Goal: Task Accomplishment & Management: Complete application form

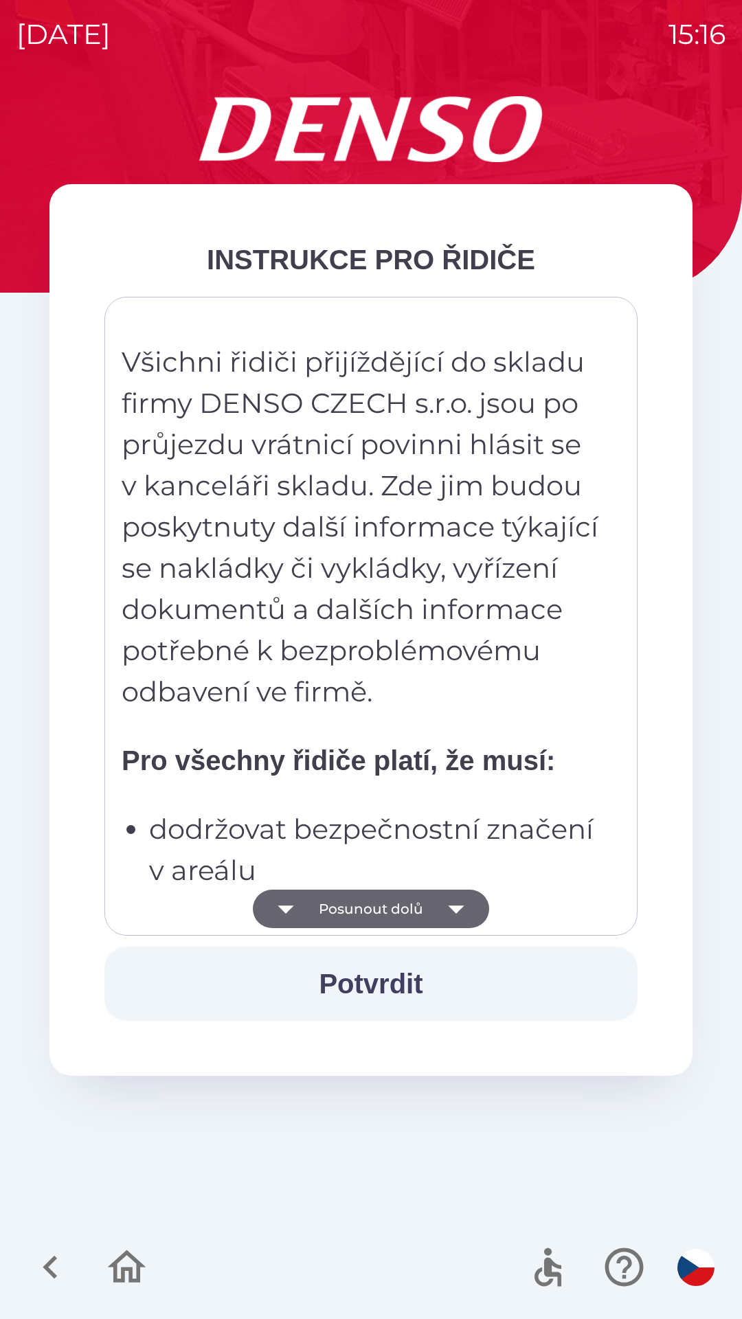
click at [385, 989] on button "Potvrdit" at bounding box center [370, 984] width 533 height 74
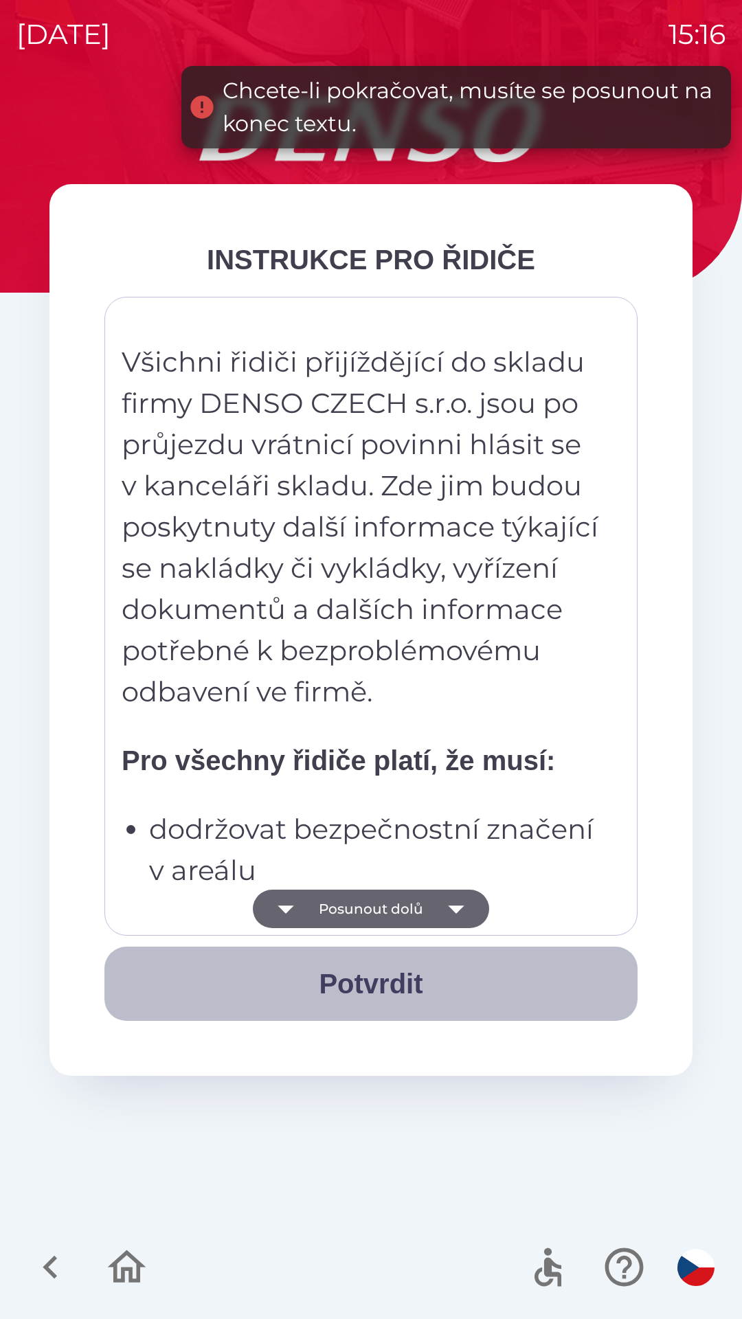
click at [370, 991] on button "Potvrdit" at bounding box center [370, 984] width 533 height 74
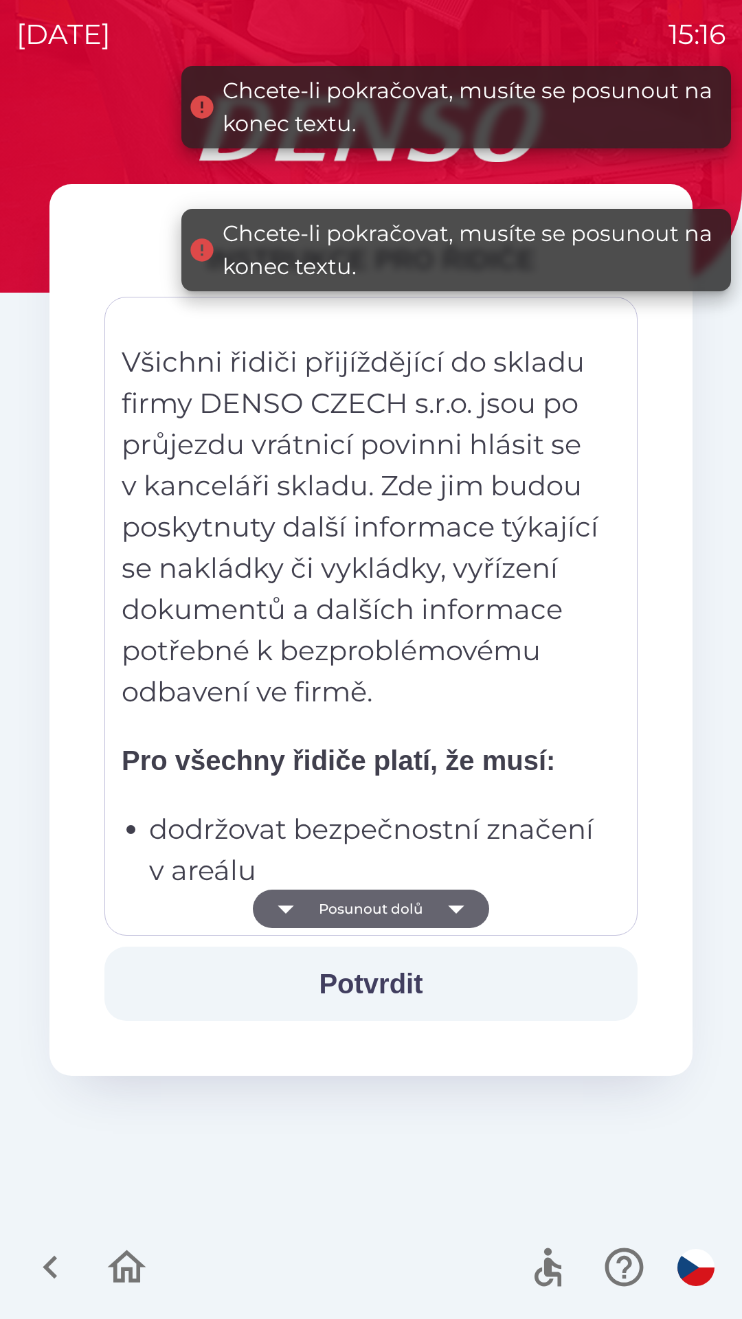
click at [383, 917] on button "Posunout dolů" at bounding box center [371, 909] width 236 height 38
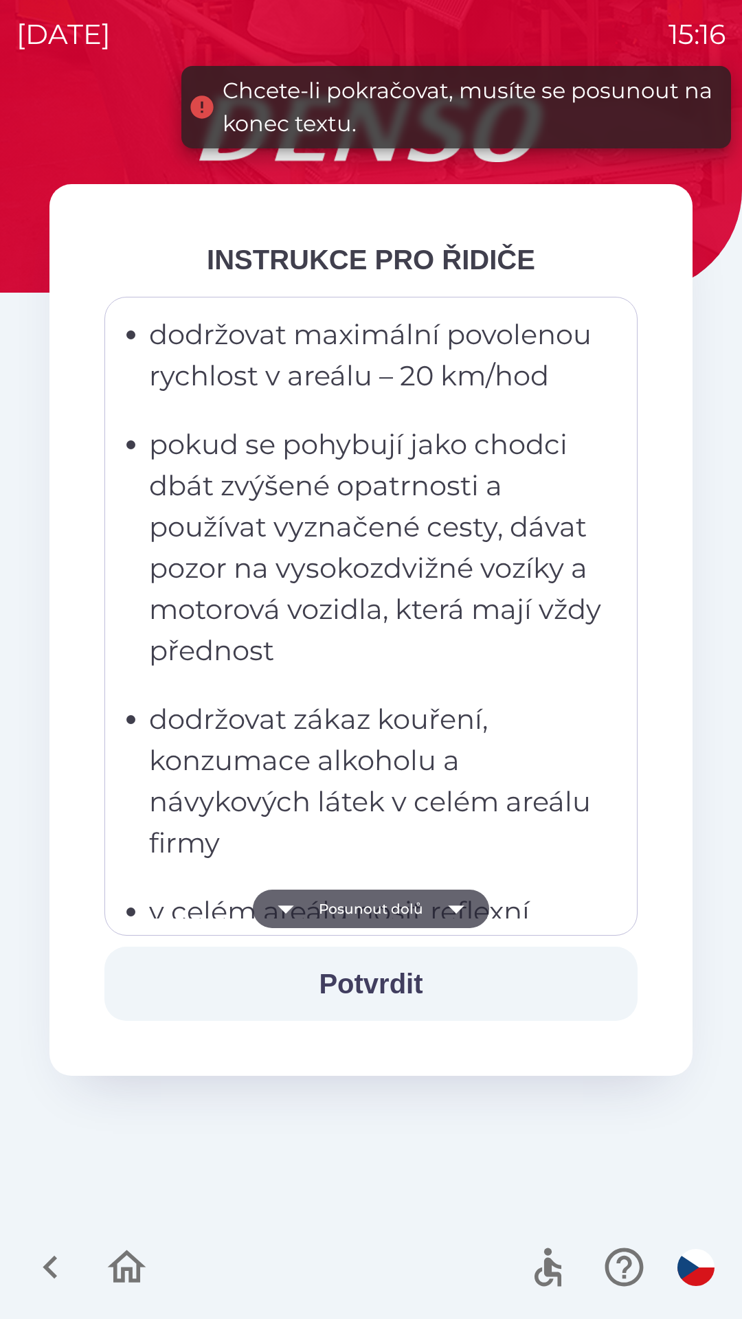
click at [374, 980] on button "Potvrdit" at bounding box center [370, 984] width 533 height 74
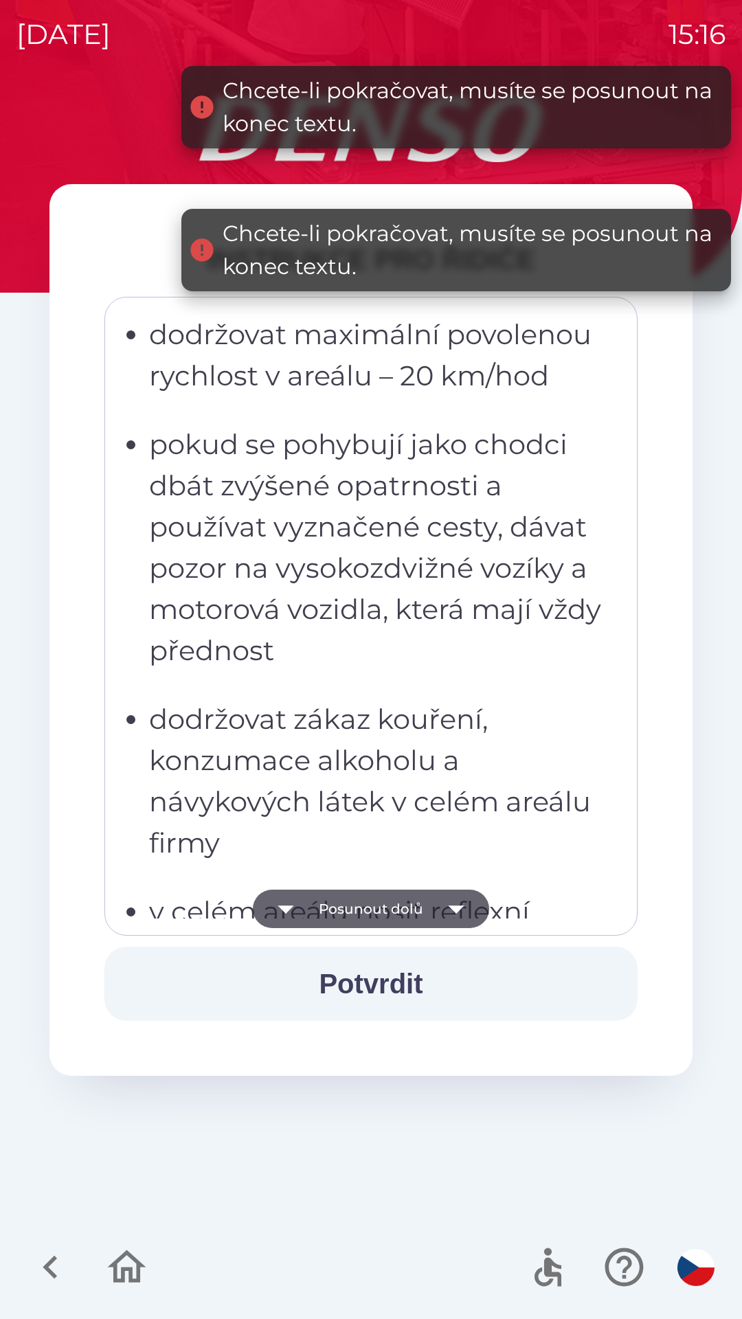
click at [372, 915] on button "Posunout dolů" at bounding box center [371, 909] width 236 height 38
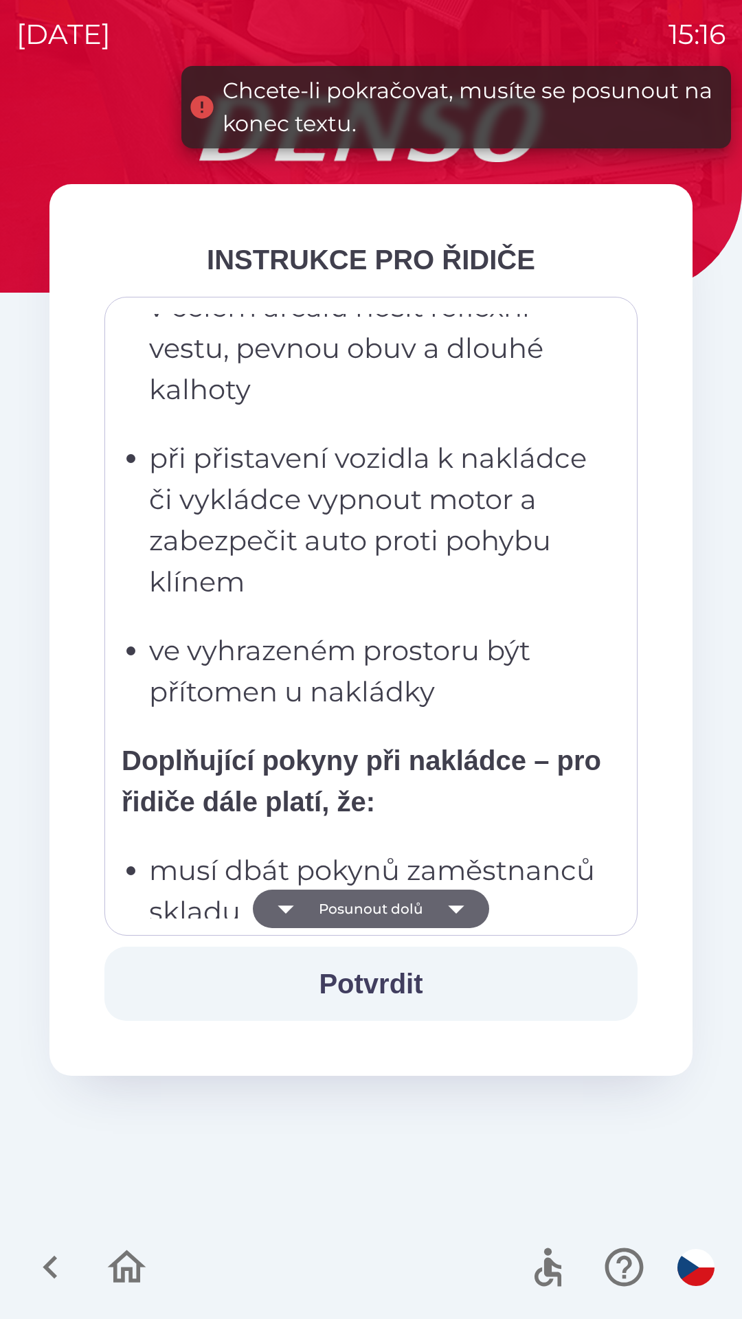
click at [368, 918] on button "Posunout dolů" at bounding box center [371, 909] width 236 height 38
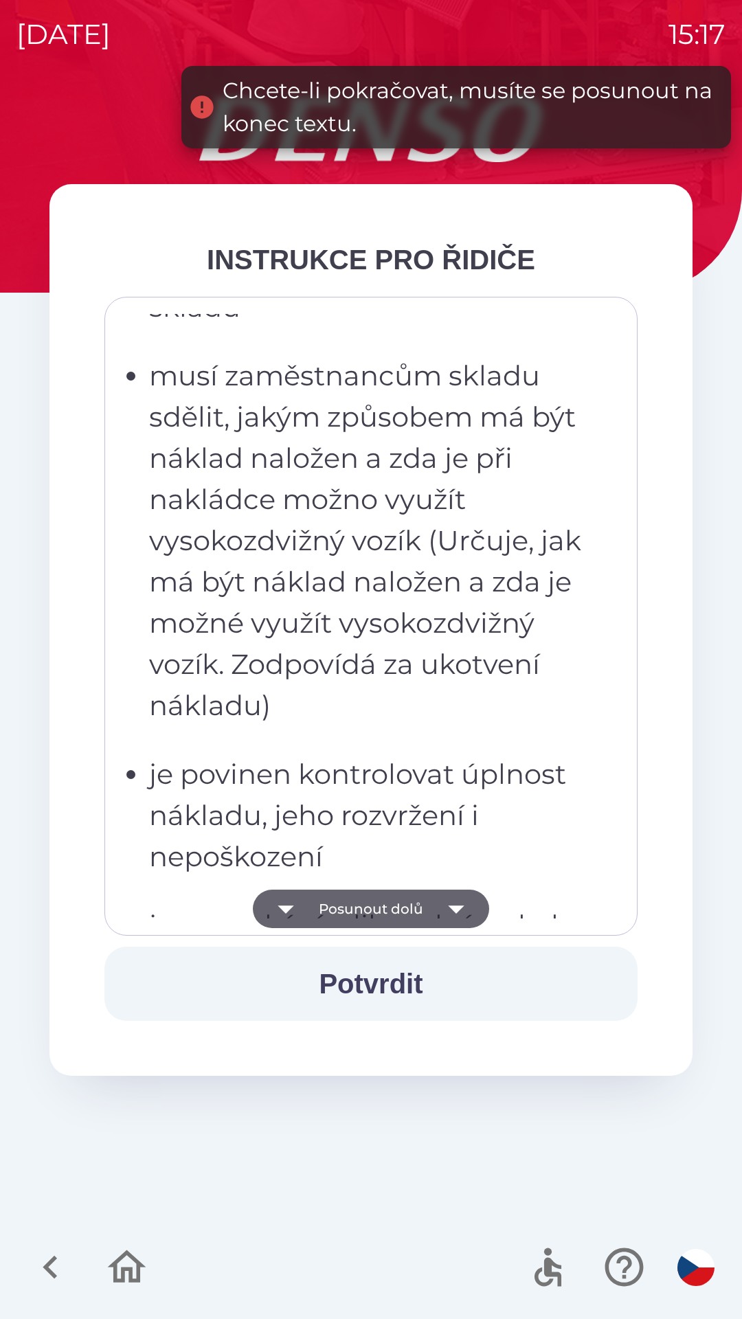
click at [369, 917] on button "Posunout dolů" at bounding box center [371, 909] width 236 height 38
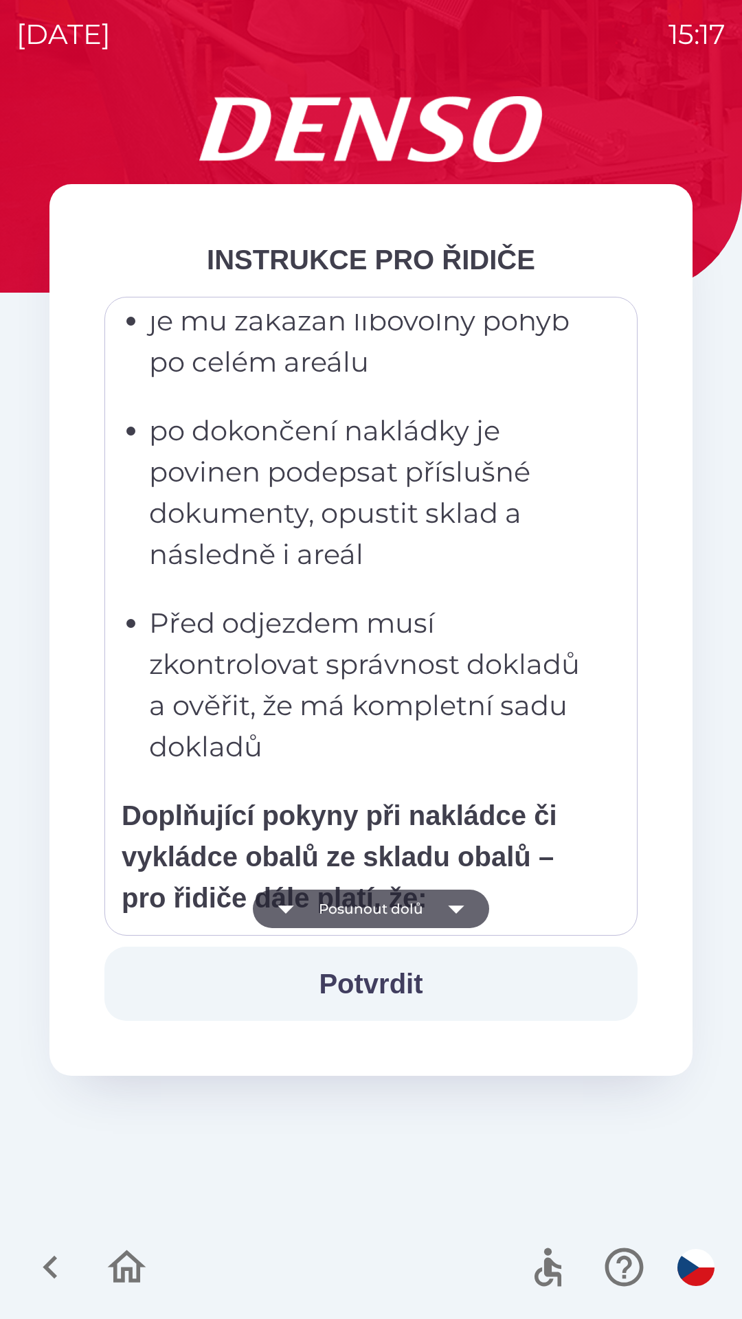
click at [451, 909] on icon "button" at bounding box center [456, 910] width 16 height 8
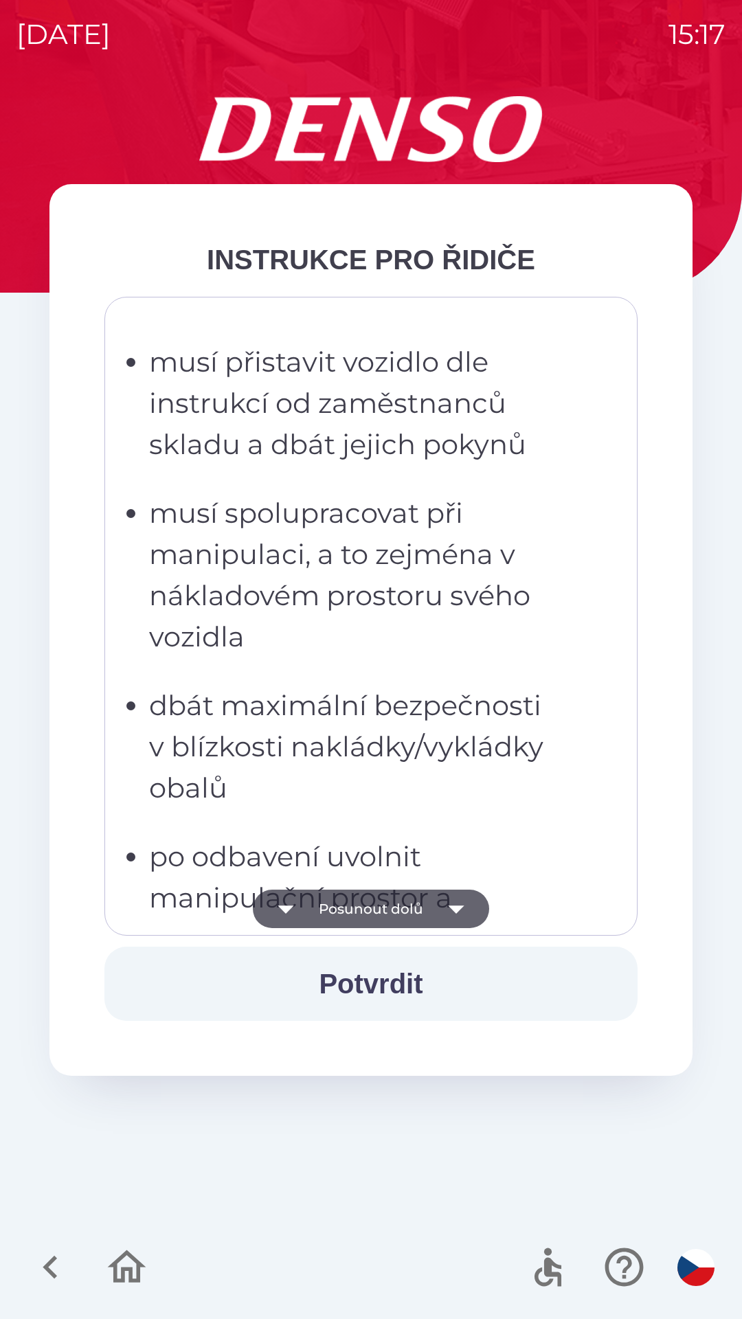
click at [458, 917] on icon "button" at bounding box center [456, 909] width 38 height 38
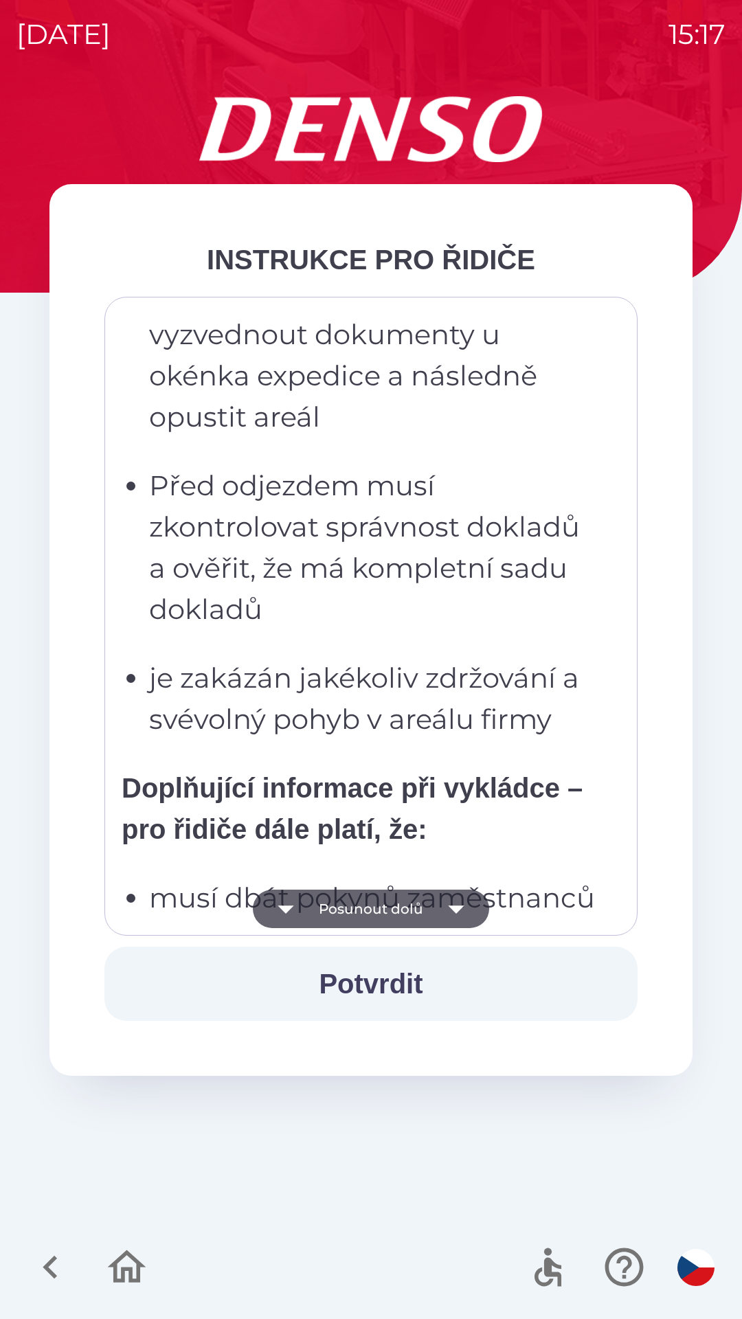
click at [287, 910] on icon "button" at bounding box center [286, 910] width 16 height 8
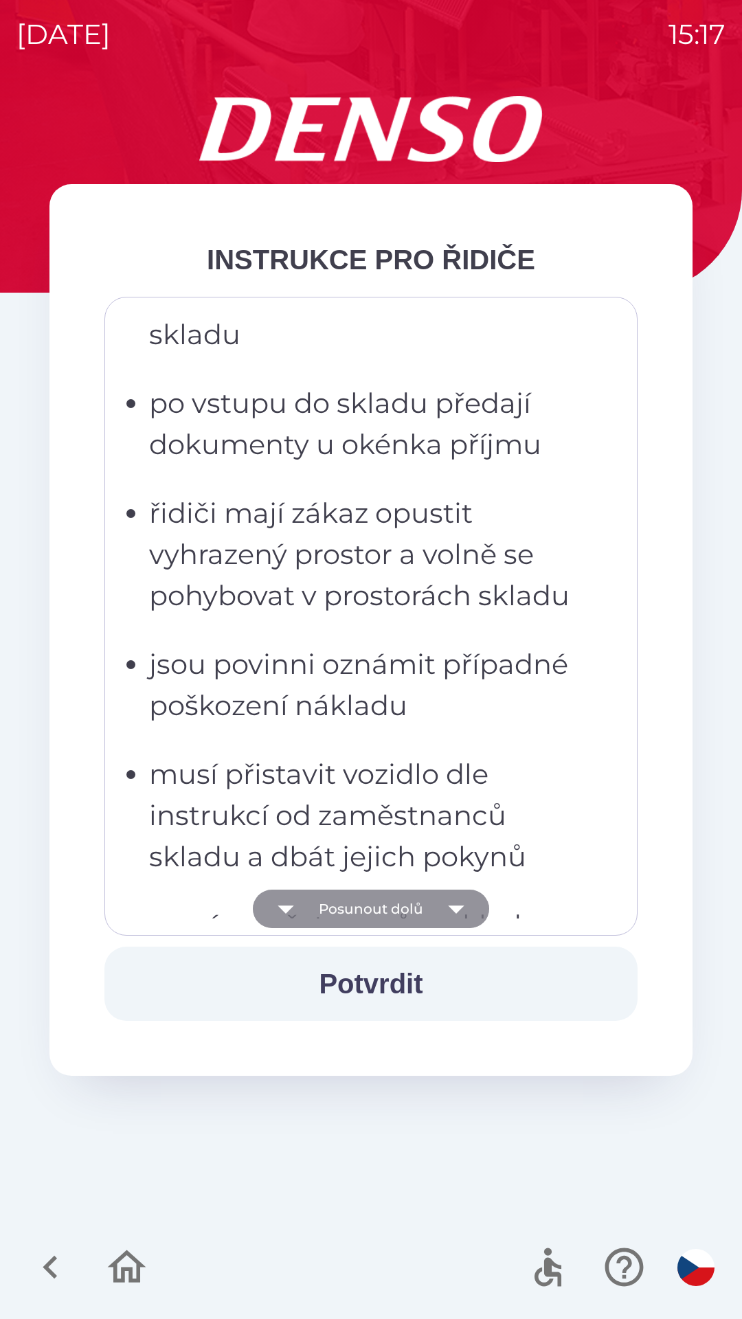
click at [294, 910] on icon "button" at bounding box center [286, 909] width 38 height 38
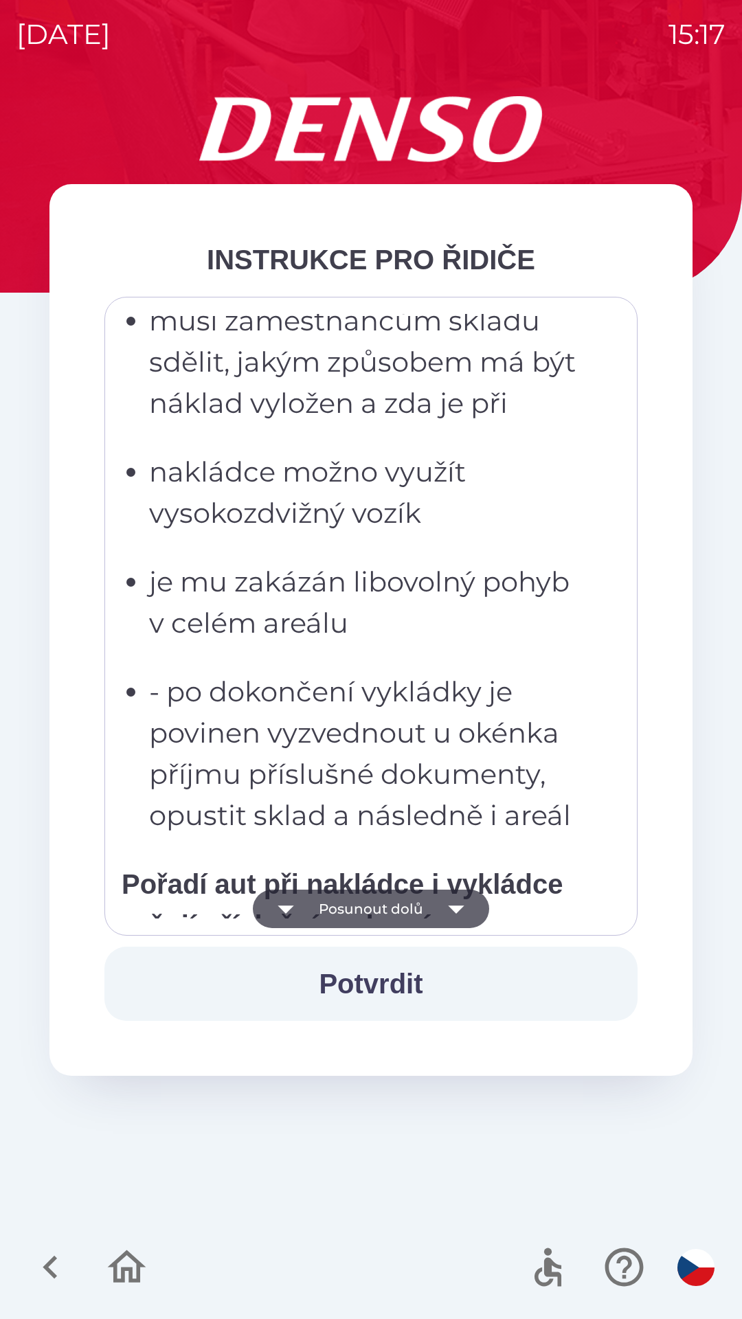
click at [289, 906] on icon "button" at bounding box center [286, 909] width 38 height 38
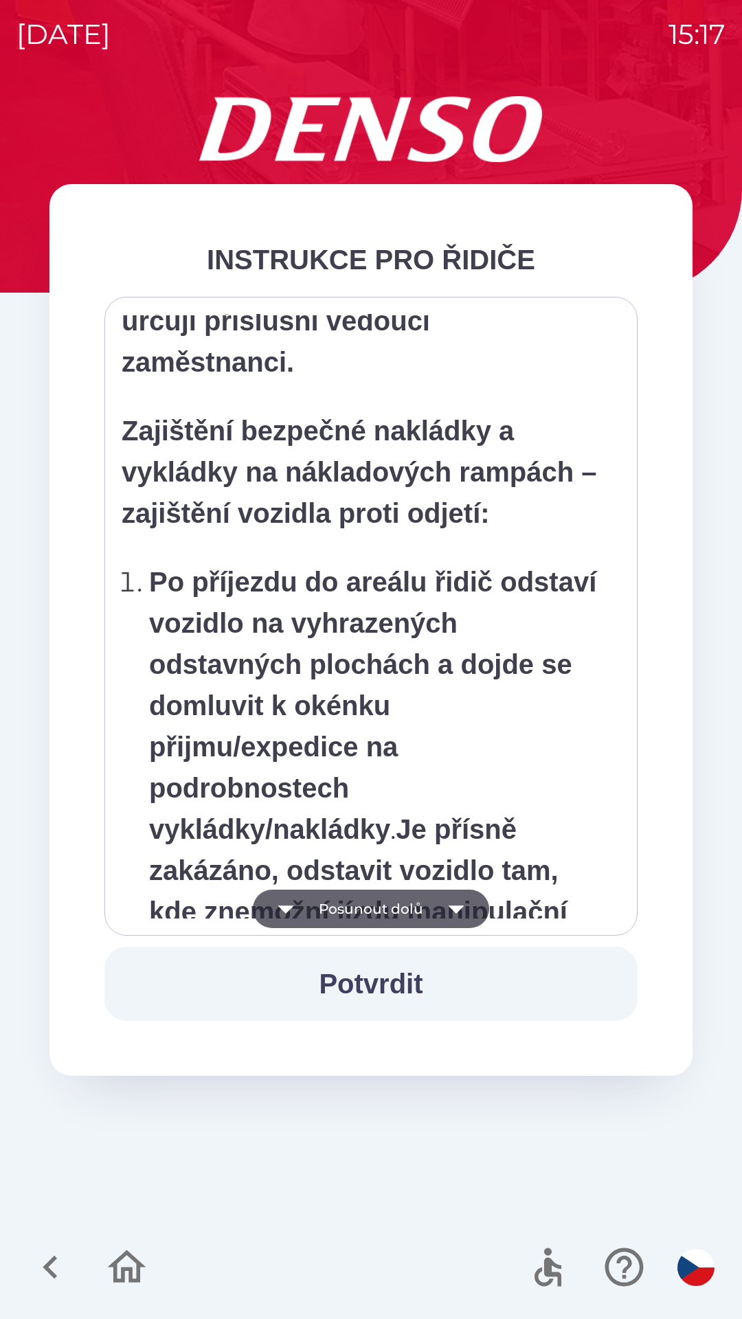
click at [293, 915] on icon "button" at bounding box center [286, 909] width 38 height 38
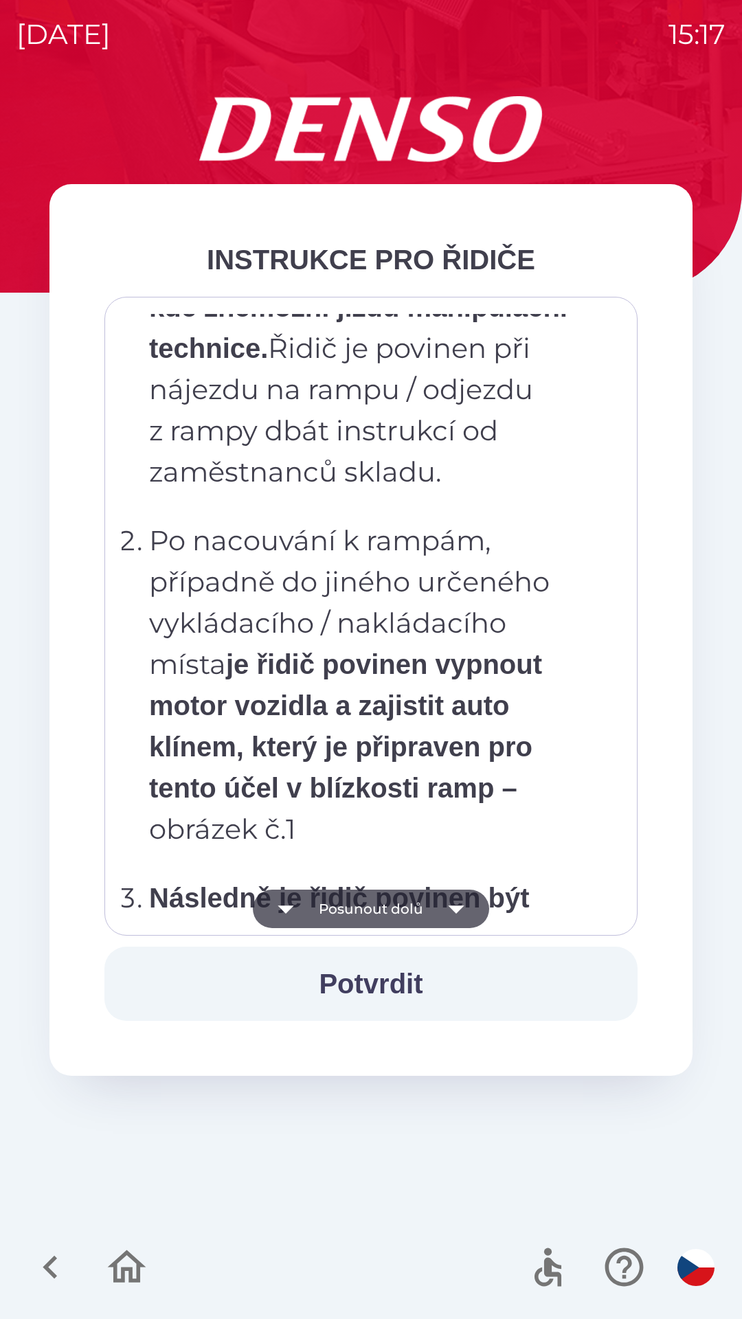
click at [293, 911] on icon "button" at bounding box center [286, 909] width 38 height 38
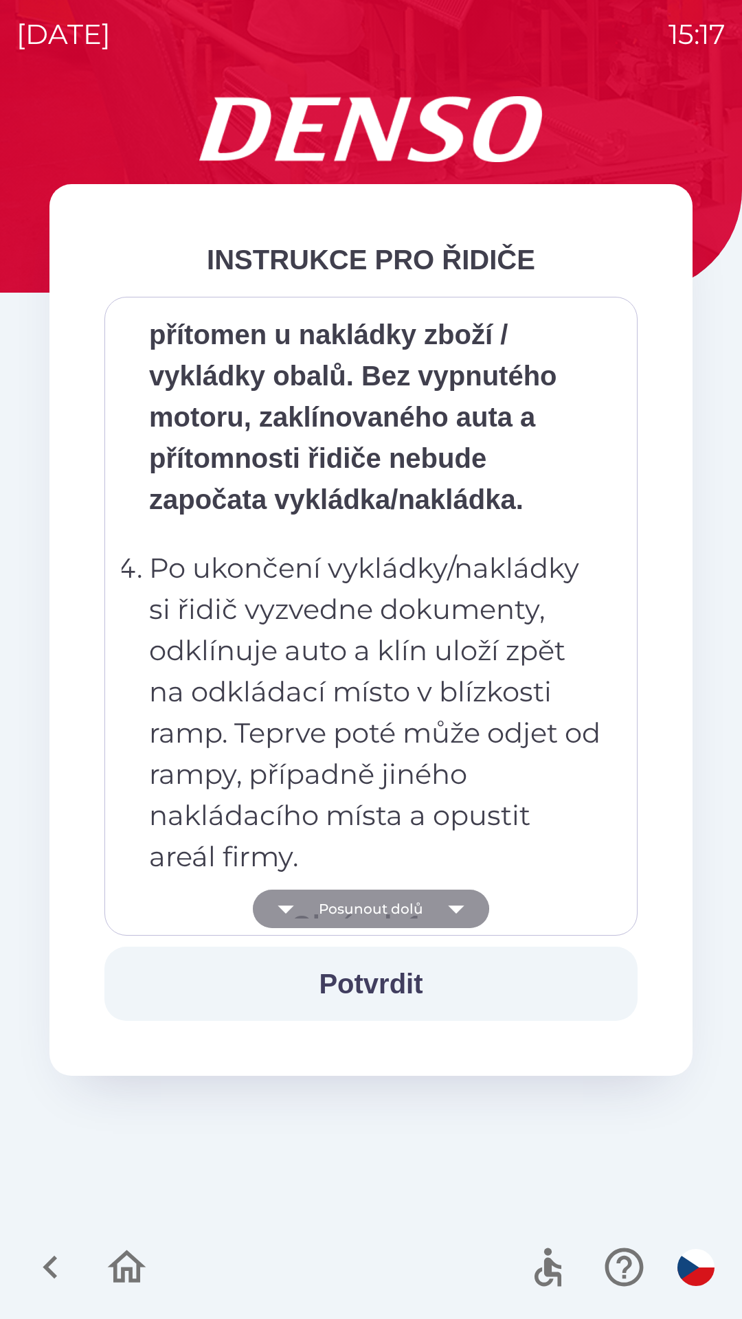
click at [286, 915] on icon "button" at bounding box center [286, 909] width 38 height 38
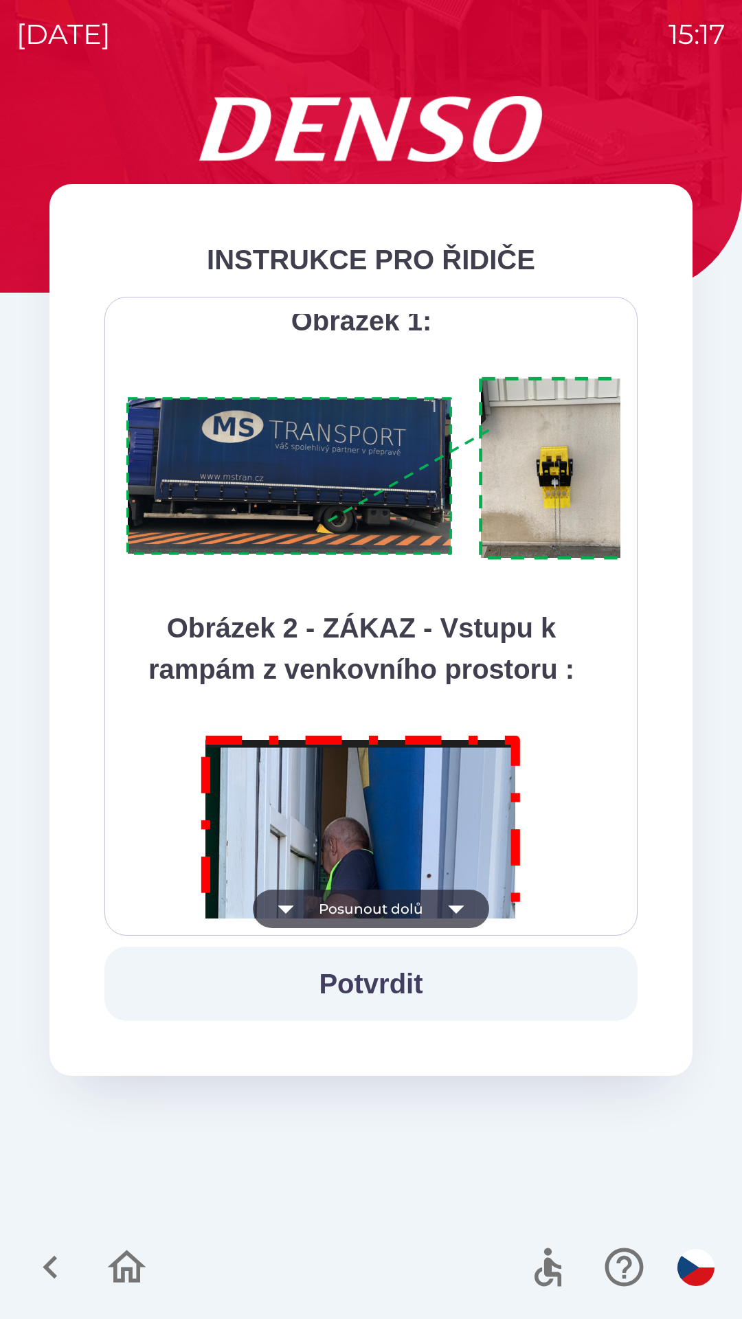
click at [287, 909] on icon "button" at bounding box center [286, 910] width 16 height 8
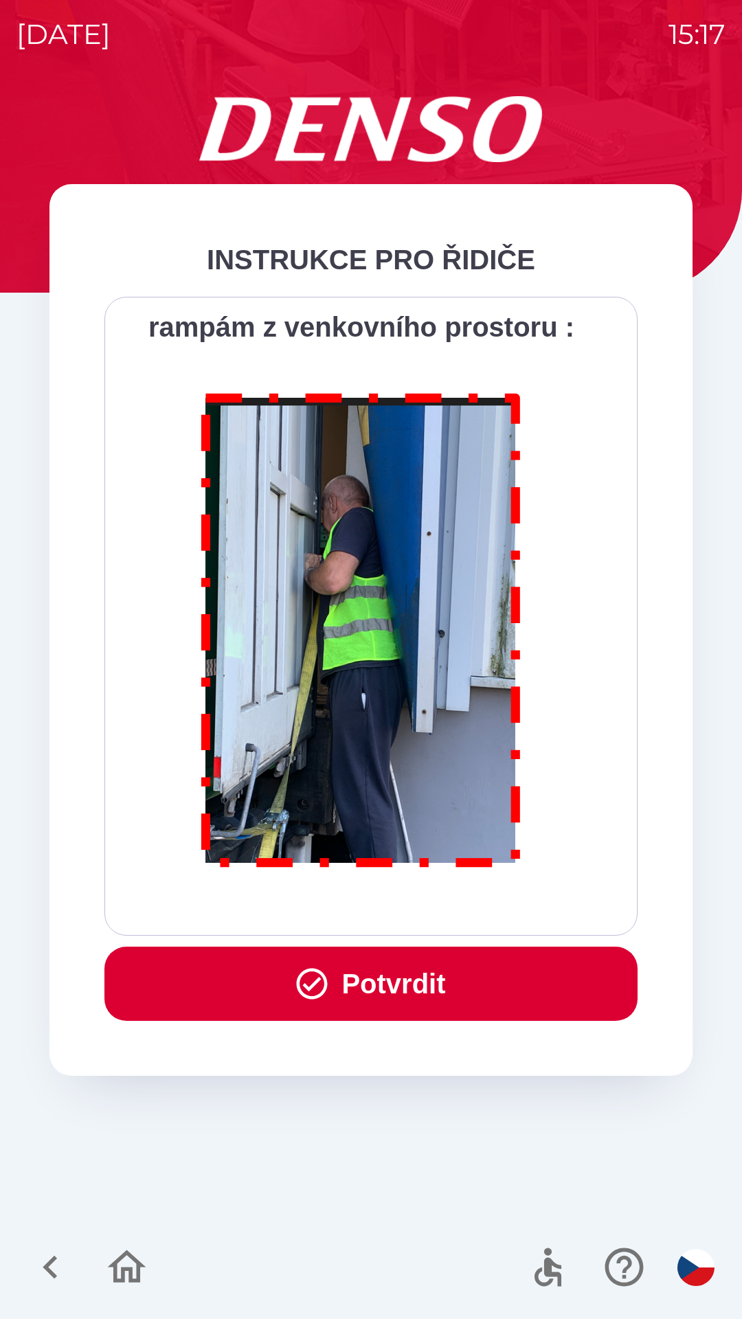
click at [296, 986] on icon "button" at bounding box center [311, 983] width 37 height 37
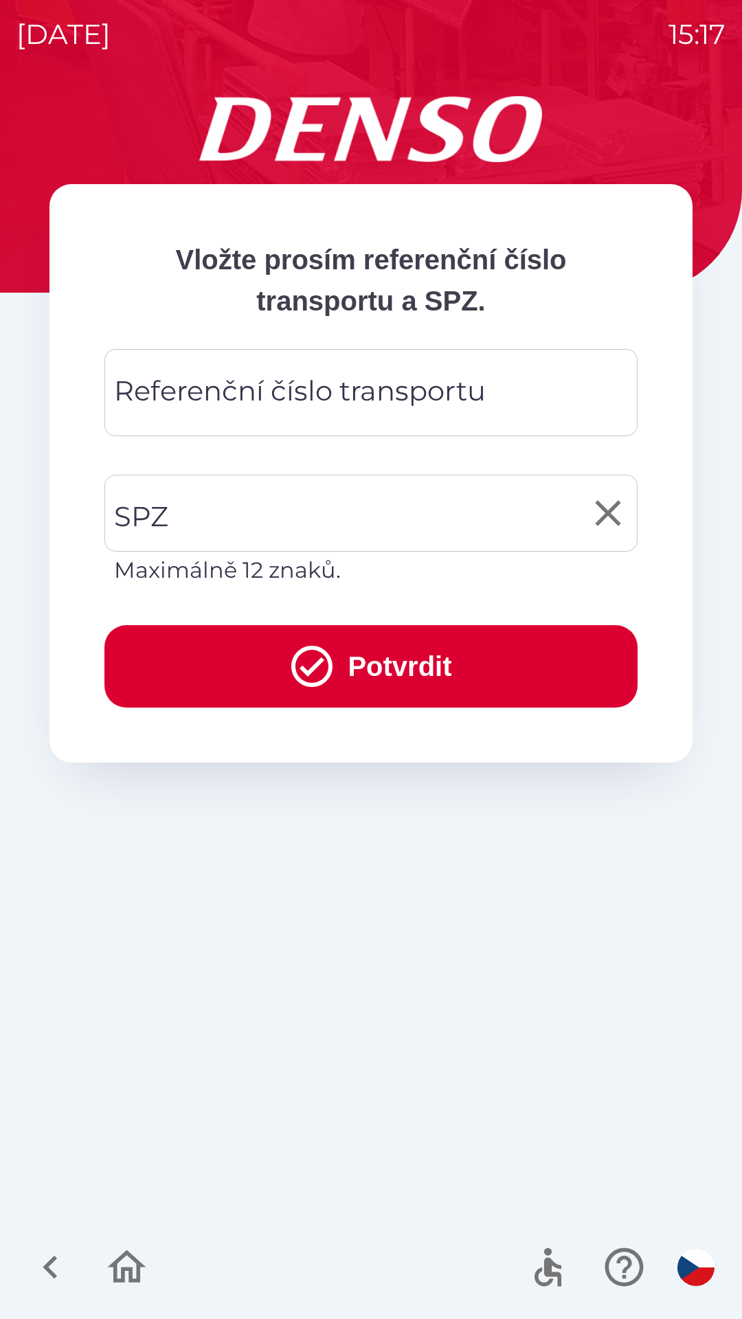
click at [219, 513] on input "SPZ" at bounding box center [361, 513] width 500 height 65
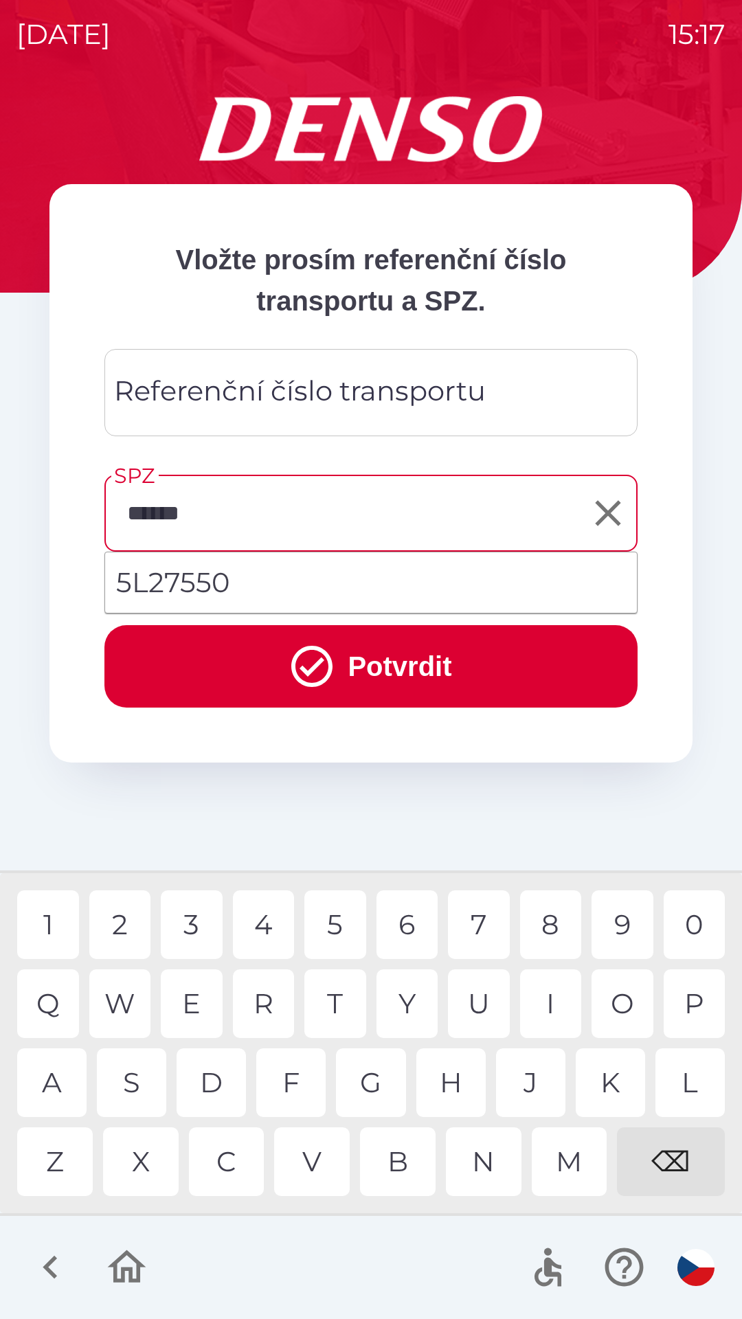
type input "*******"
click at [625, 1017] on div "O" at bounding box center [623, 1004] width 62 height 69
click at [315, 675] on icon "submit" at bounding box center [311, 666] width 49 height 49
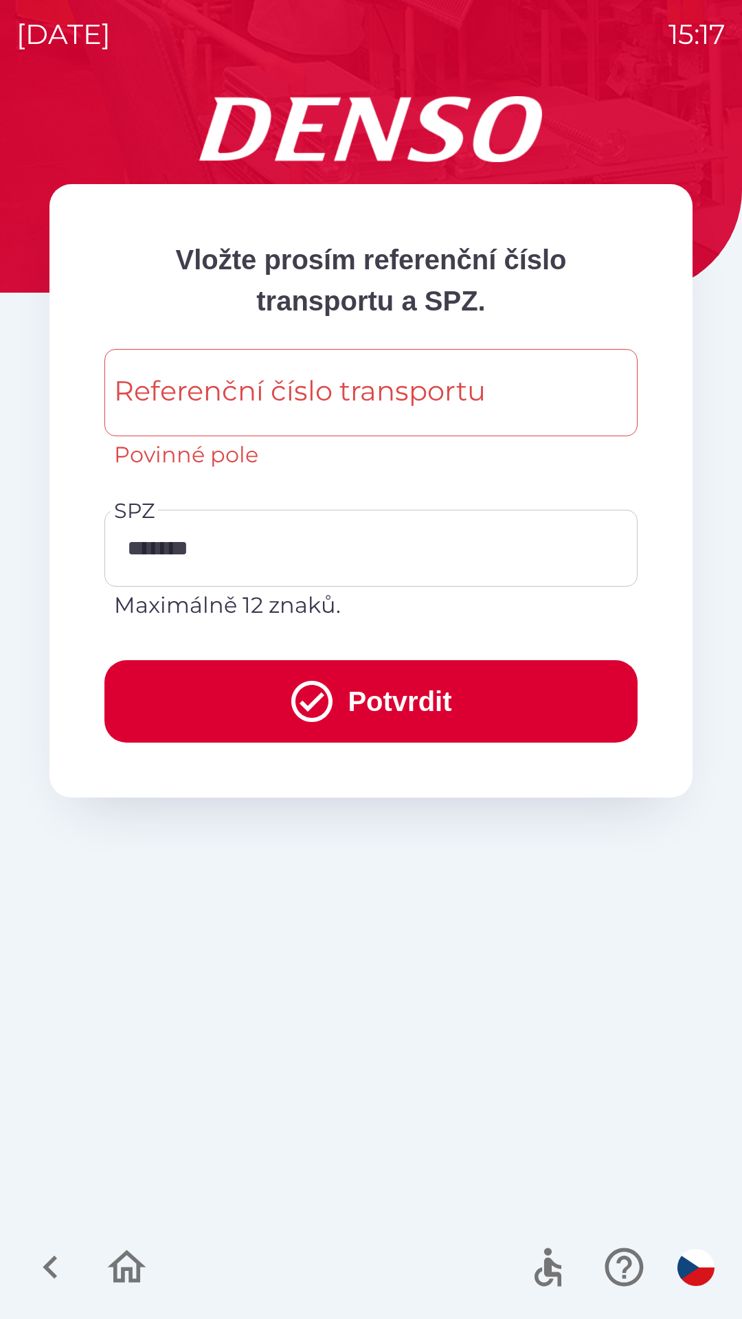
click at [317, 702] on icon "submit" at bounding box center [311, 701] width 49 height 49
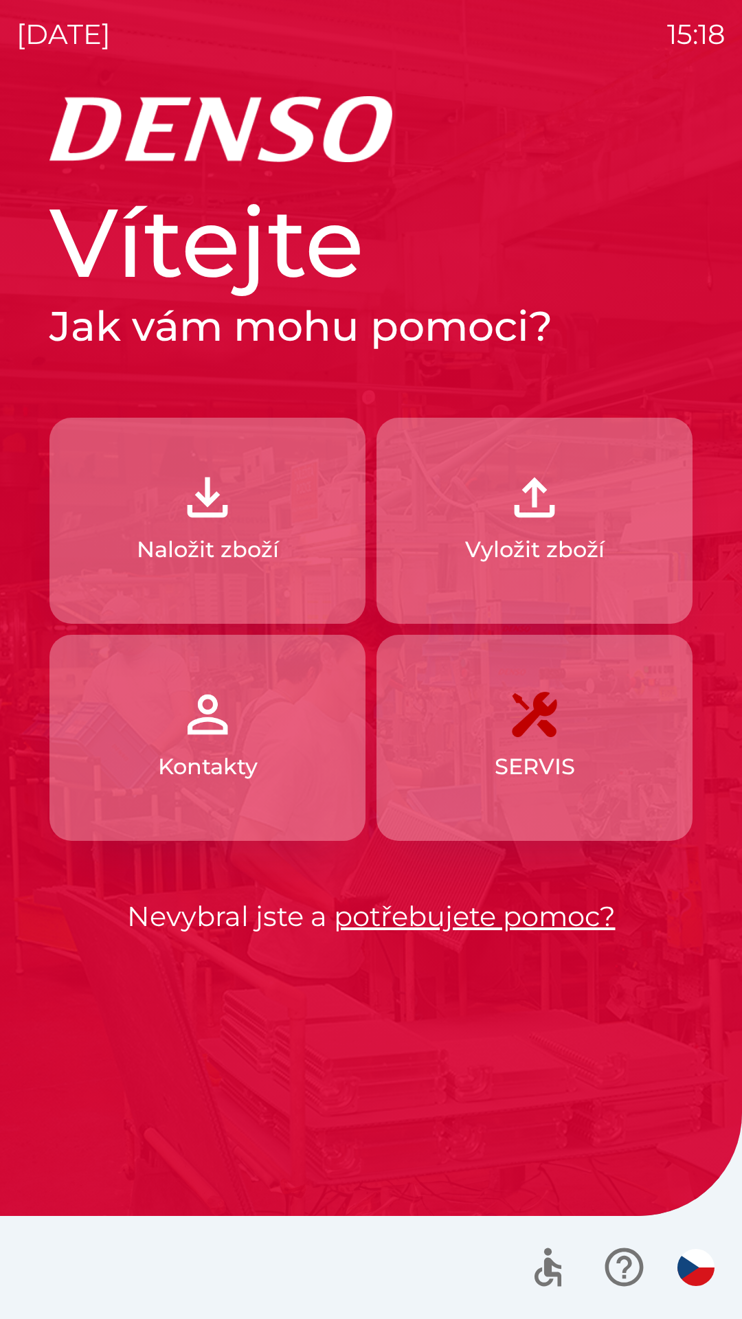
click at [485, 583] on button "Vyložit zboží" at bounding box center [535, 521] width 316 height 206
click at [539, 534] on p "Vyložit zboží" at bounding box center [534, 549] width 139 height 33
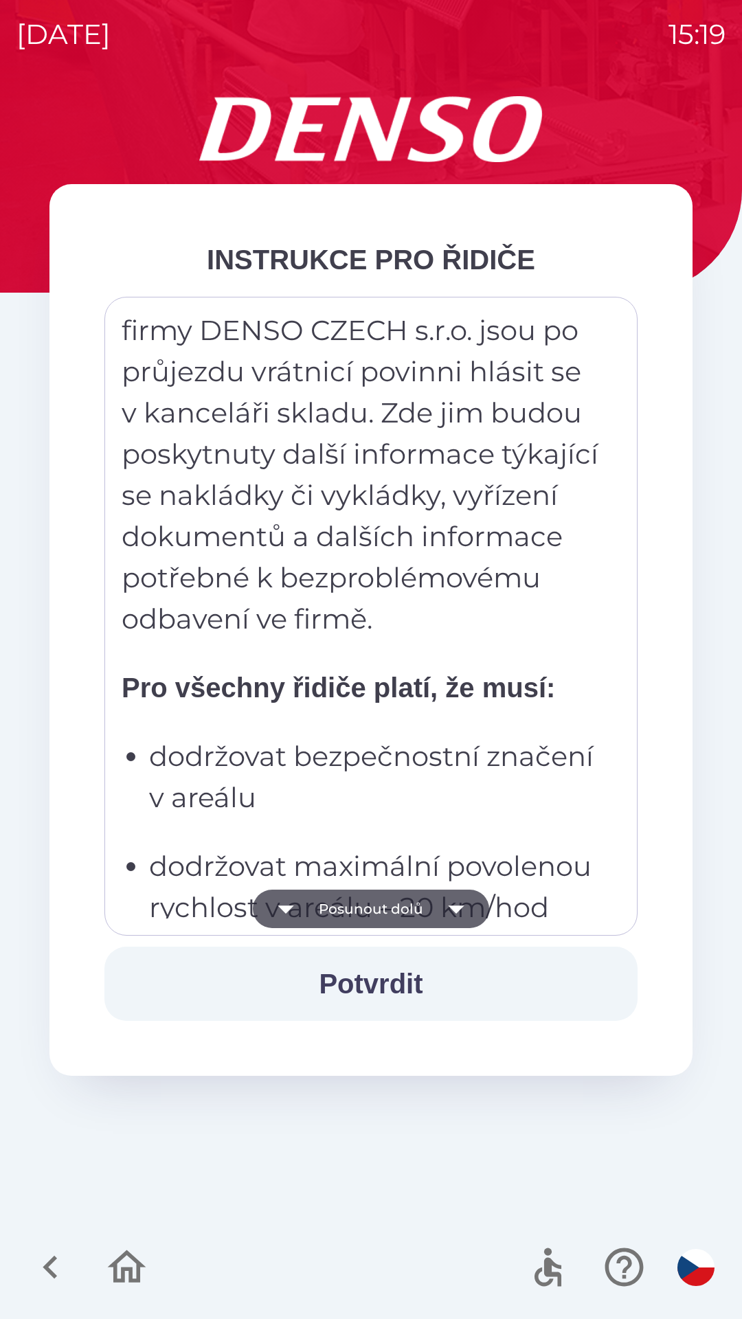
click at [320, 530] on p "Všichni řidiči přijíždějící do skladu firmy DENSO CZECH s.r.o. jsou po průjezdu…" at bounding box center [362, 454] width 480 height 371
click at [484, 645] on div "Všichni řidiči přijíždějící do skladu firmy DENSO CZECH s.r.o. jsou po průjezdu…" at bounding box center [371, 616] width 499 height 605
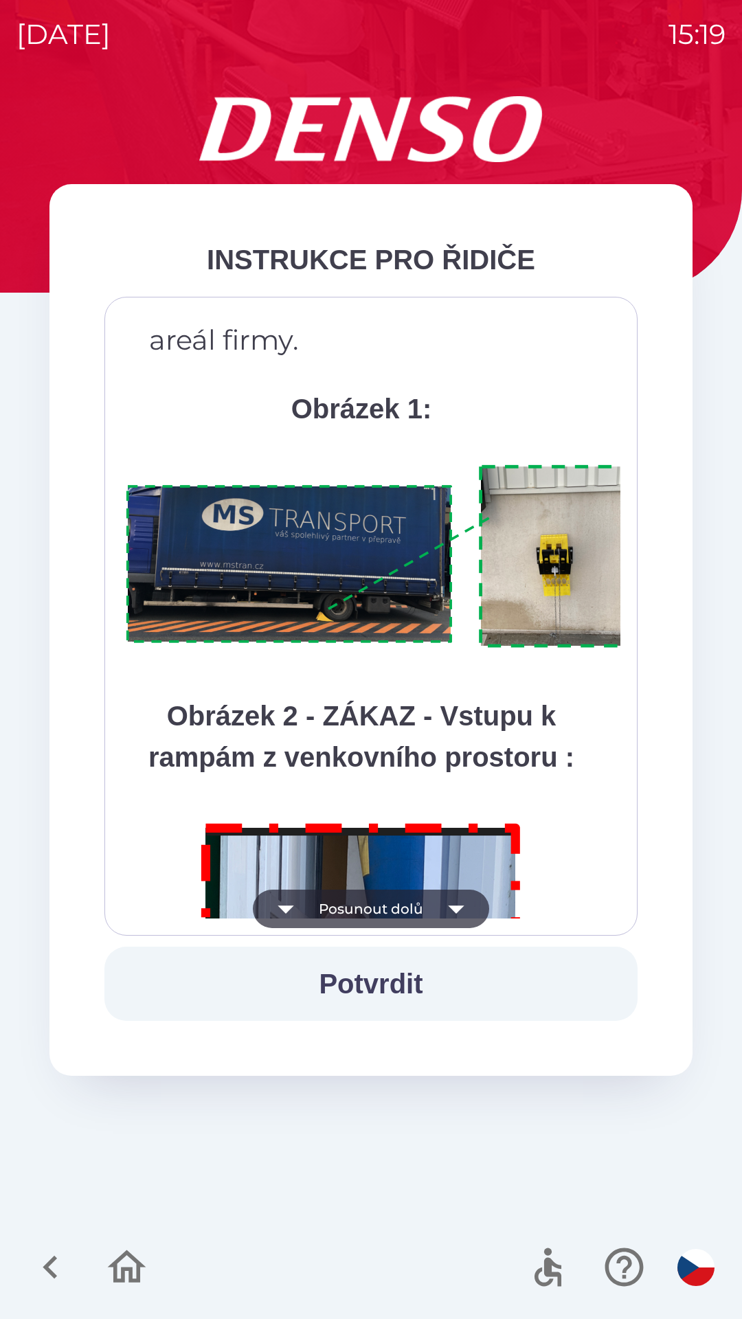
scroll to position [7722, 0]
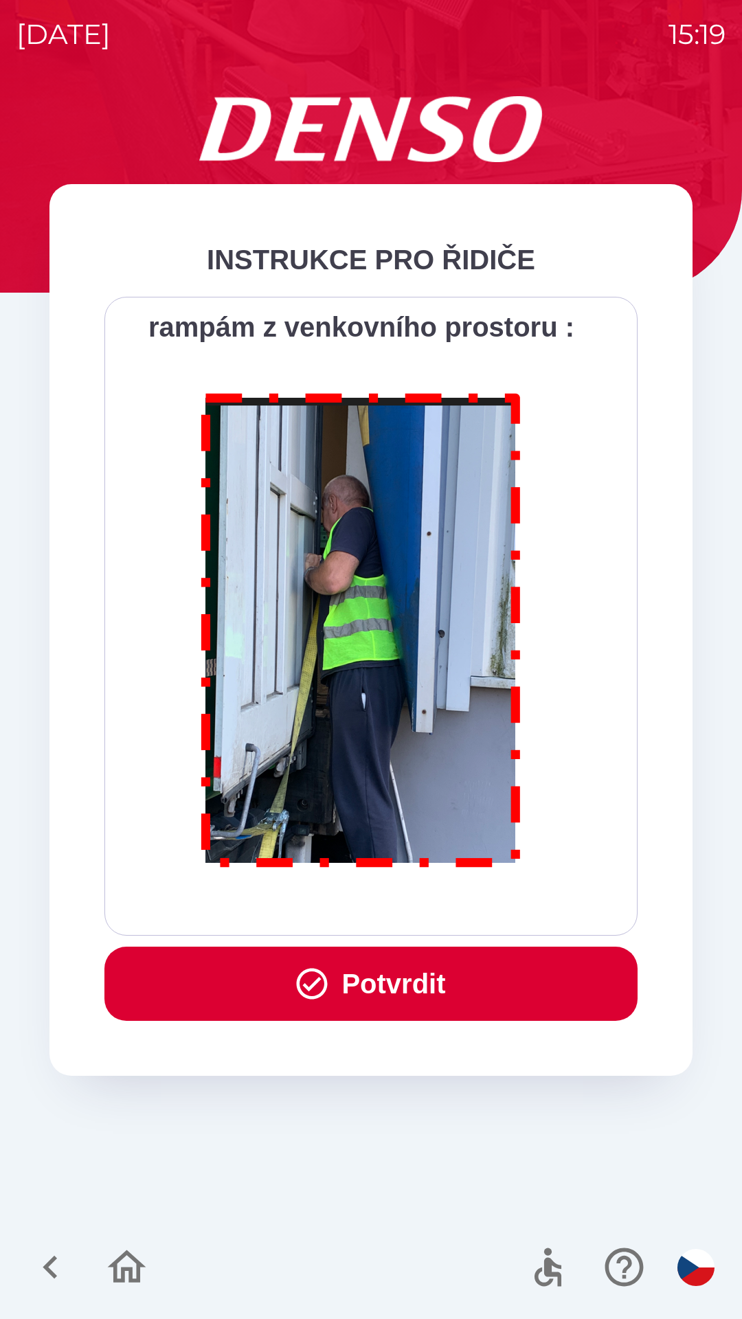
click at [385, 985] on button "Potvrdit" at bounding box center [370, 984] width 533 height 74
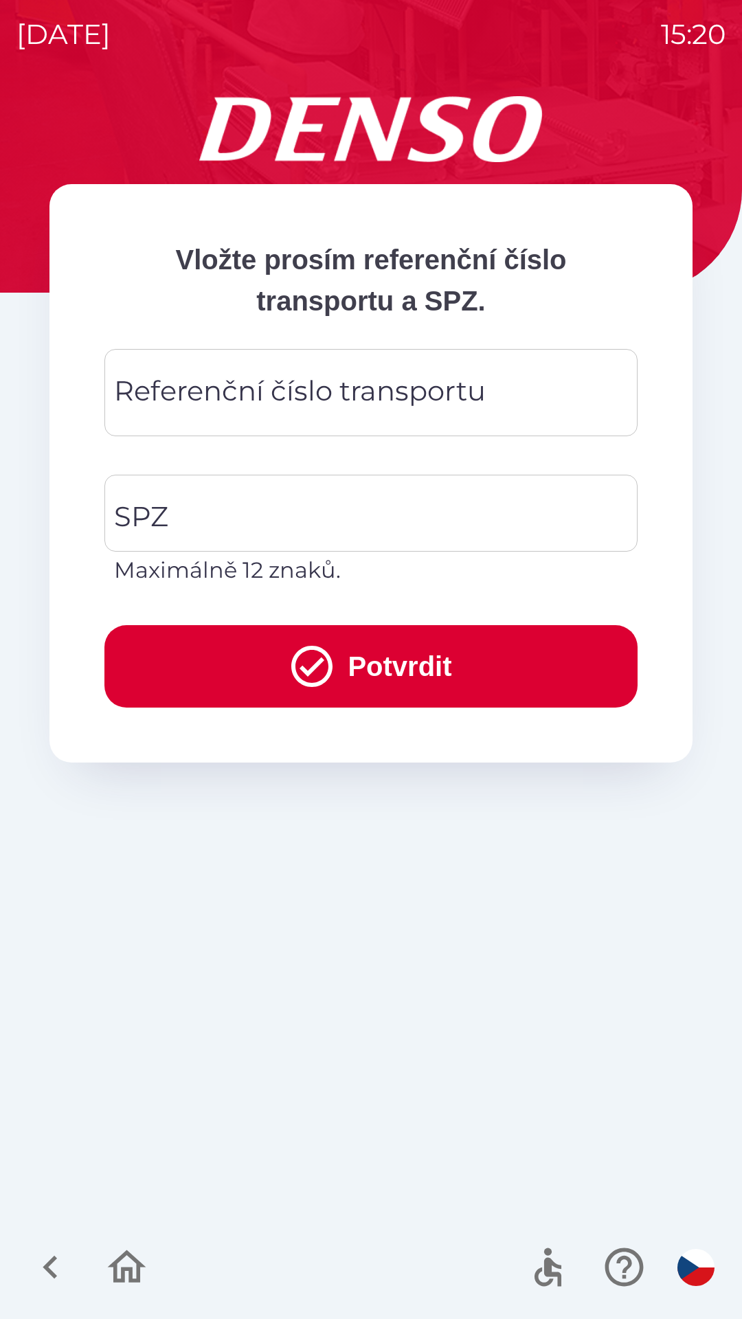
click at [253, 402] on div "Referenční číslo transportu Referenční číslo transportu" at bounding box center [370, 392] width 533 height 87
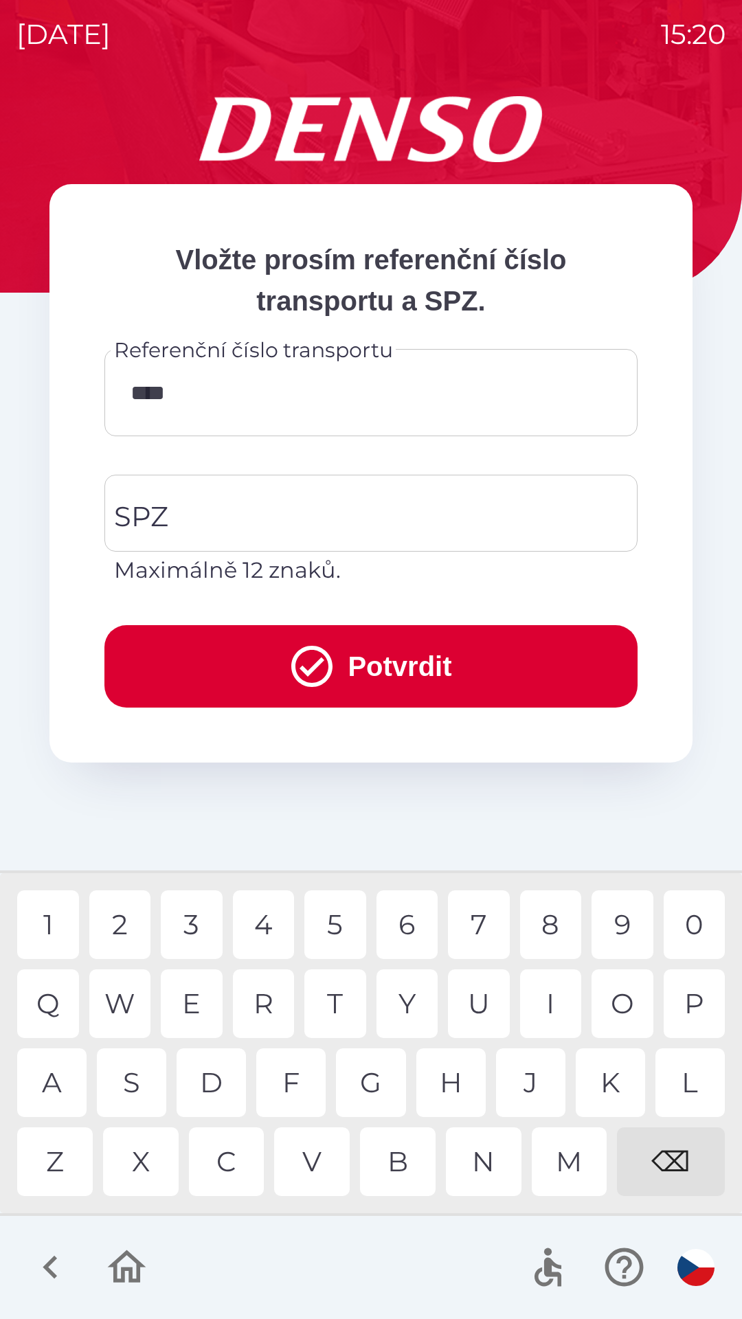
click at [128, 914] on div "2" at bounding box center [120, 925] width 62 height 69
click at [54, 919] on div "1" at bounding box center [48, 925] width 62 height 69
click at [682, 921] on div "0" at bounding box center [695, 925] width 62 height 69
type input "*********"
click at [281, 522] on input "SPZ" at bounding box center [361, 513] width 500 height 65
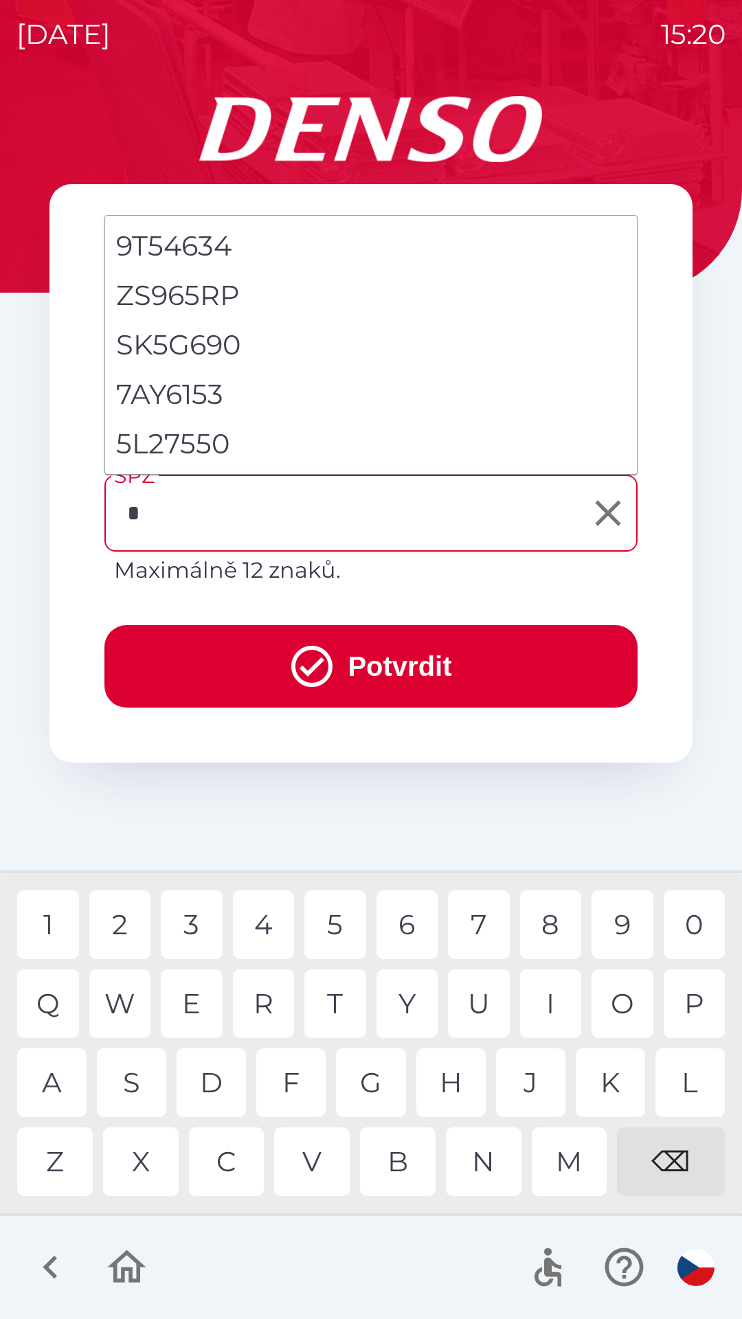
click at [339, 918] on div "5" at bounding box center [335, 925] width 62 height 69
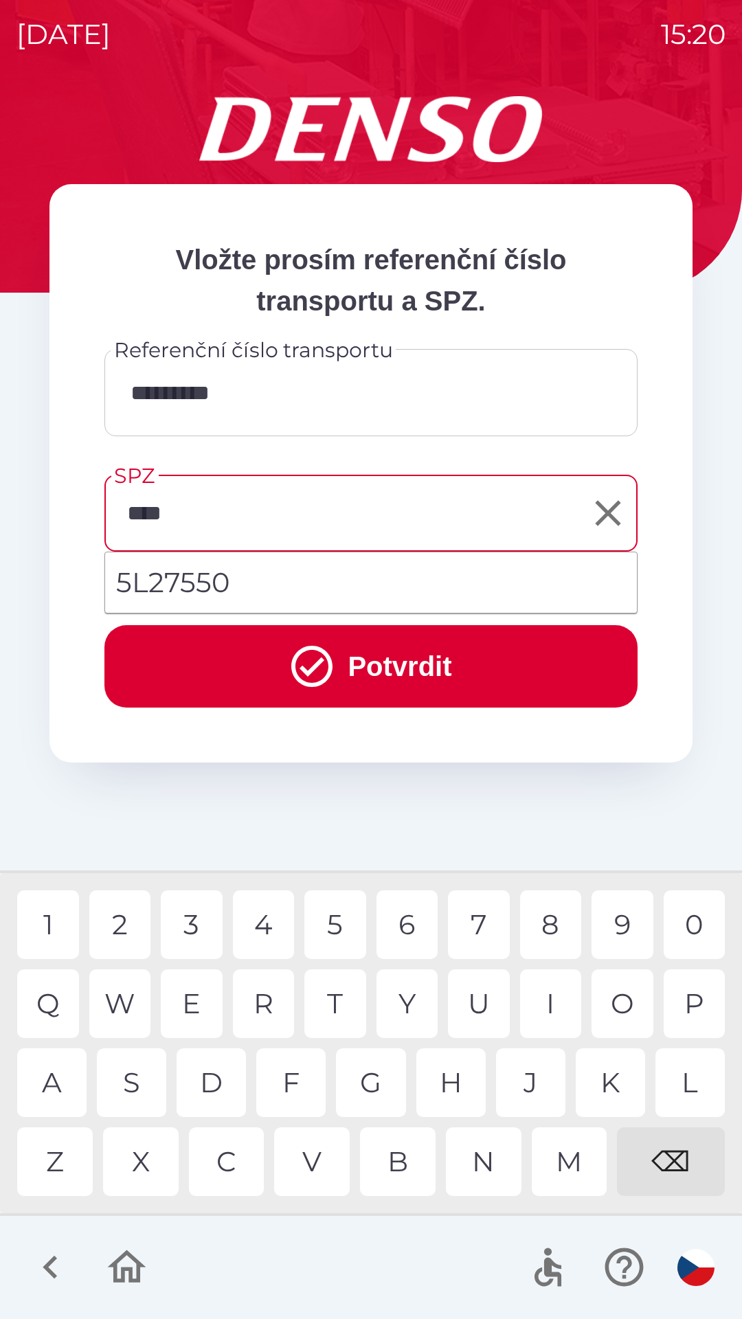
click at [480, 925] on div "7" at bounding box center [479, 925] width 62 height 69
click at [342, 923] on div "5" at bounding box center [335, 925] width 62 height 69
type input "*******"
click at [691, 912] on div "0" at bounding box center [695, 925] width 62 height 69
click at [379, 676] on button "Potvrdit" at bounding box center [370, 666] width 533 height 82
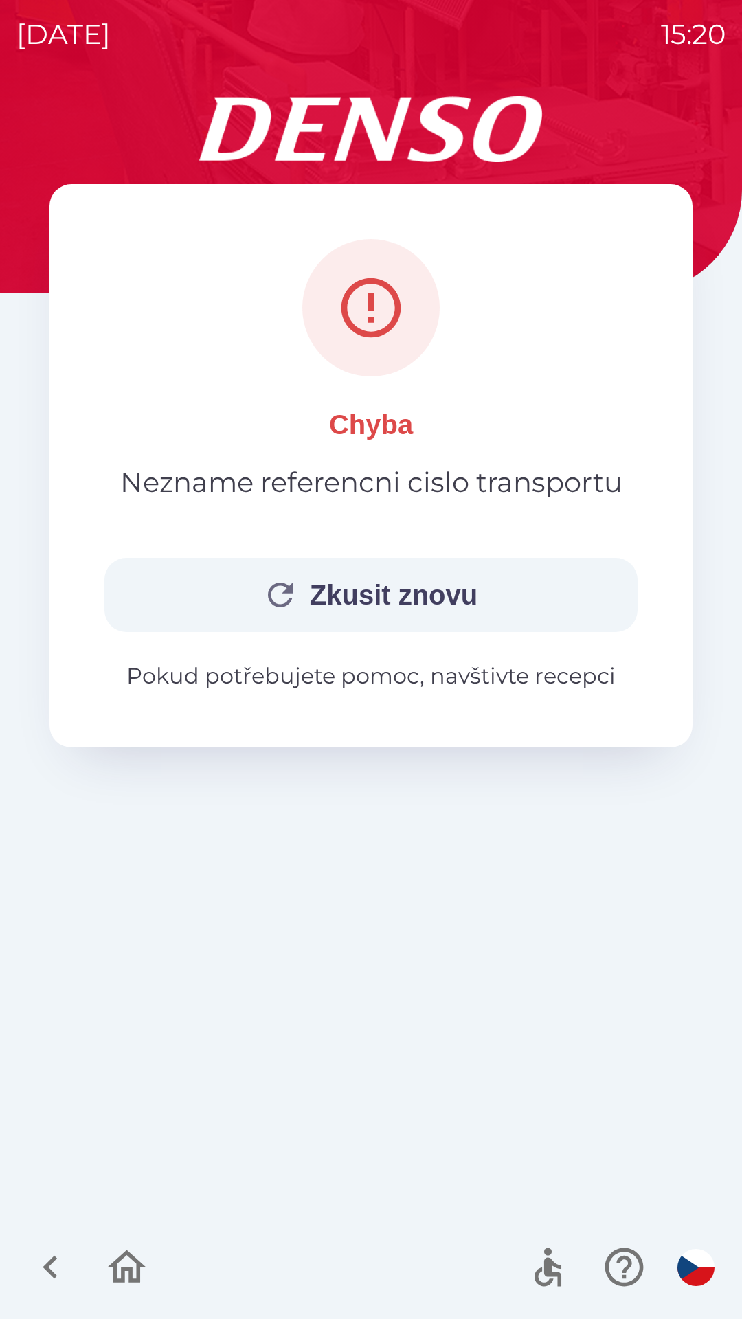
click at [386, 607] on button "Zkusit znovu" at bounding box center [370, 595] width 533 height 74
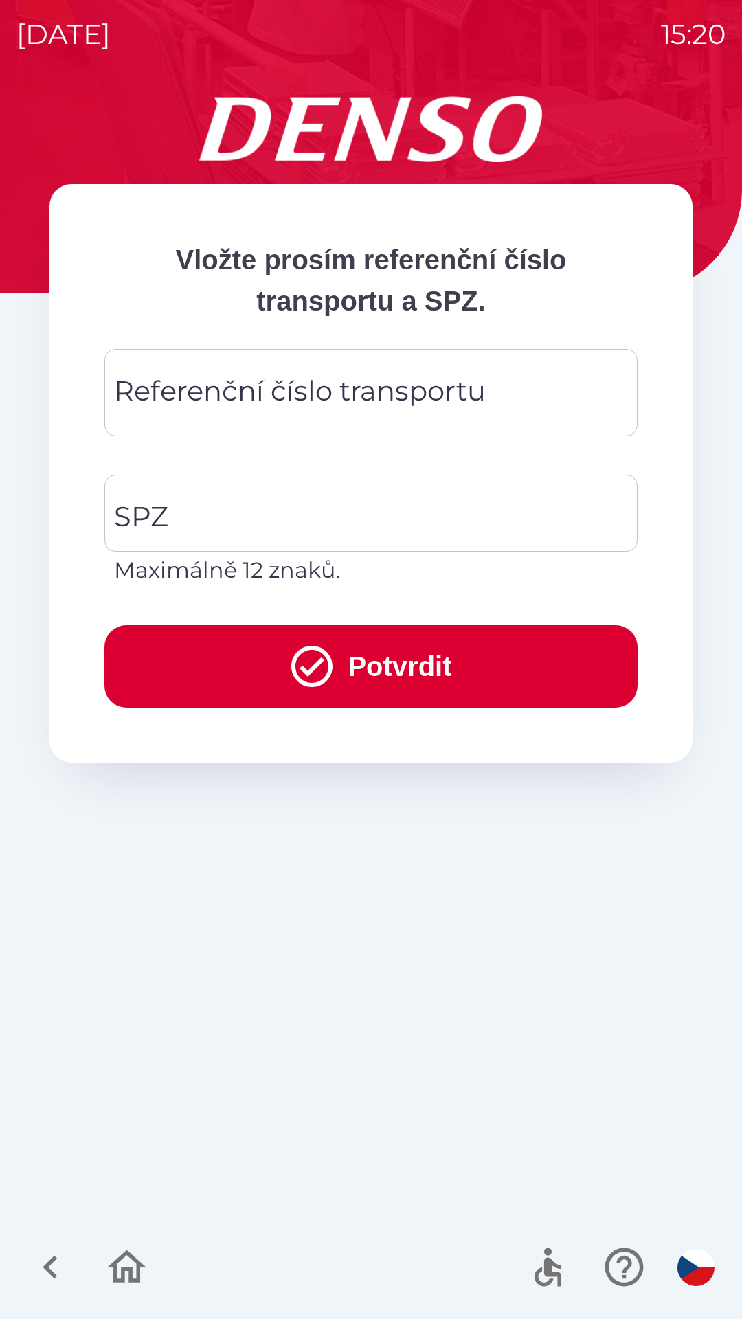
click at [187, 405] on div "Referenční číslo transportu Referenční číslo transportu" at bounding box center [370, 392] width 533 height 87
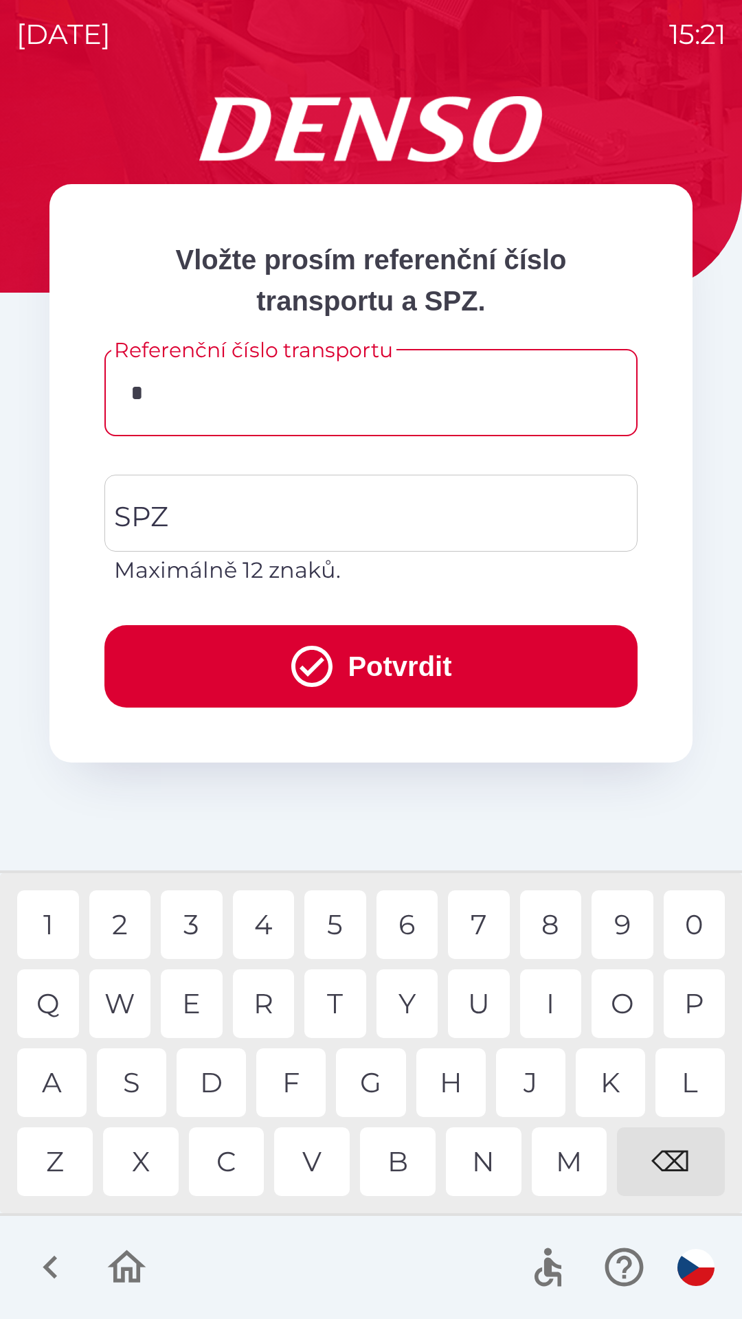
click at [48, 924] on div "1" at bounding box center [48, 925] width 62 height 69
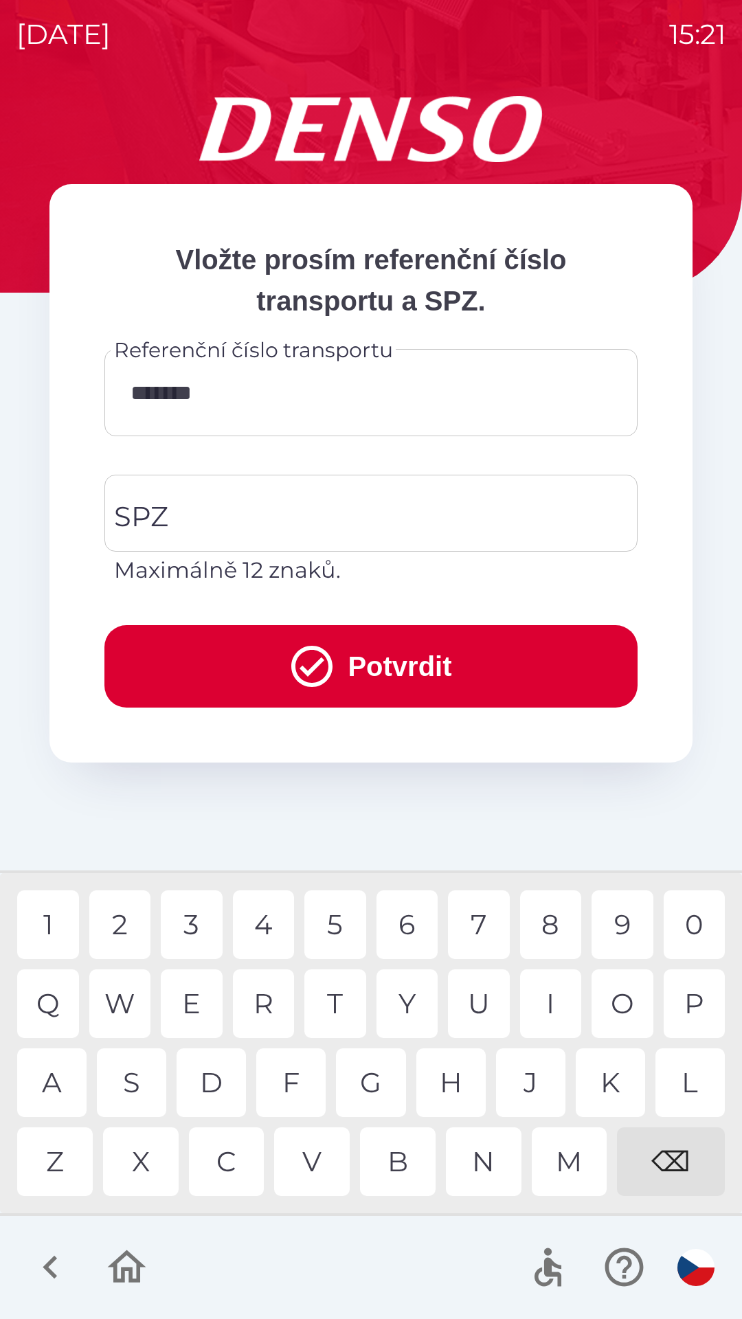
click at [263, 927] on div "4" at bounding box center [264, 925] width 62 height 69
type input "********"
click at [122, 918] on div "2" at bounding box center [120, 925] width 62 height 69
click at [262, 526] on input "SPZ" at bounding box center [361, 513] width 500 height 65
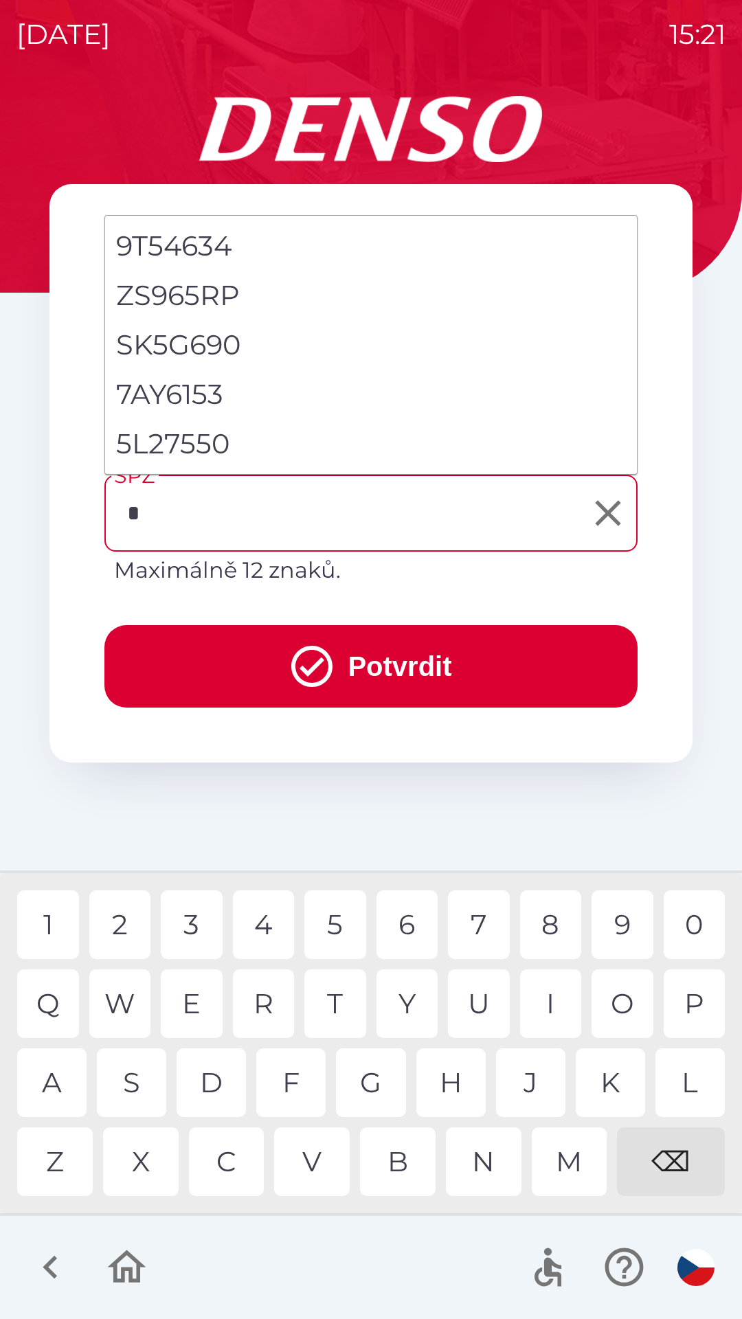
click at [330, 927] on div "5" at bounding box center [335, 925] width 62 height 69
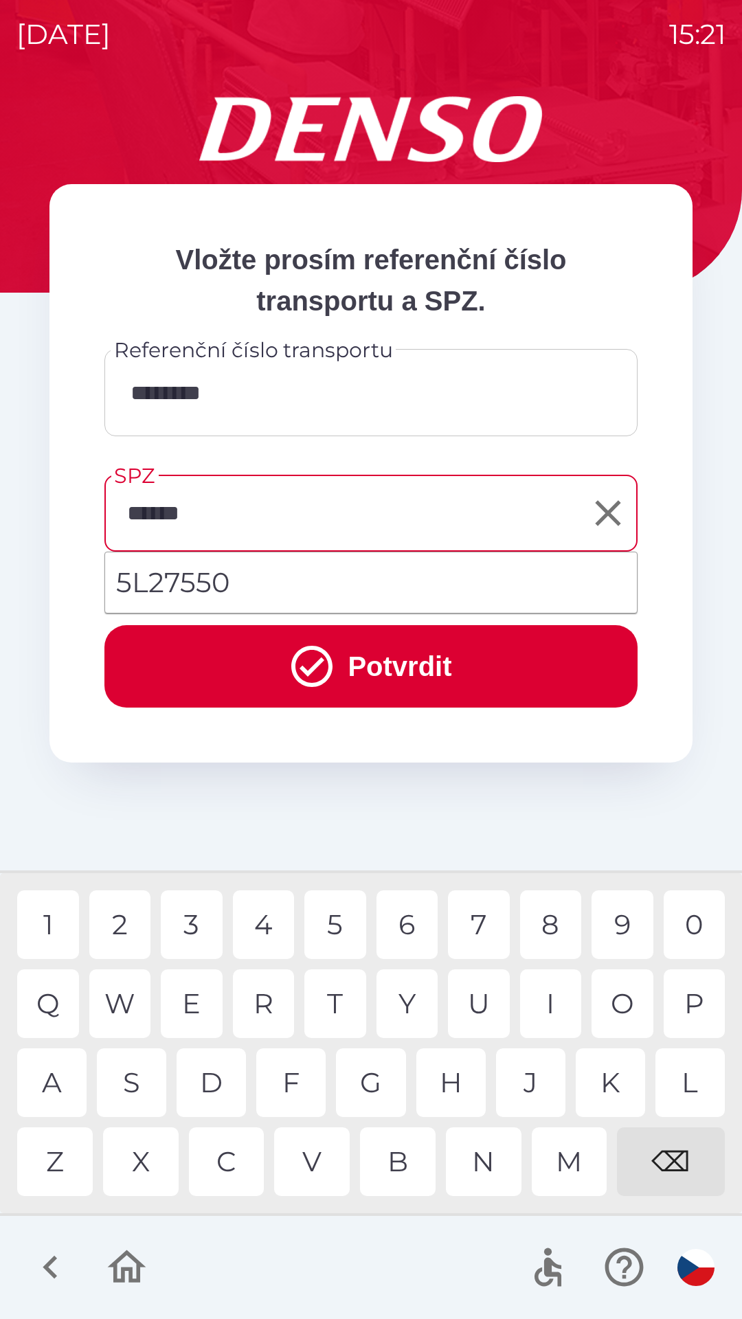
type input "*******"
click at [682, 921] on div "0" at bounding box center [695, 925] width 62 height 69
click at [368, 677] on button "Potvrdit" at bounding box center [370, 666] width 533 height 82
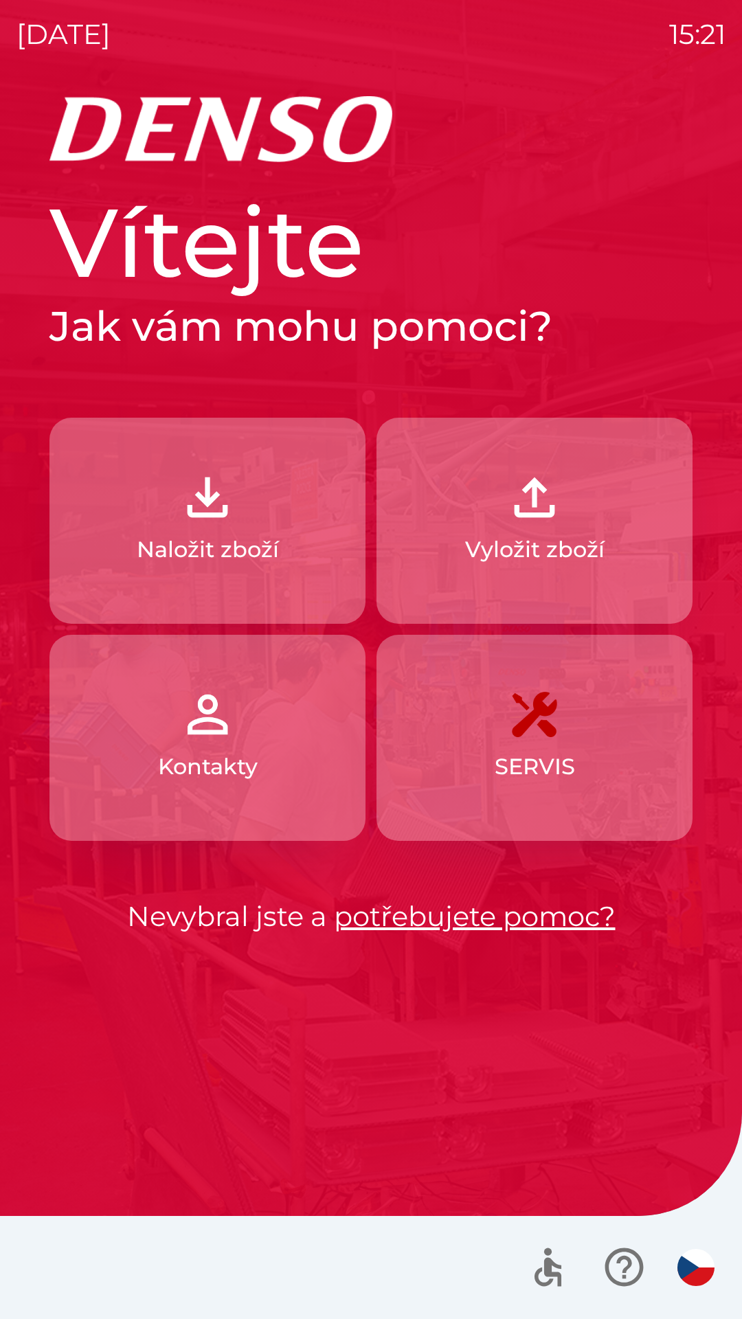
click at [391, 602] on button "Vyložit zboží" at bounding box center [535, 521] width 316 height 206
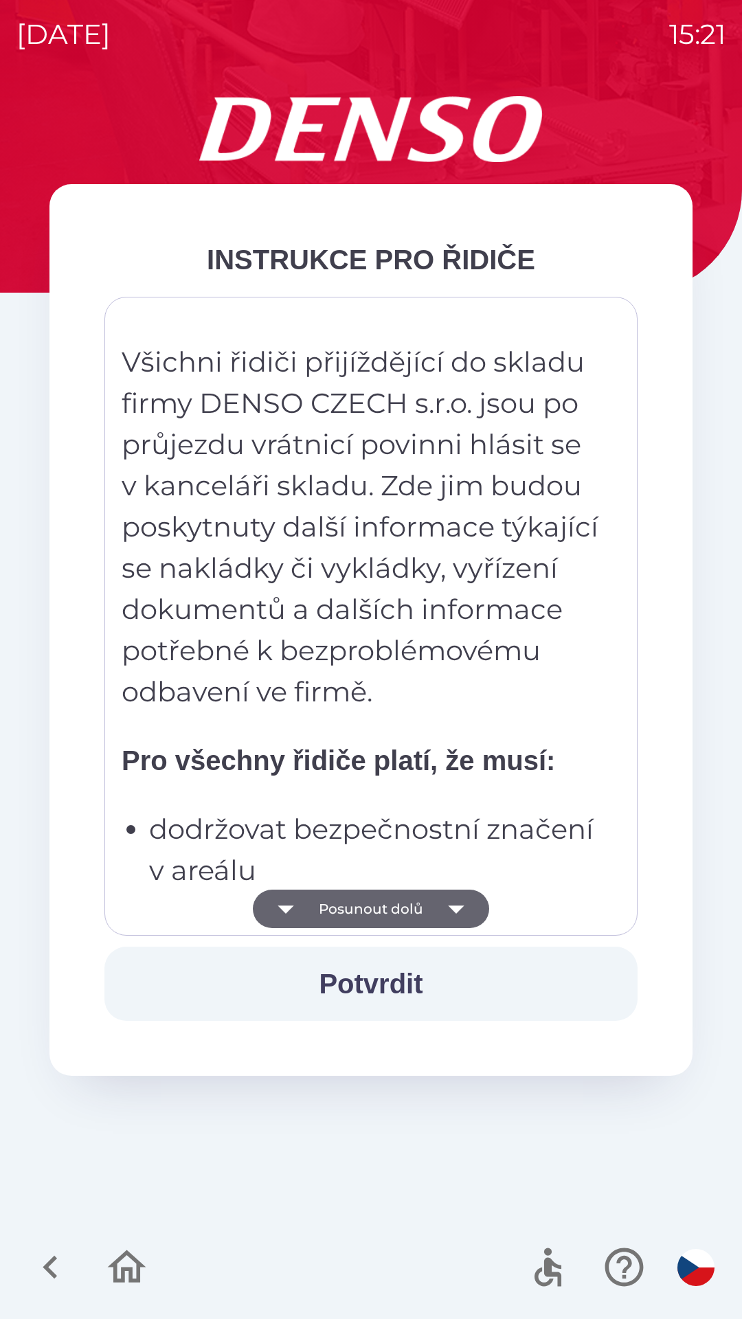
click at [378, 916] on button "Posunout dolů" at bounding box center [371, 909] width 236 height 38
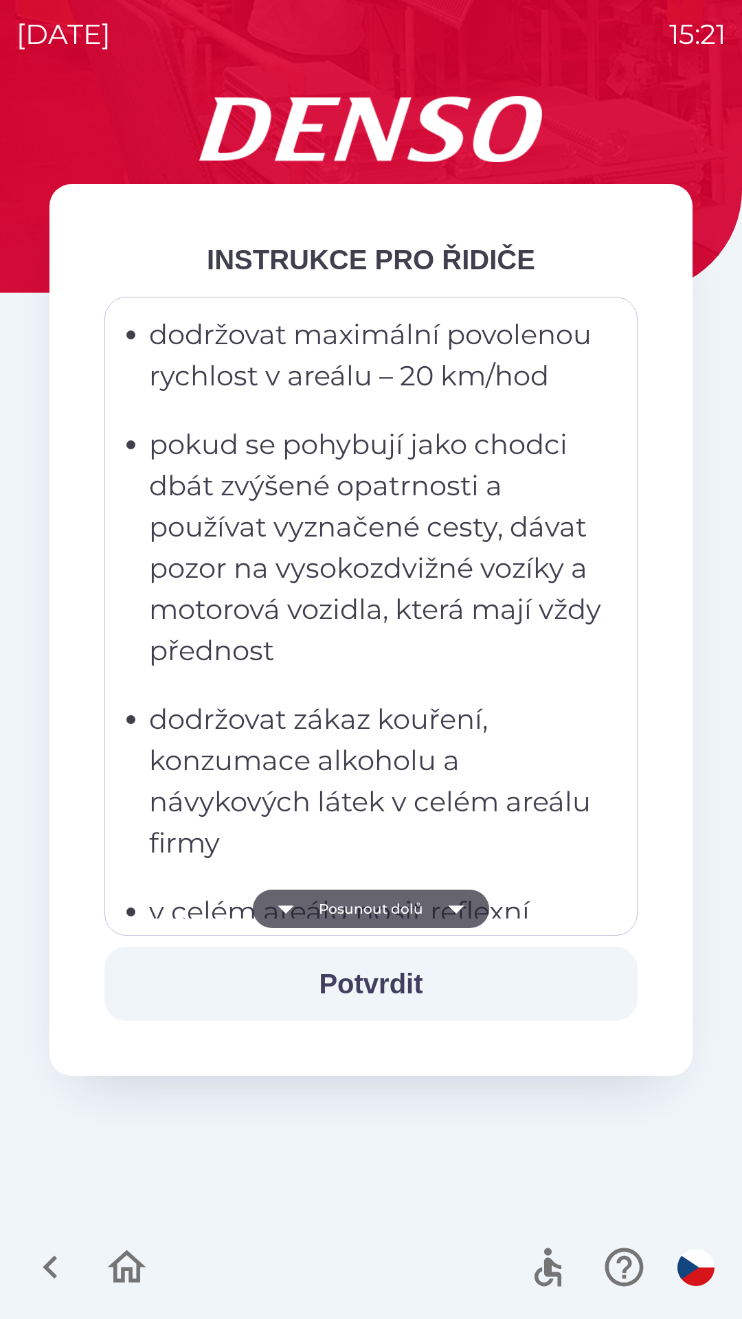
click at [400, 914] on button "Posunout dolů" at bounding box center [371, 909] width 236 height 38
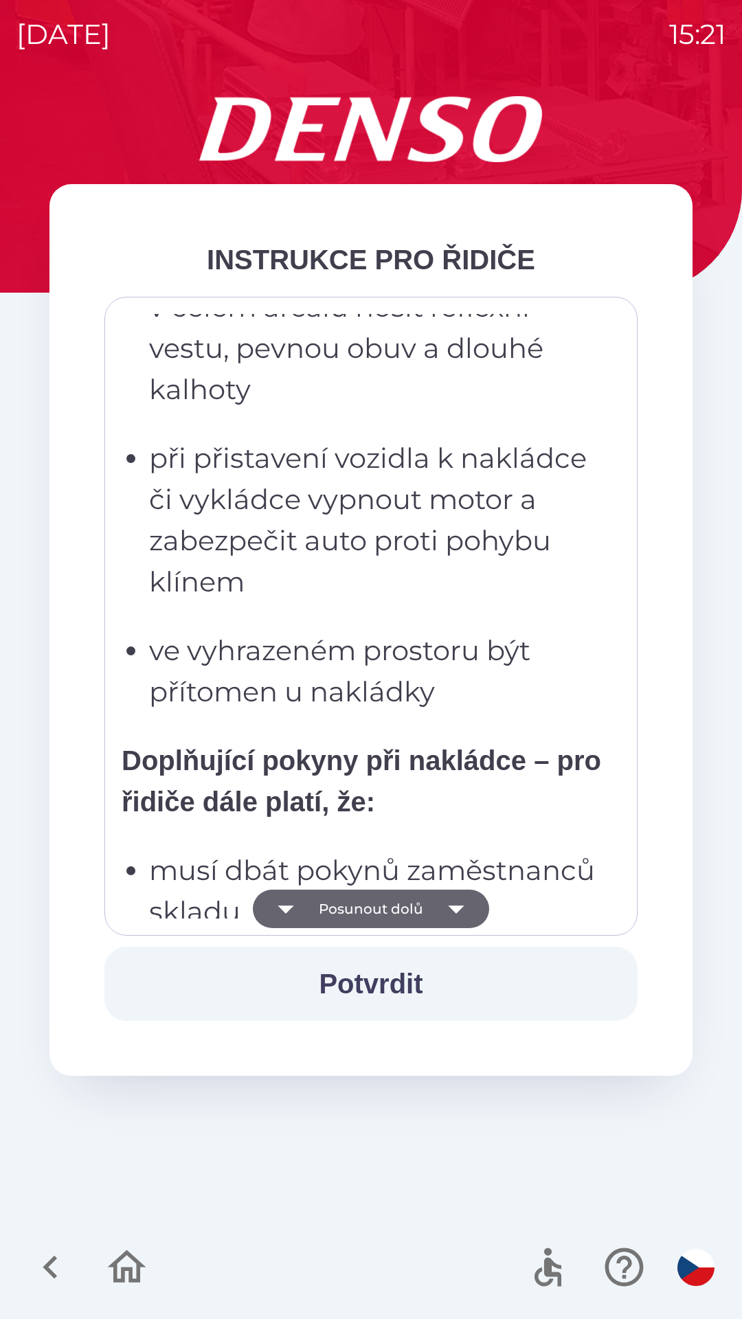
click at [400, 906] on button "Posunout dolů" at bounding box center [371, 909] width 236 height 38
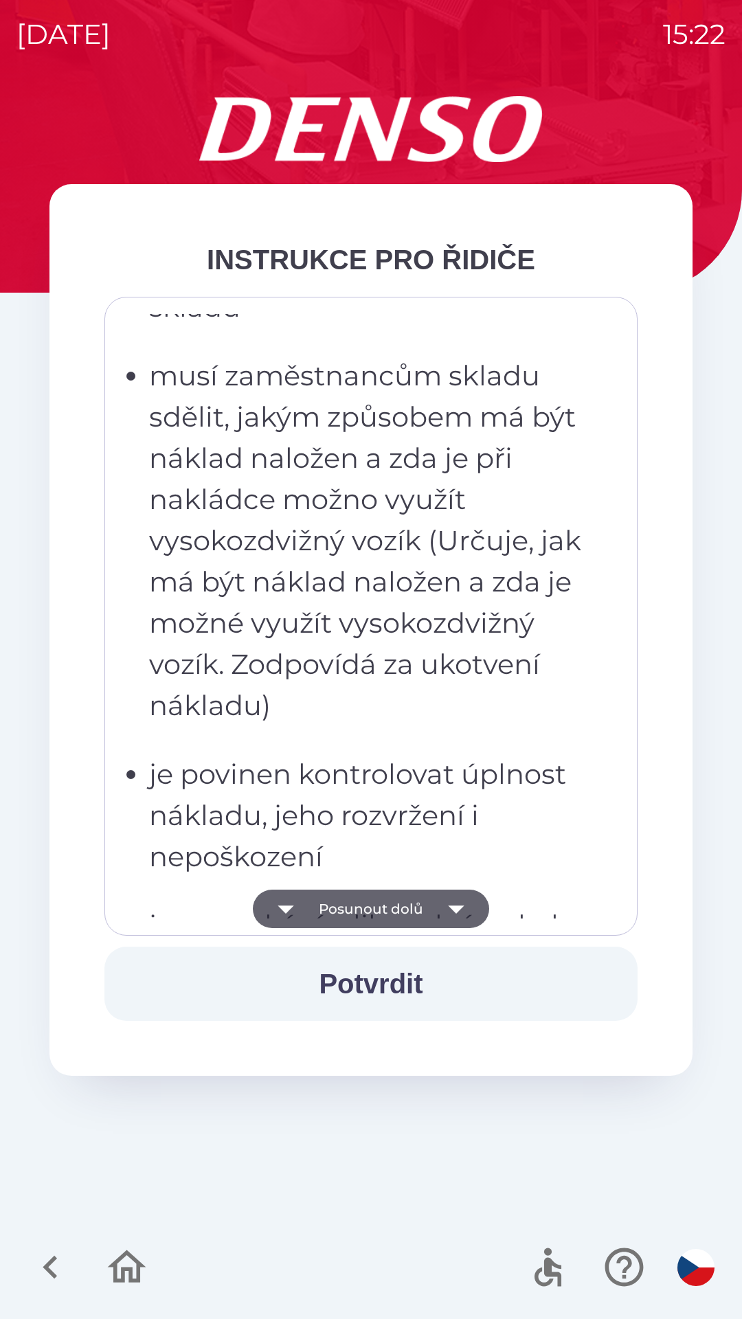
click at [388, 923] on button "Posunout dolů" at bounding box center [371, 909] width 236 height 38
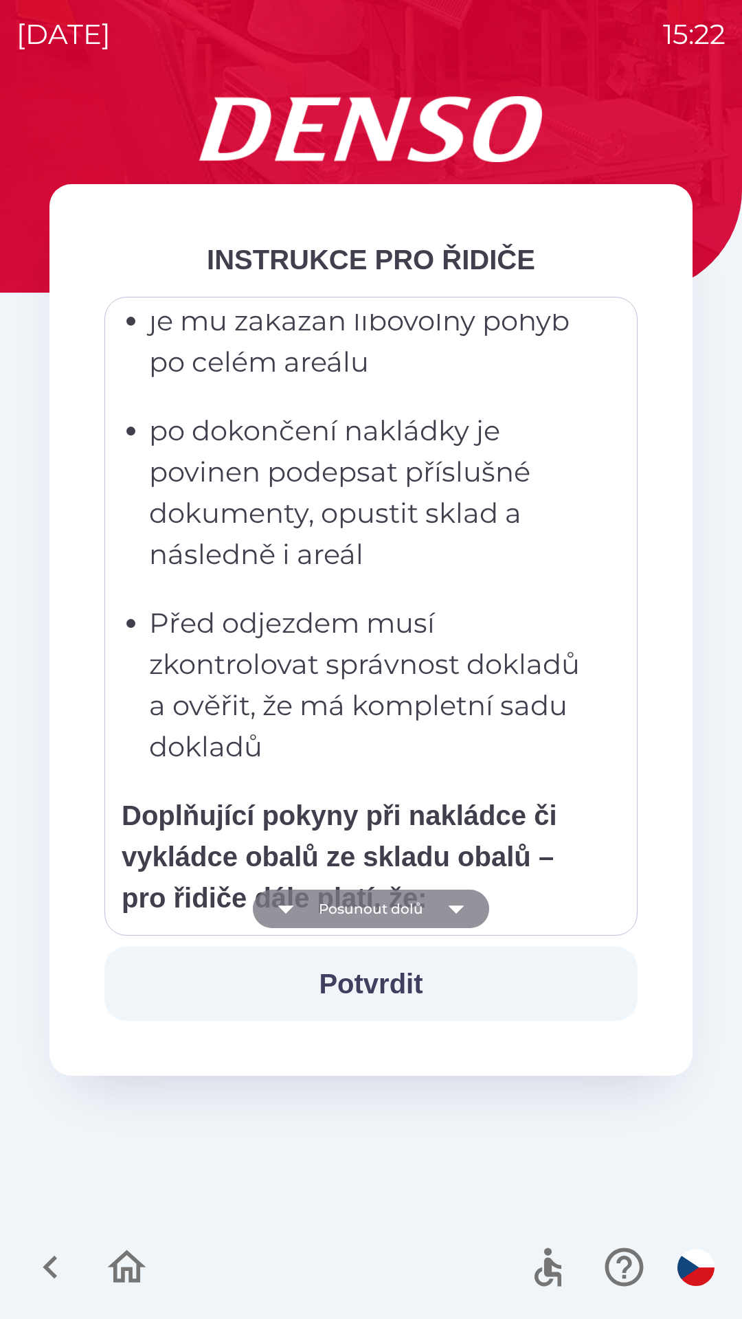
click at [379, 906] on button "Posunout dolů" at bounding box center [371, 909] width 236 height 38
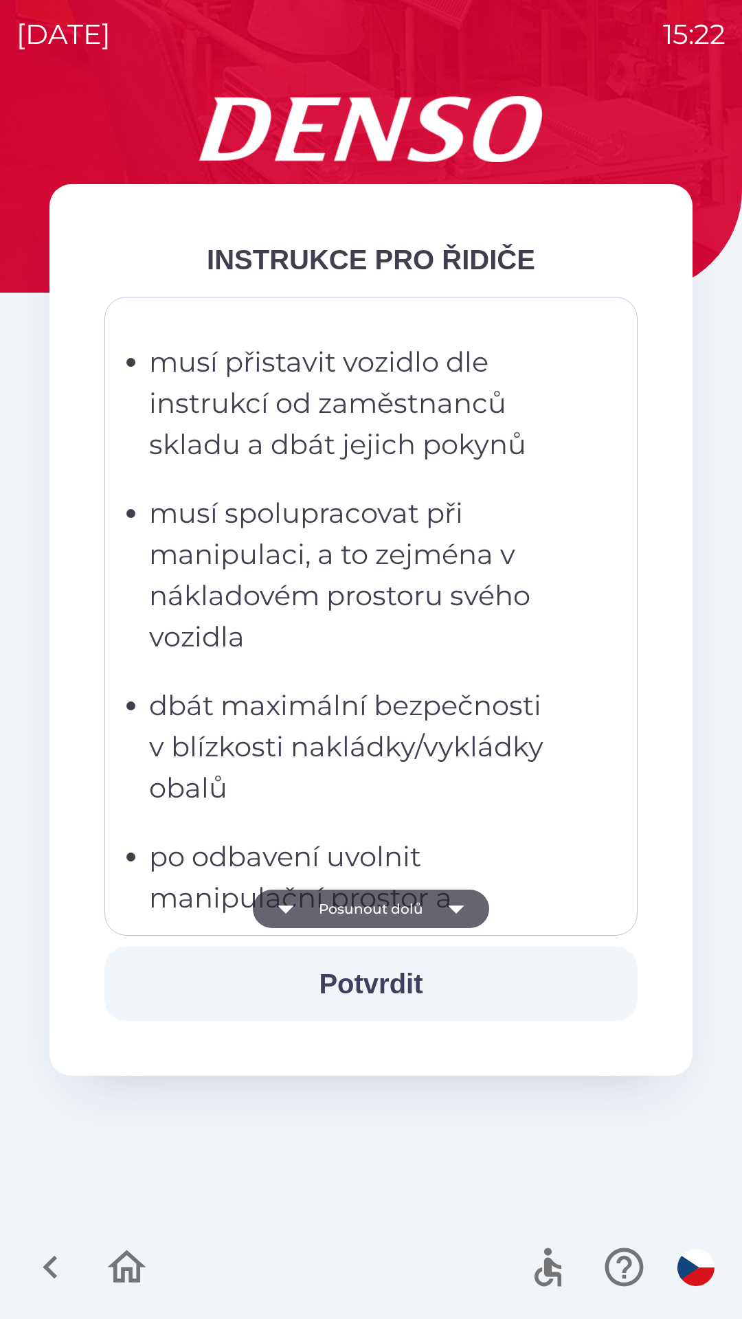
click at [359, 915] on button "Posunout dolů" at bounding box center [371, 909] width 236 height 38
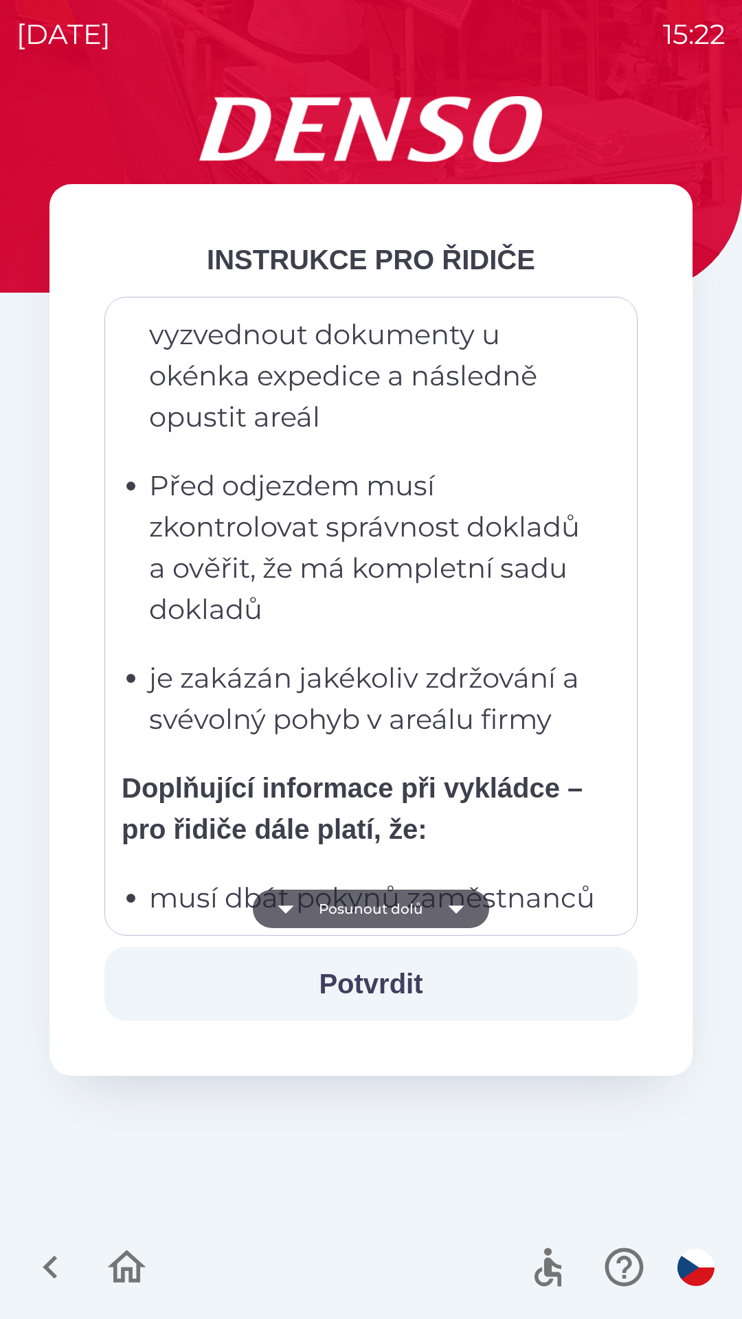
click at [359, 917] on button "Posunout dolů" at bounding box center [371, 909] width 236 height 38
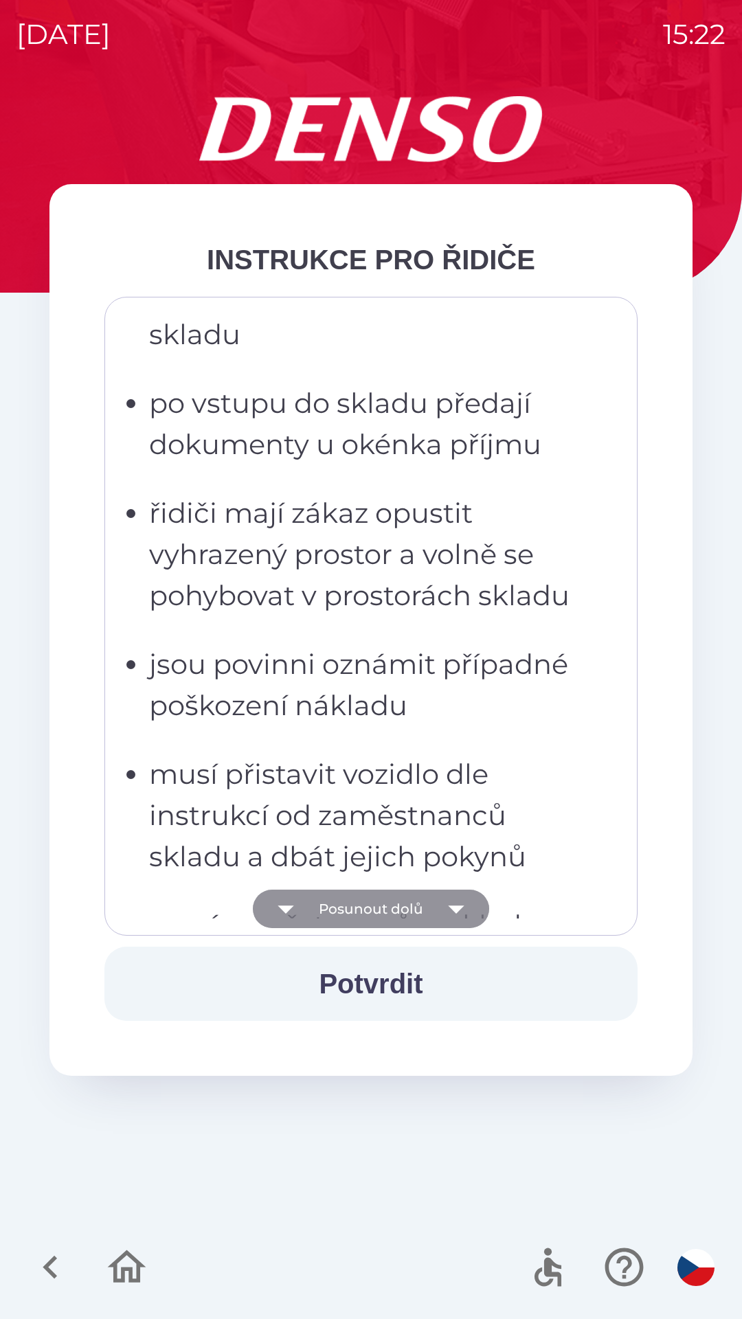
click at [359, 910] on button "Posunout dolů" at bounding box center [371, 909] width 236 height 38
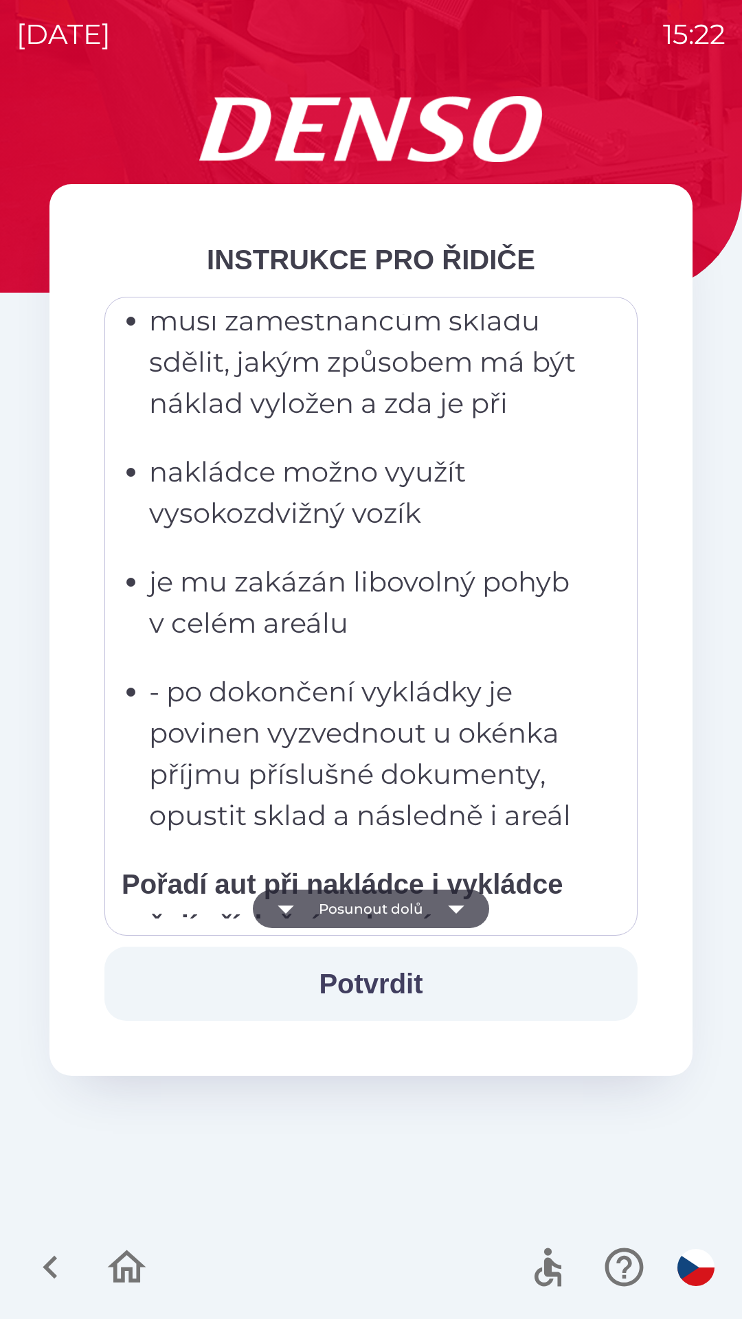
click at [356, 913] on button "Posunout dolů" at bounding box center [371, 909] width 236 height 38
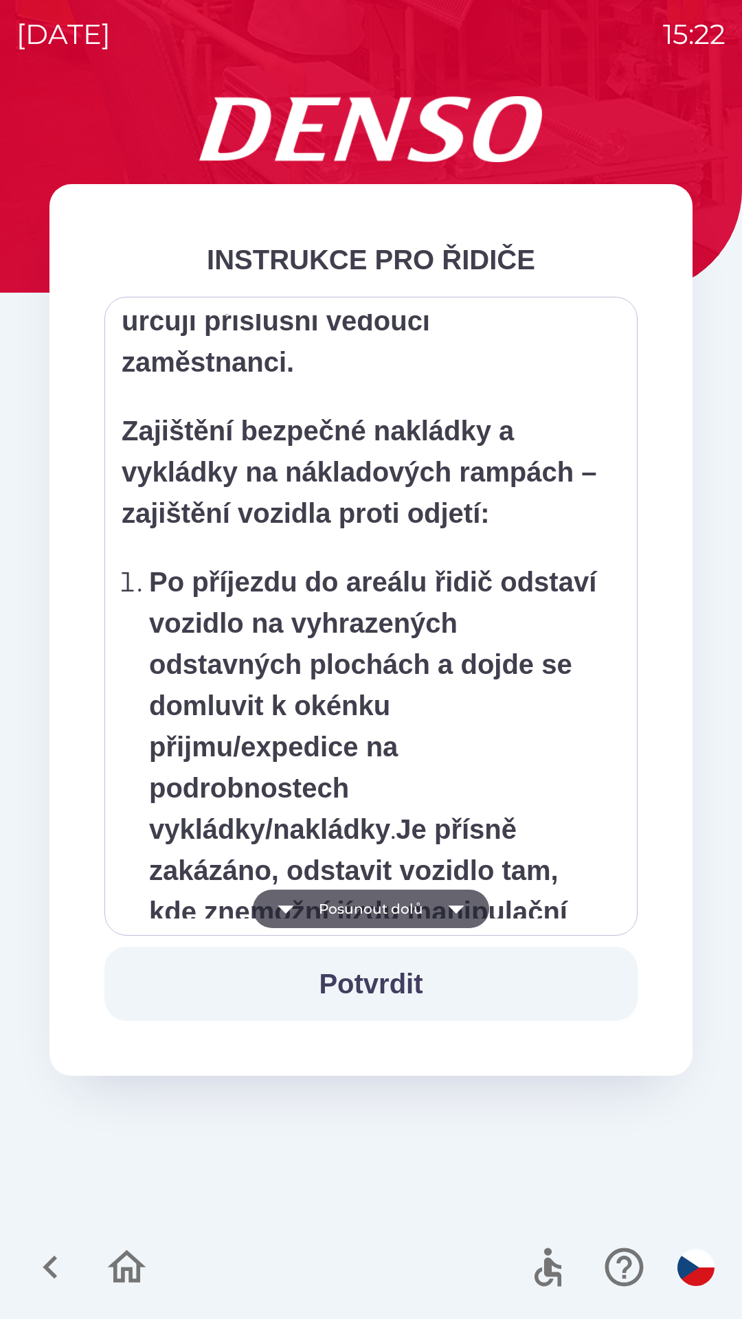
click at [359, 914] on button "Posunout dolů" at bounding box center [371, 909] width 236 height 38
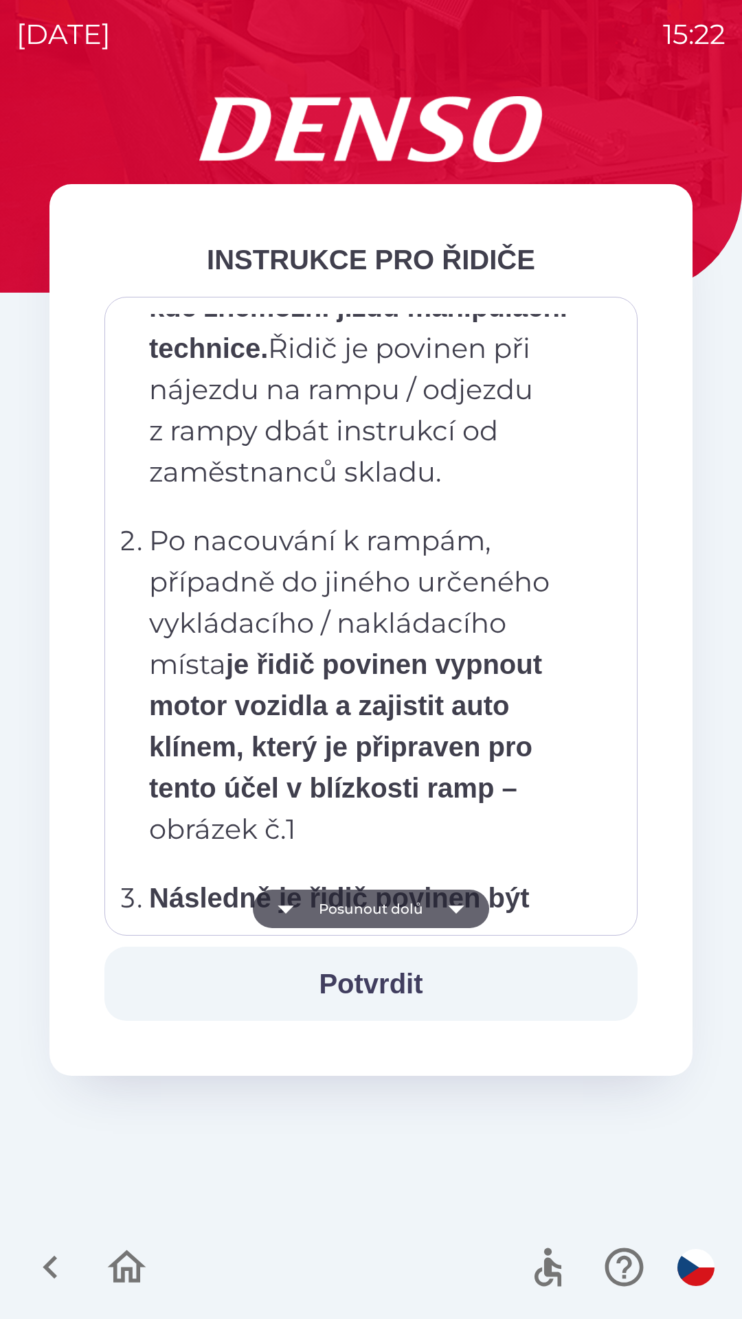
click at [361, 919] on button "Posunout dolů" at bounding box center [371, 909] width 236 height 38
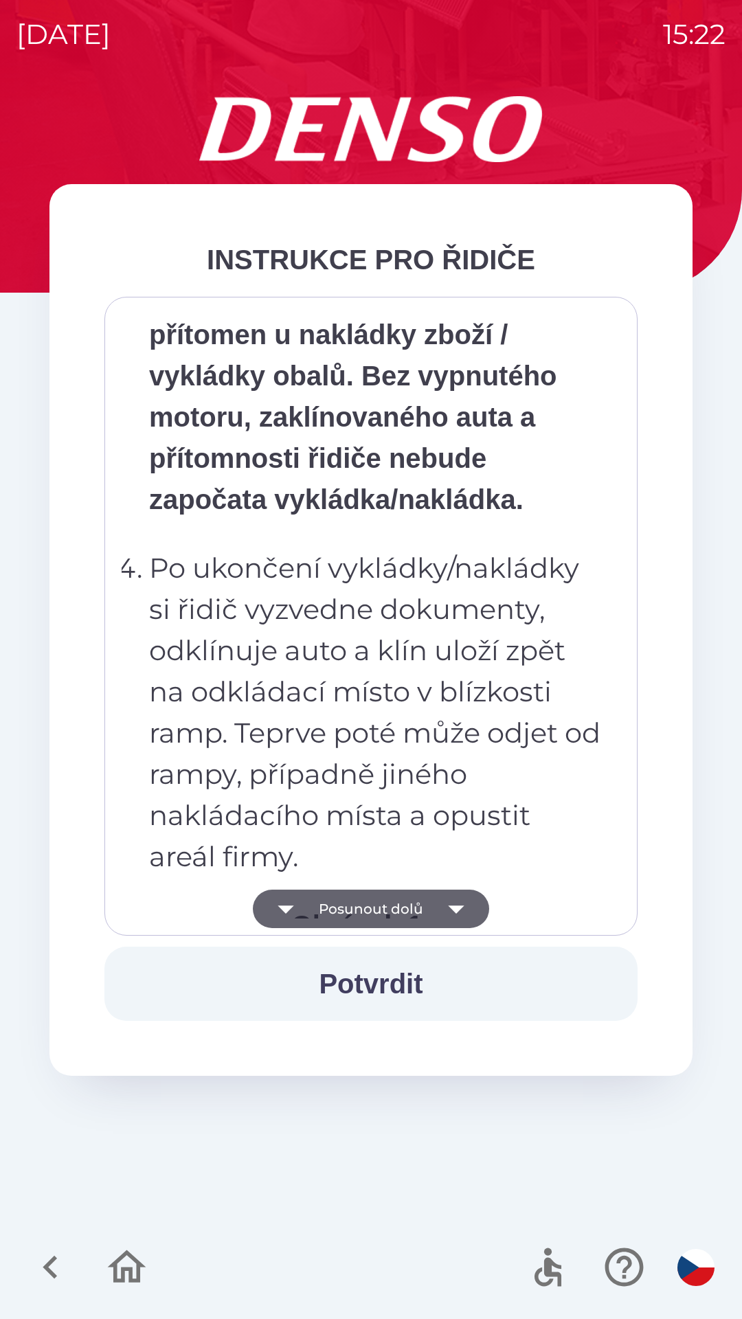
click at [362, 912] on button "Posunout dolů" at bounding box center [371, 909] width 236 height 38
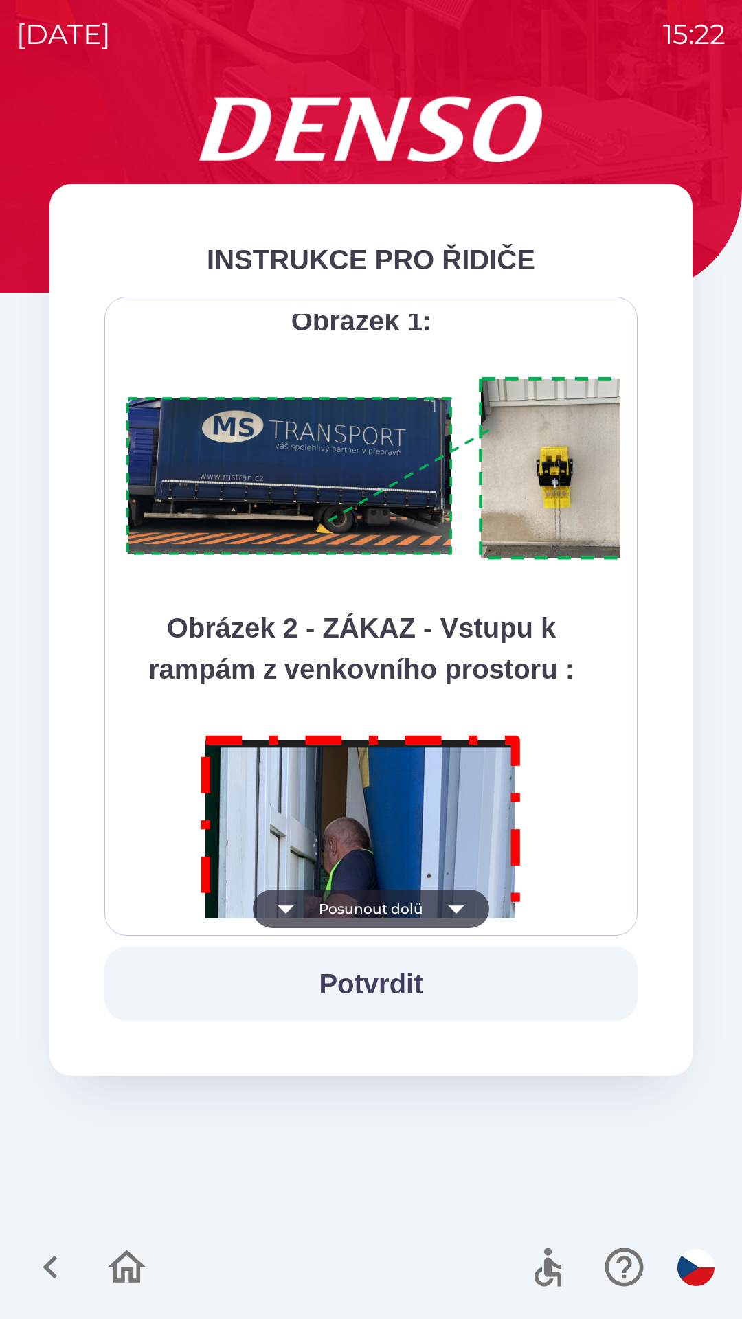
click at [359, 912] on button "Posunout dolů" at bounding box center [371, 909] width 236 height 38
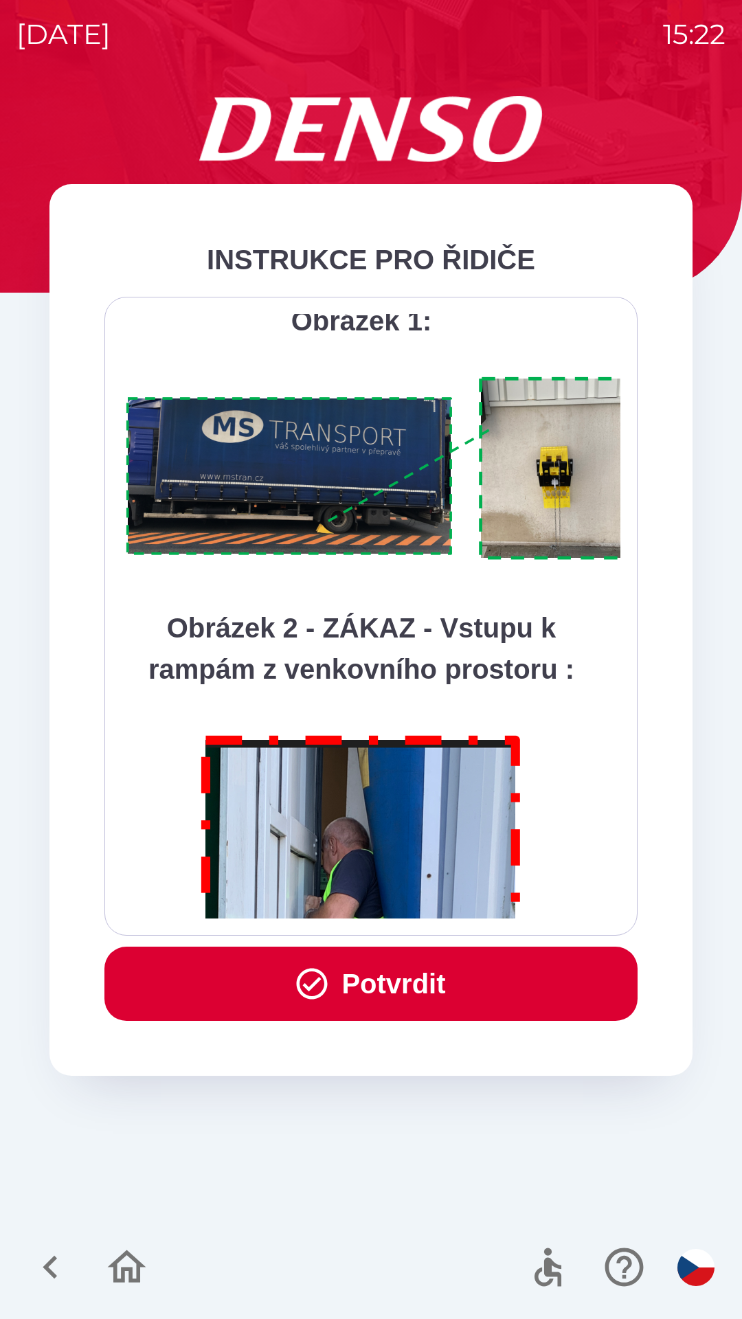
scroll to position [7722, 0]
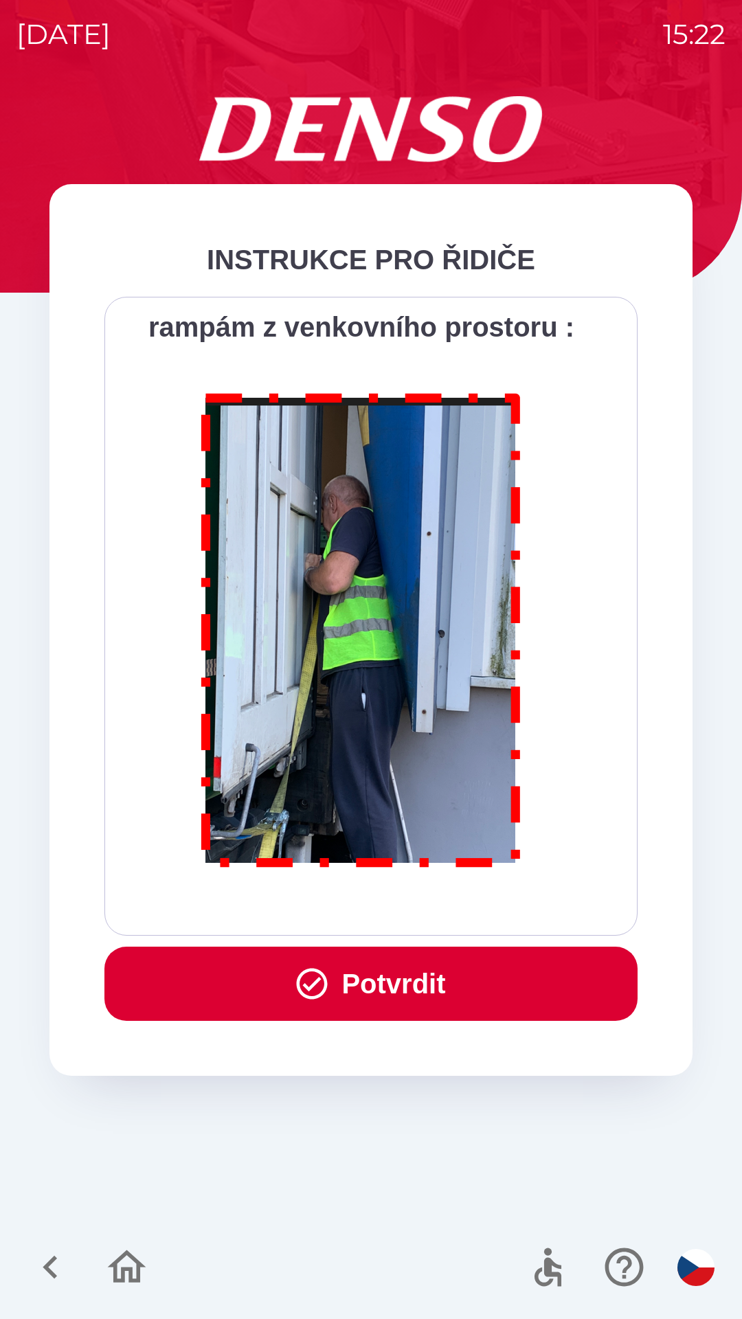
click at [357, 917] on div "Všichni řidiči přijíždějící do skladu firmy DENSO CZECH s.r.o. jsou po průjezdu…" at bounding box center [371, 616] width 499 height 605
click at [383, 989] on button "Potvrdit" at bounding box center [370, 984] width 533 height 74
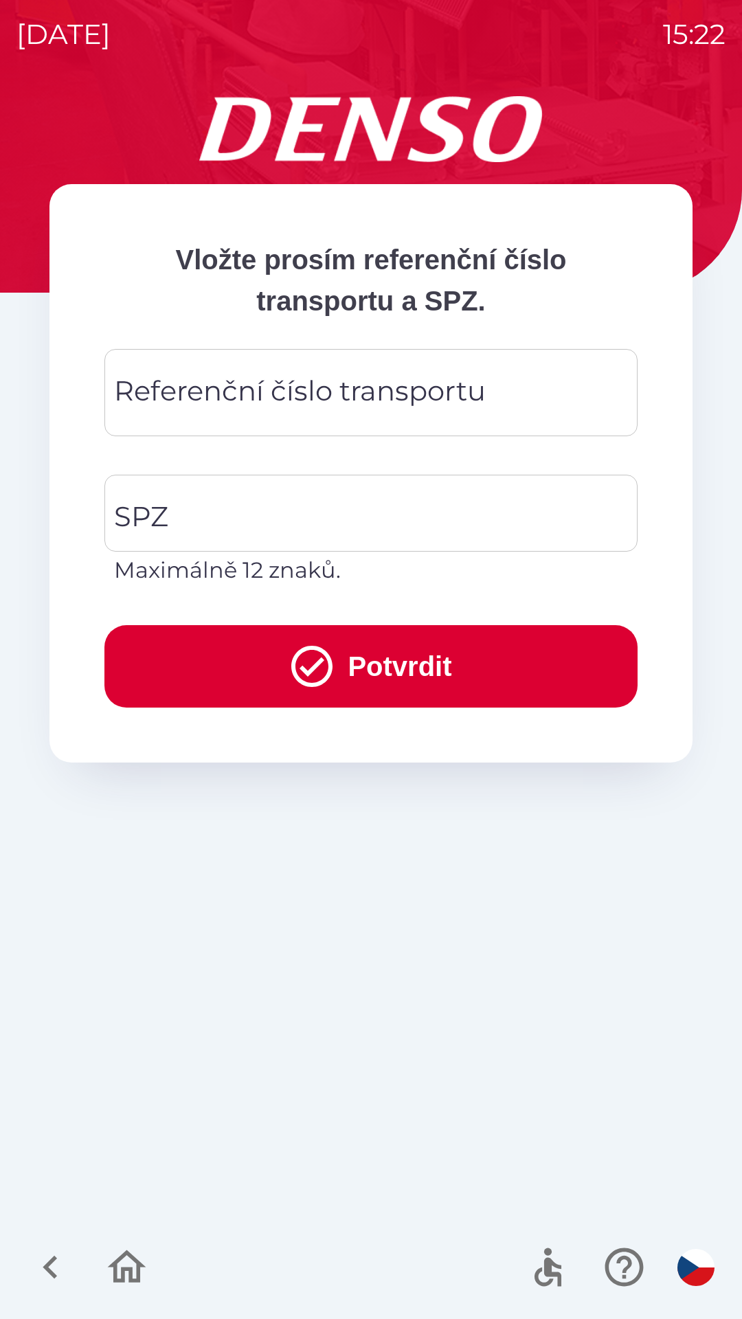
click at [269, 407] on div "Referenční číslo transportu Referenční číslo transportu" at bounding box center [370, 392] width 533 height 87
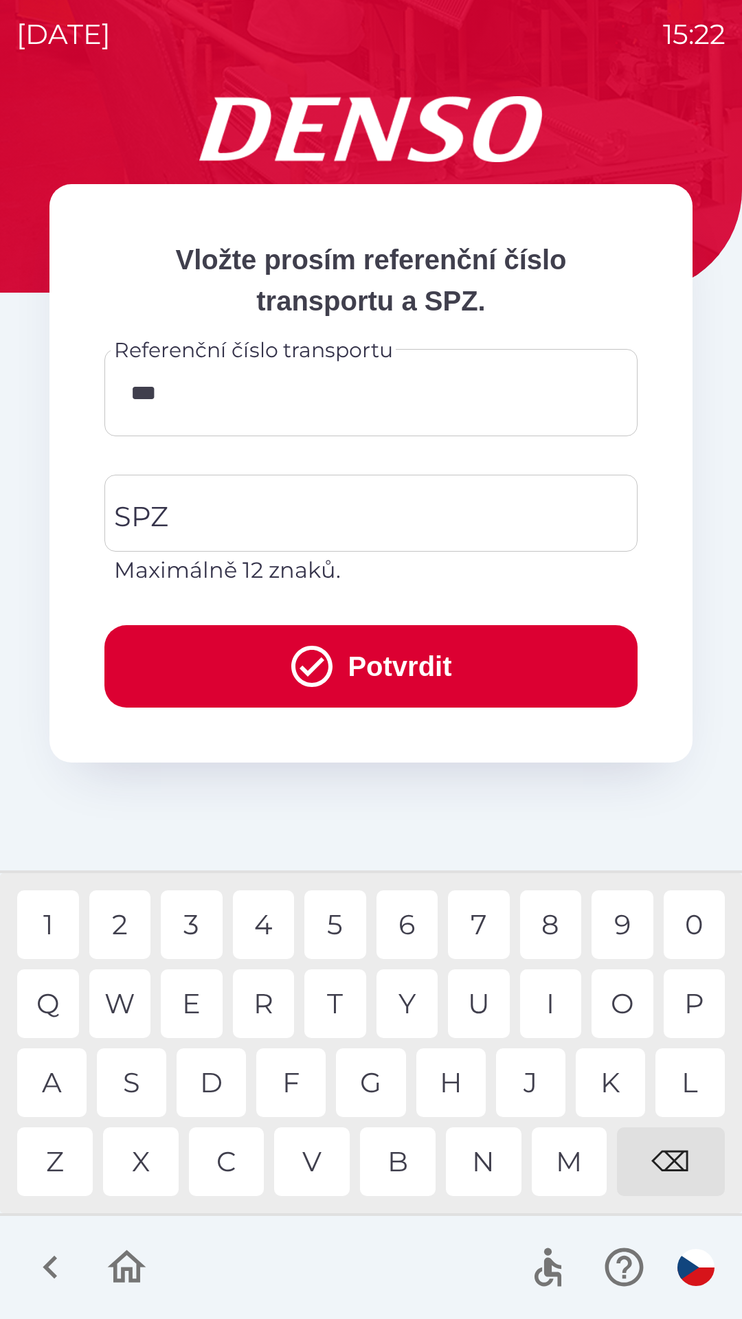
click at [692, 915] on div "0" at bounding box center [695, 925] width 62 height 69
click at [201, 915] on div "3" at bounding box center [192, 925] width 62 height 69
click at [552, 921] on div "8" at bounding box center [551, 925] width 62 height 69
type input "**********"
click at [196, 919] on div "3" at bounding box center [192, 925] width 62 height 69
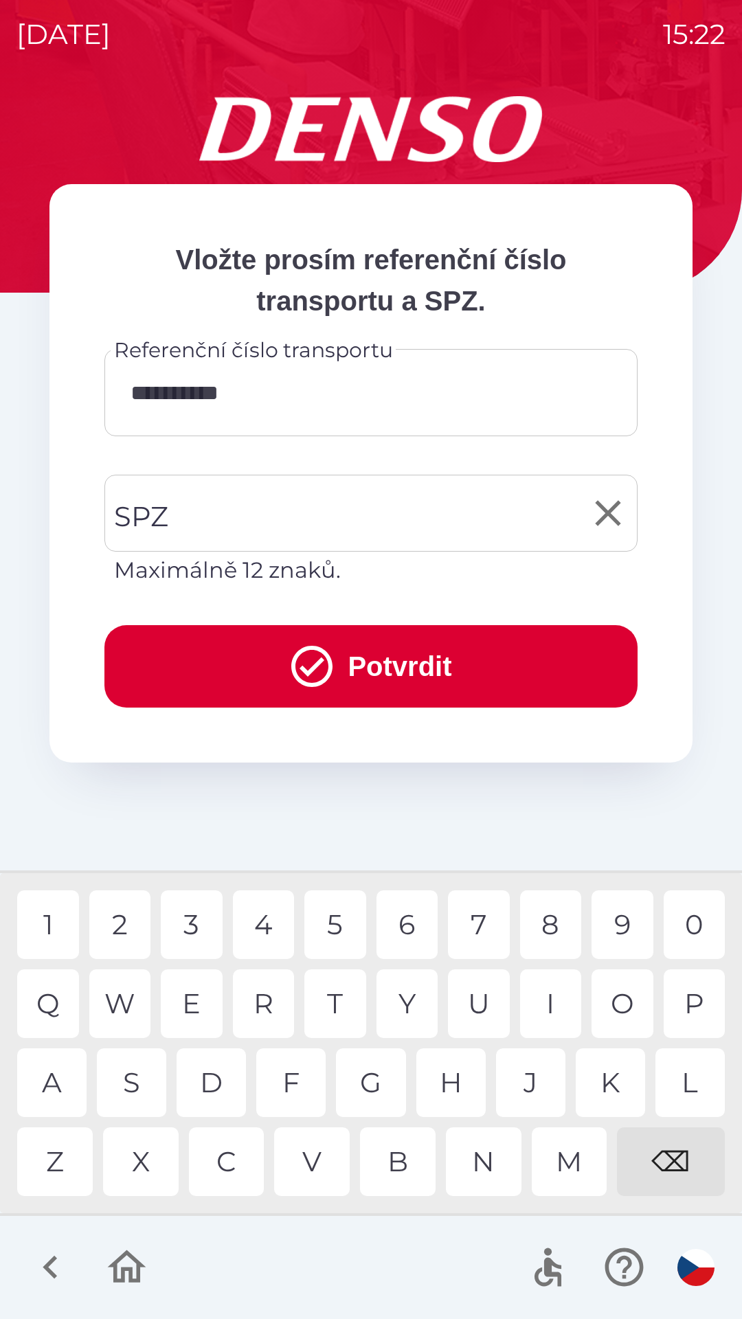
click at [276, 524] on input "SPZ" at bounding box center [361, 513] width 500 height 65
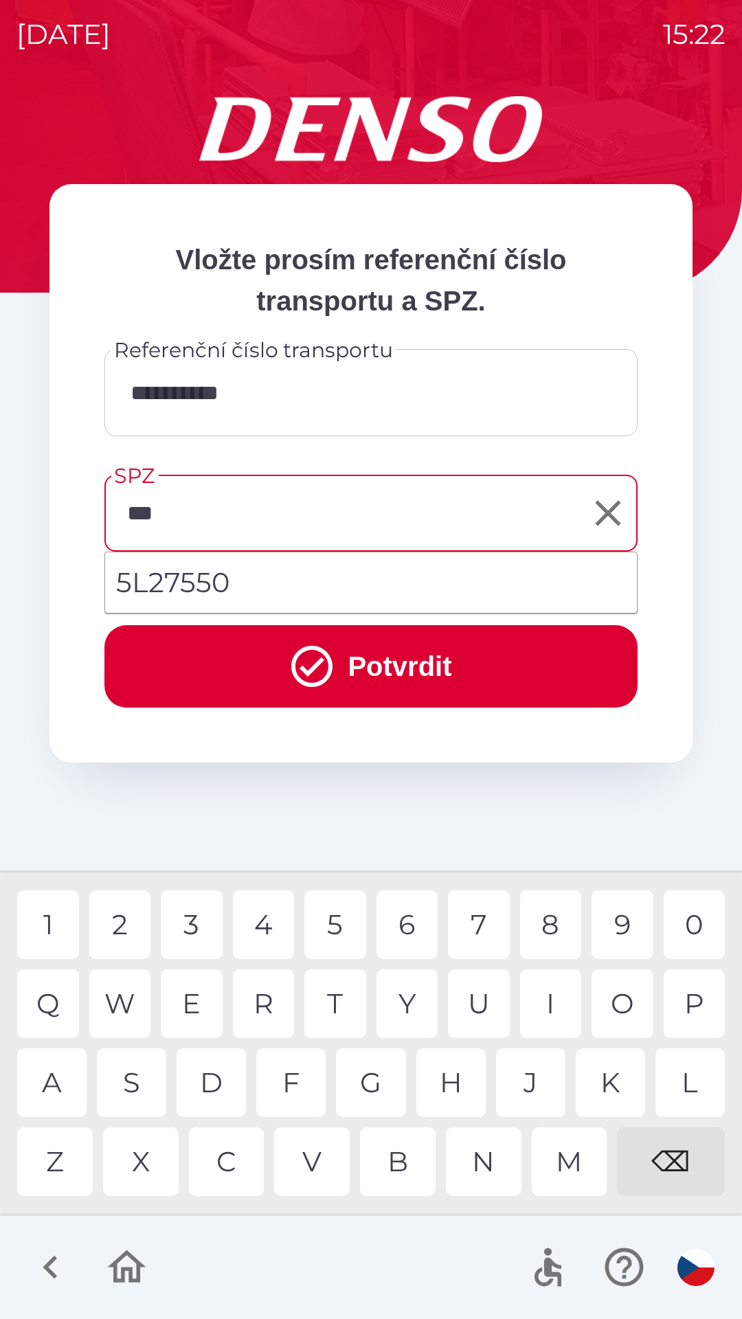
click at [131, 928] on div "2" at bounding box center [120, 925] width 62 height 69
click at [668, 1157] on div "⌫" at bounding box center [671, 1162] width 108 height 69
click at [464, 925] on div "7" at bounding box center [479, 925] width 62 height 69
click at [339, 924] on div "5" at bounding box center [335, 925] width 62 height 69
type input "*******"
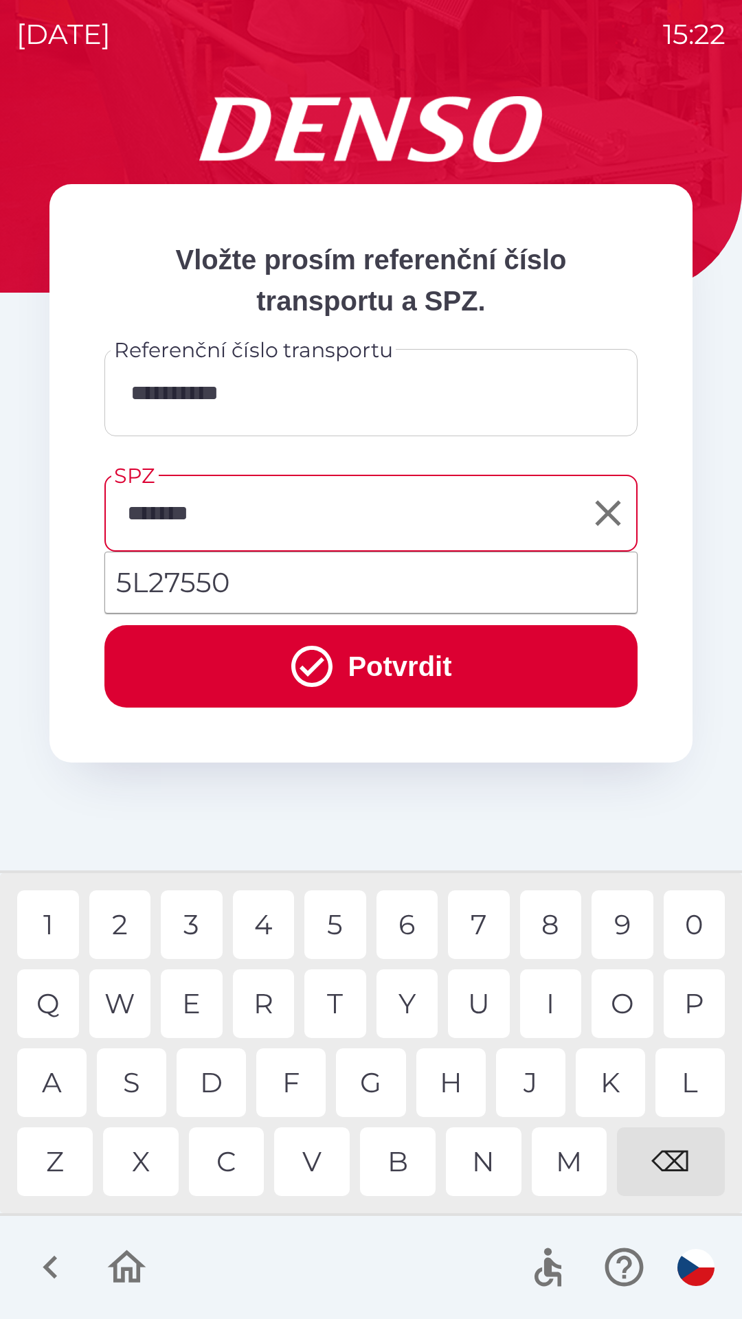
click at [688, 930] on div "0" at bounding box center [695, 925] width 62 height 69
click at [390, 678] on button "Potvrdit" at bounding box center [370, 666] width 533 height 82
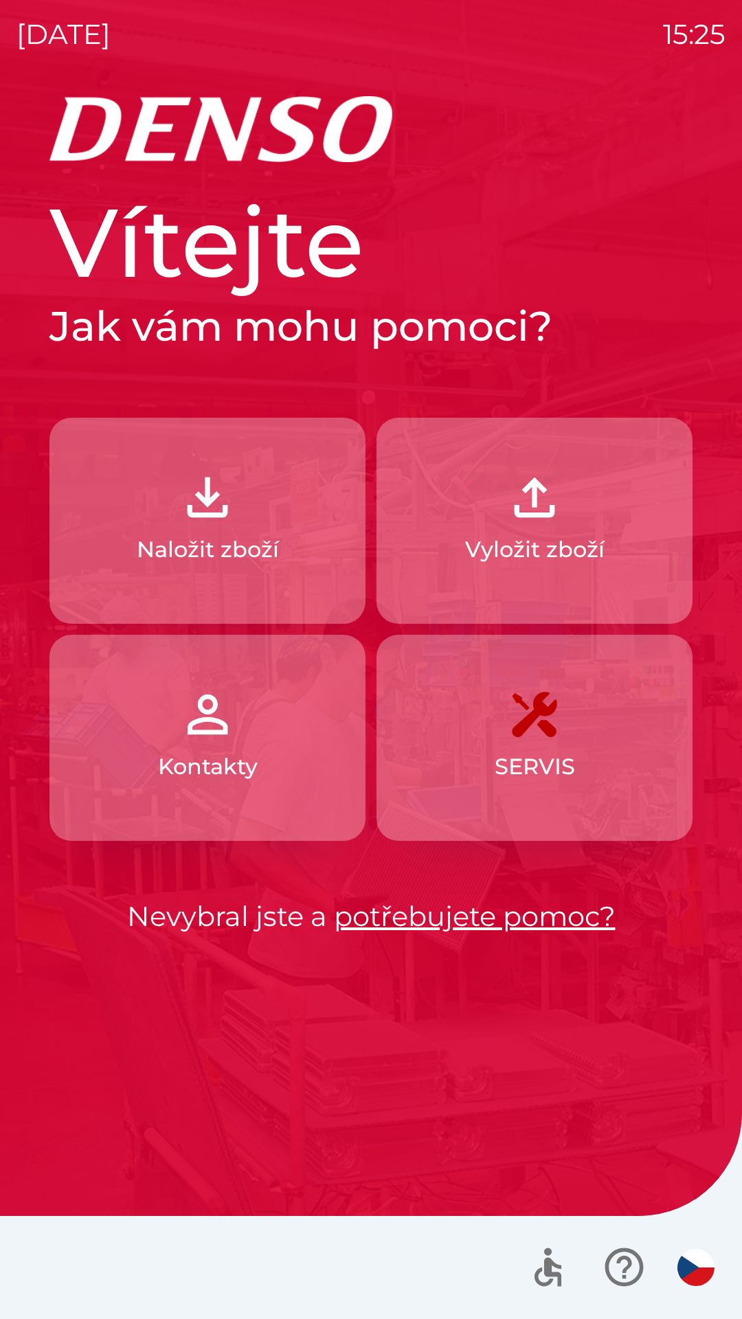
click at [268, 500] on button "Naložit zboží" at bounding box center [207, 521] width 316 height 206
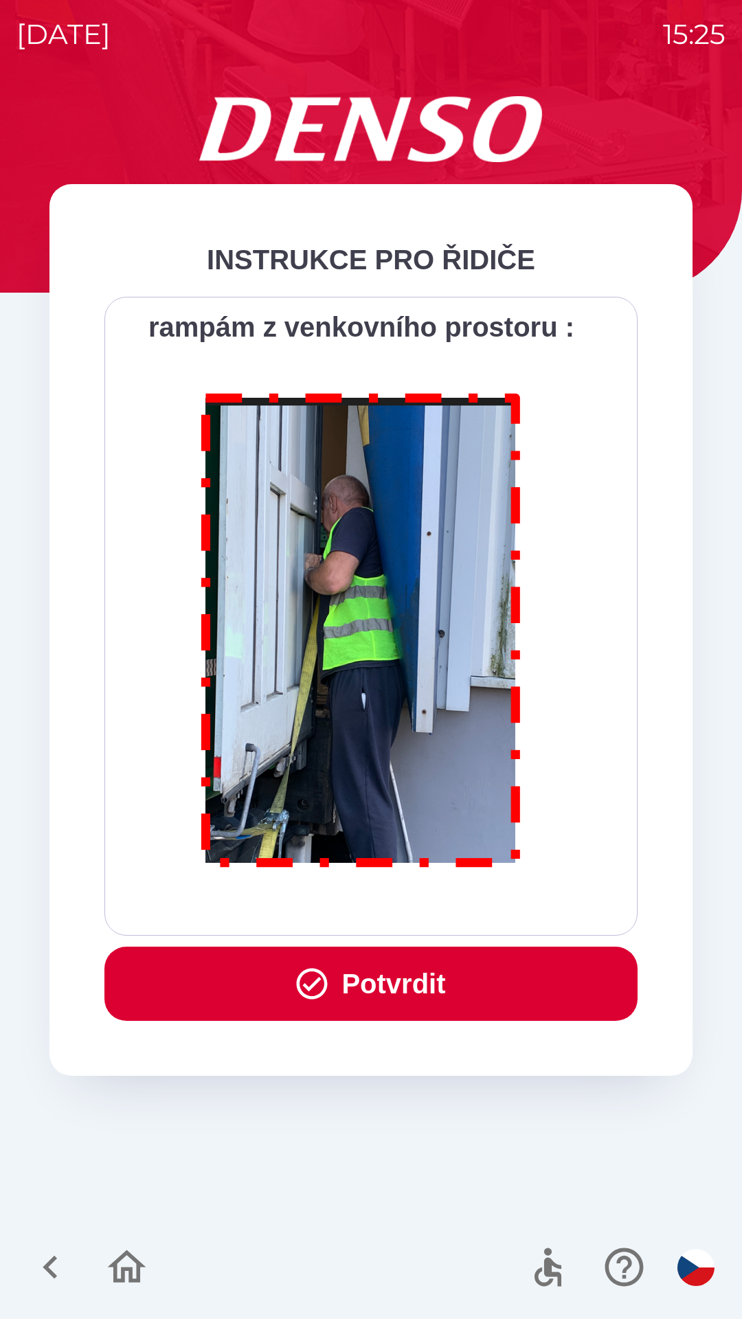
scroll to position [7722, 0]
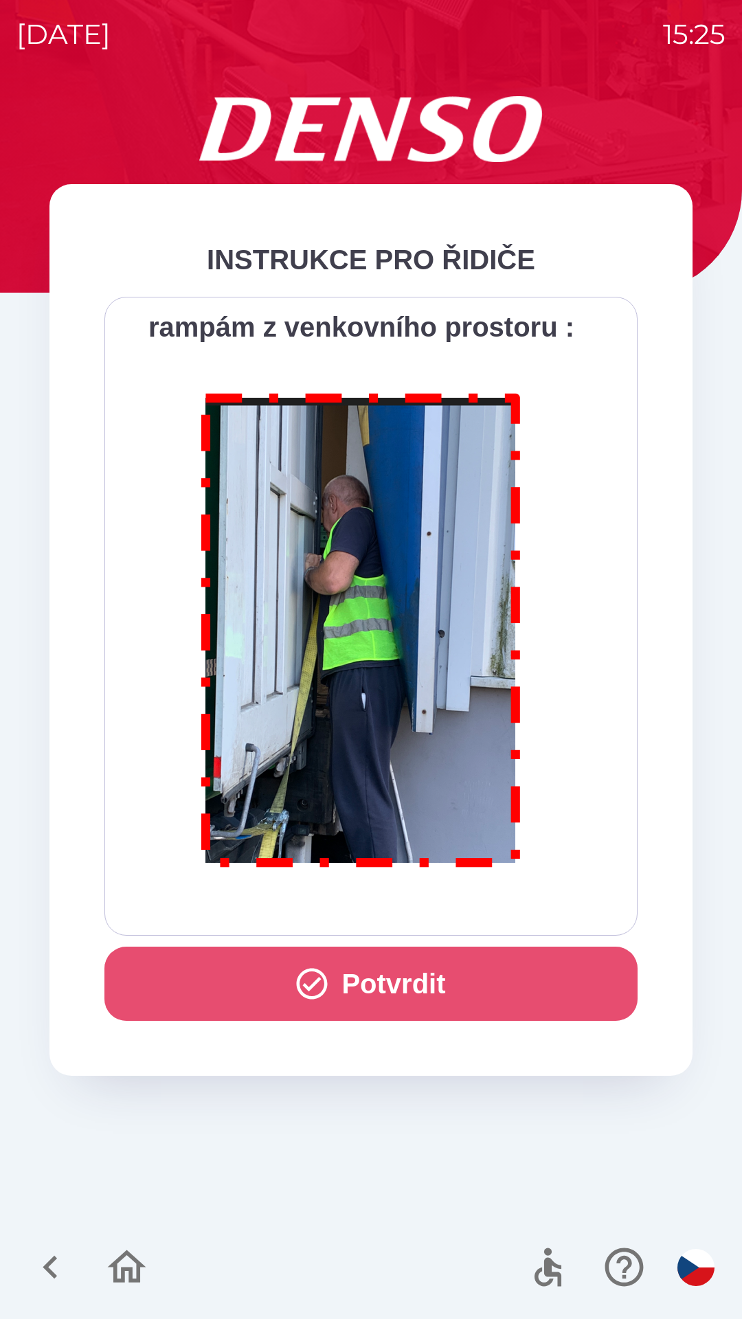
click at [396, 981] on button "Potvrdit" at bounding box center [370, 984] width 533 height 74
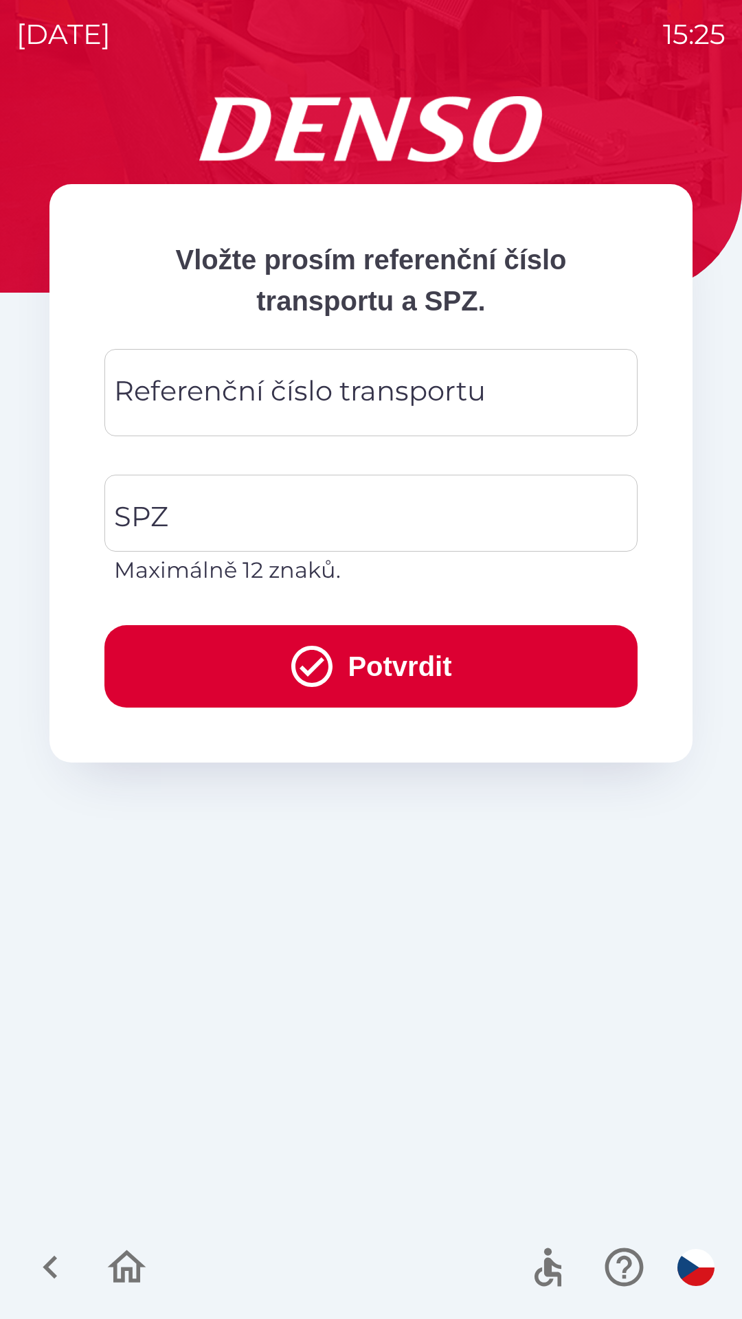
click at [277, 382] on div "Referenční číslo transportu Referenční číslo transportu" at bounding box center [370, 392] width 533 height 87
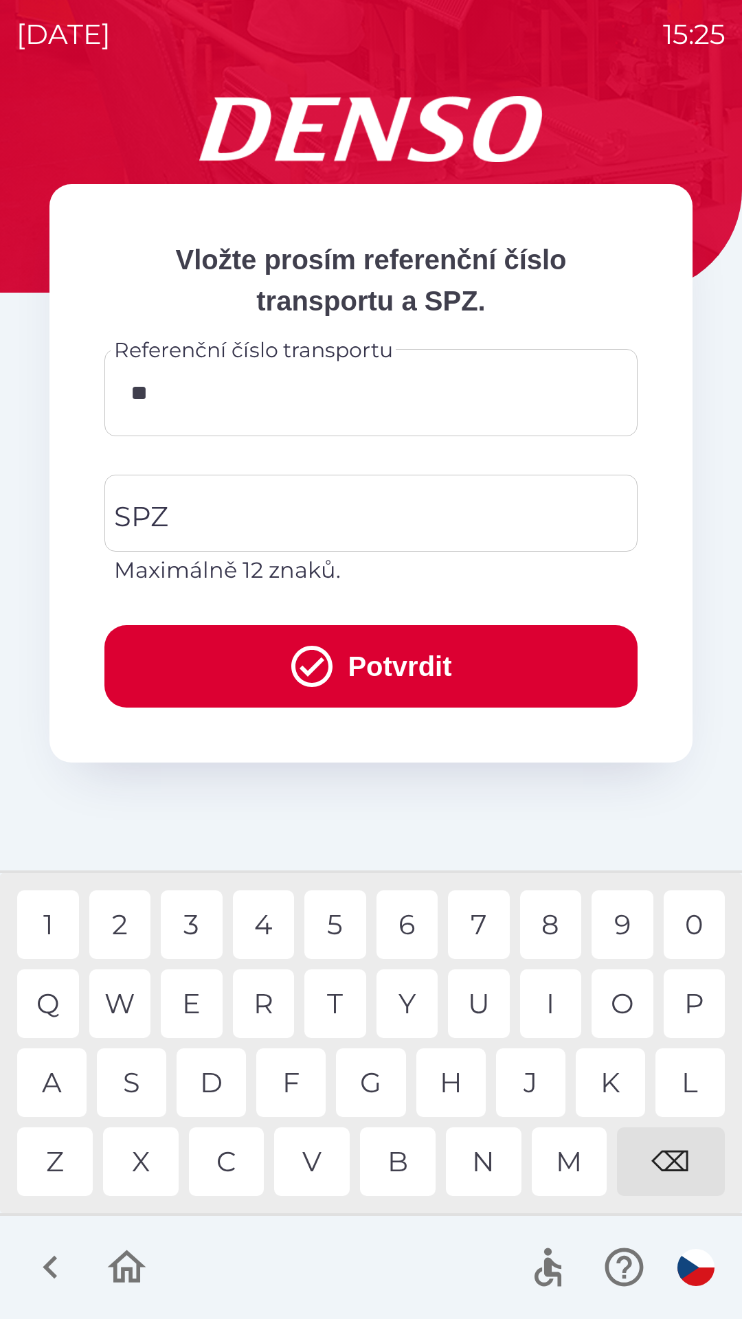
click at [269, 923] on div "4" at bounding box center [264, 925] width 62 height 69
click at [483, 919] on div "7" at bounding box center [479, 925] width 62 height 69
type input "******"
click at [292, 524] on input "SPZ" at bounding box center [361, 513] width 500 height 65
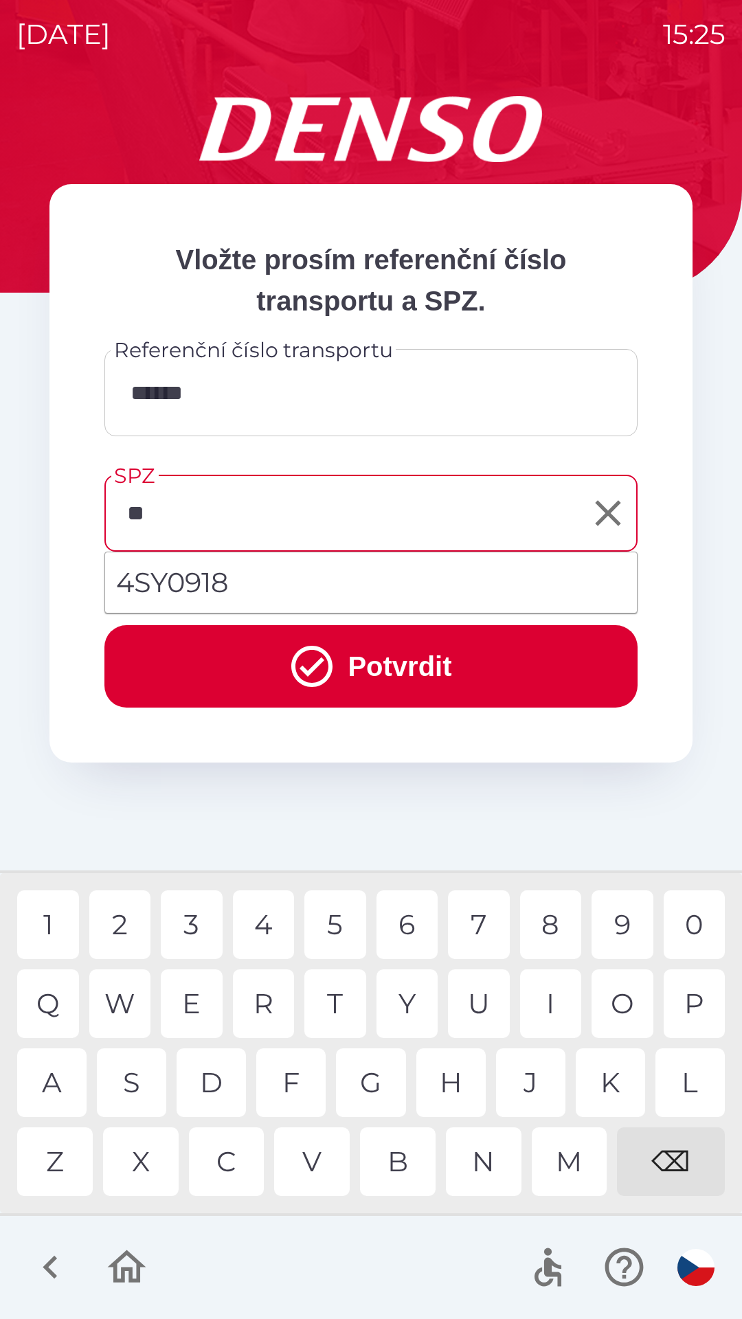
click at [153, 1072] on div "S" at bounding box center [131, 1083] width 69 height 69
click at [406, 1001] on div "Y" at bounding box center [408, 1004] width 62 height 69
click at [692, 926] on div "0" at bounding box center [695, 925] width 62 height 69
click at [52, 940] on div "1" at bounding box center [48, 925] width 62 height 69
type input "*******"
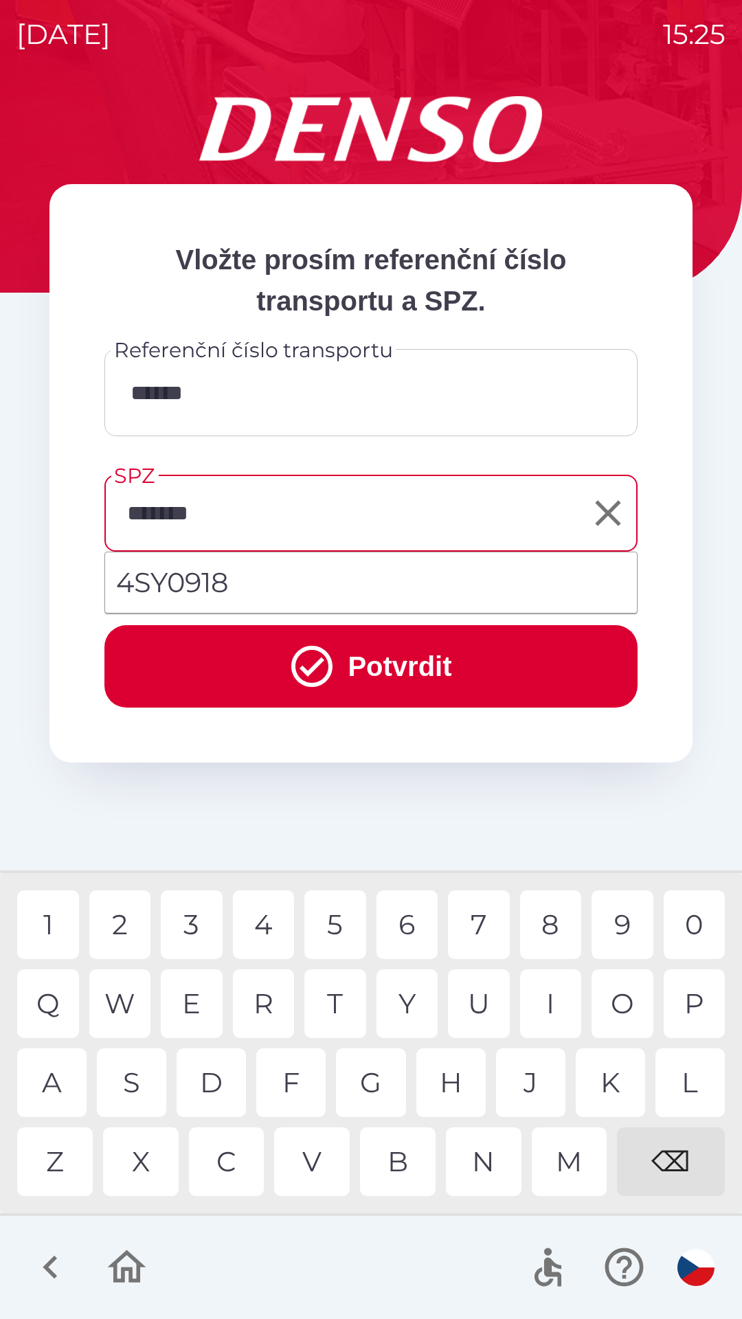
click at [400, 671] on button "Potvrdit" at bounding box center [370, 666] width 533 height 82
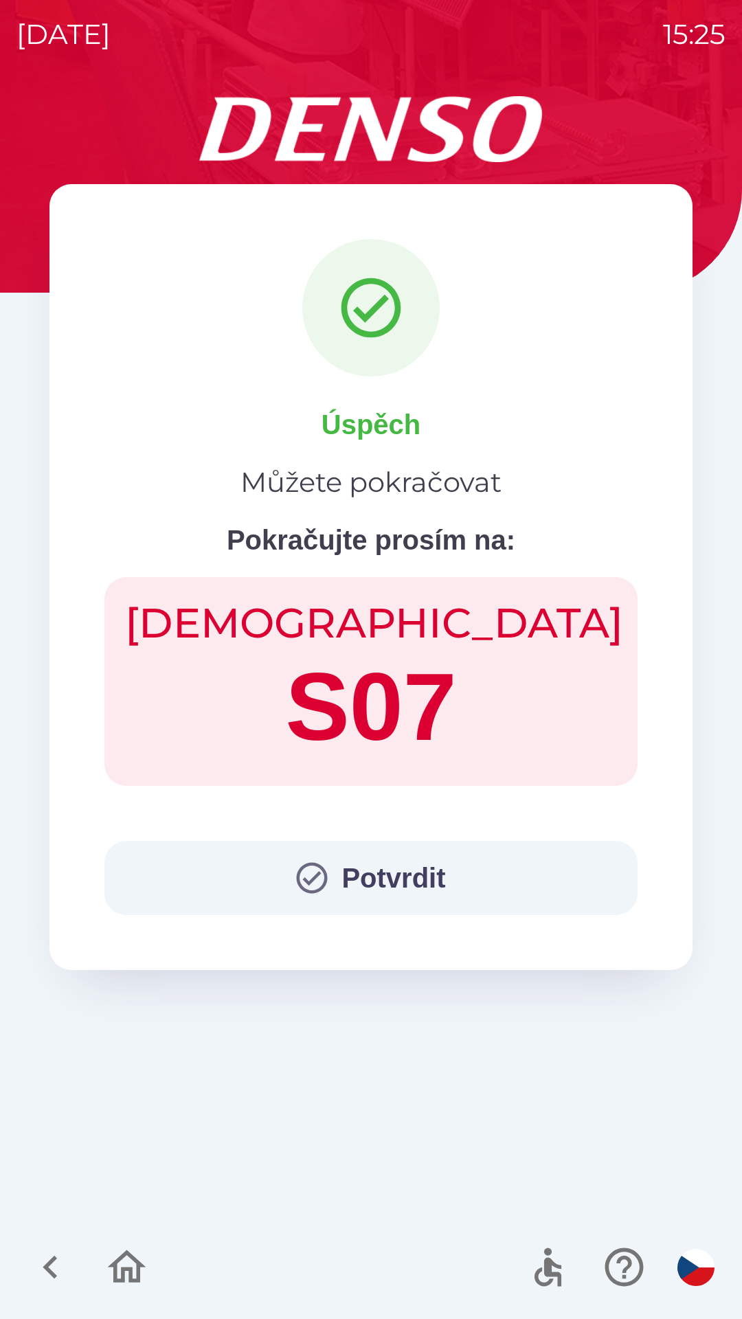
click at [332, 863] on button "Potvrdit" at bounding box center [370, 878] width 533 height 74
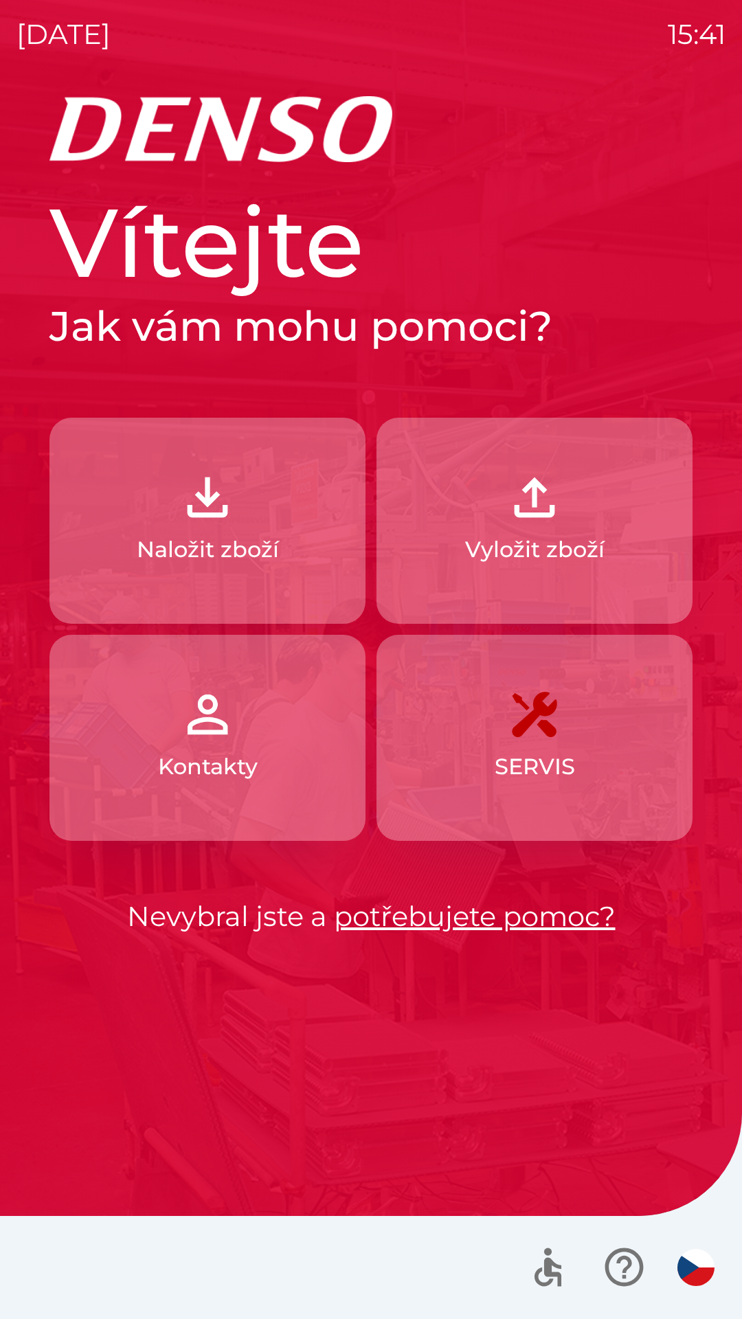
click at [532, 546] on p "Vyložit zboží" at bounding box center [534, 549] width 139 height 33
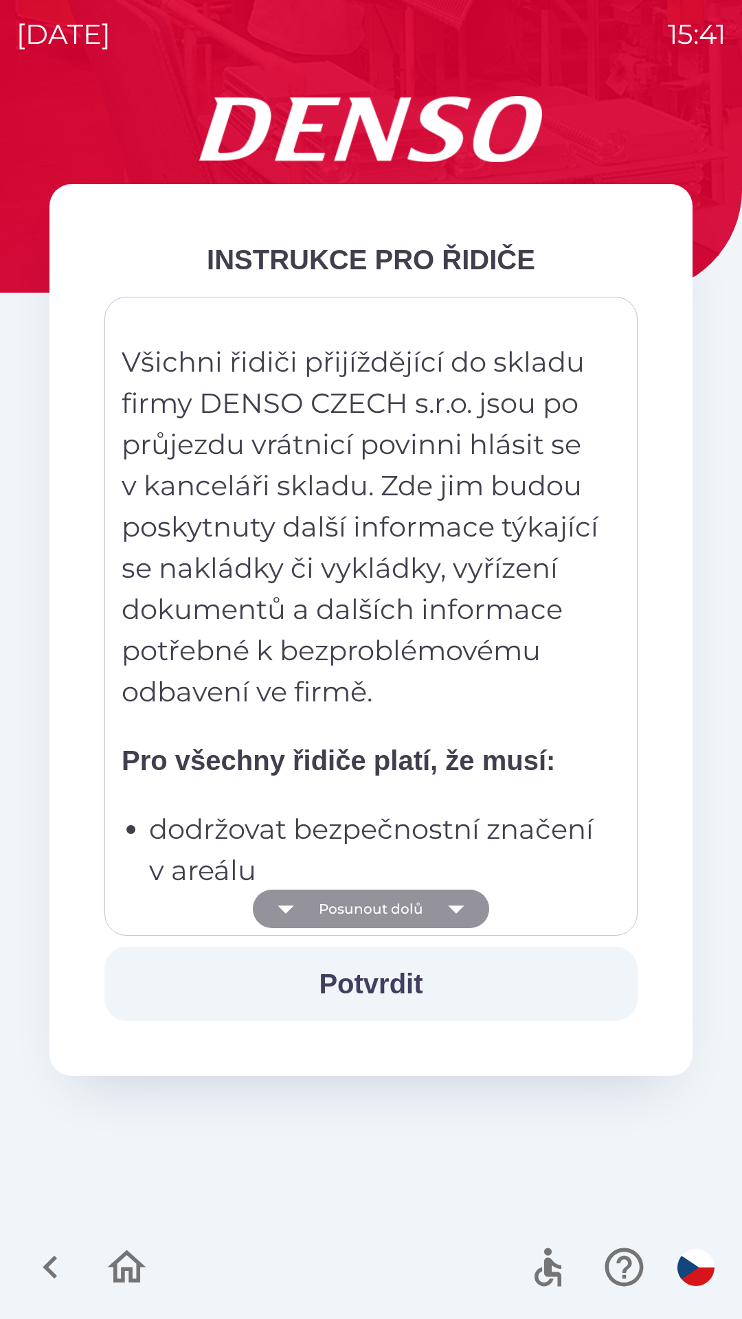
click at [453, 917] on icon "button" at bounding box center [456, 909] width 38 height 38
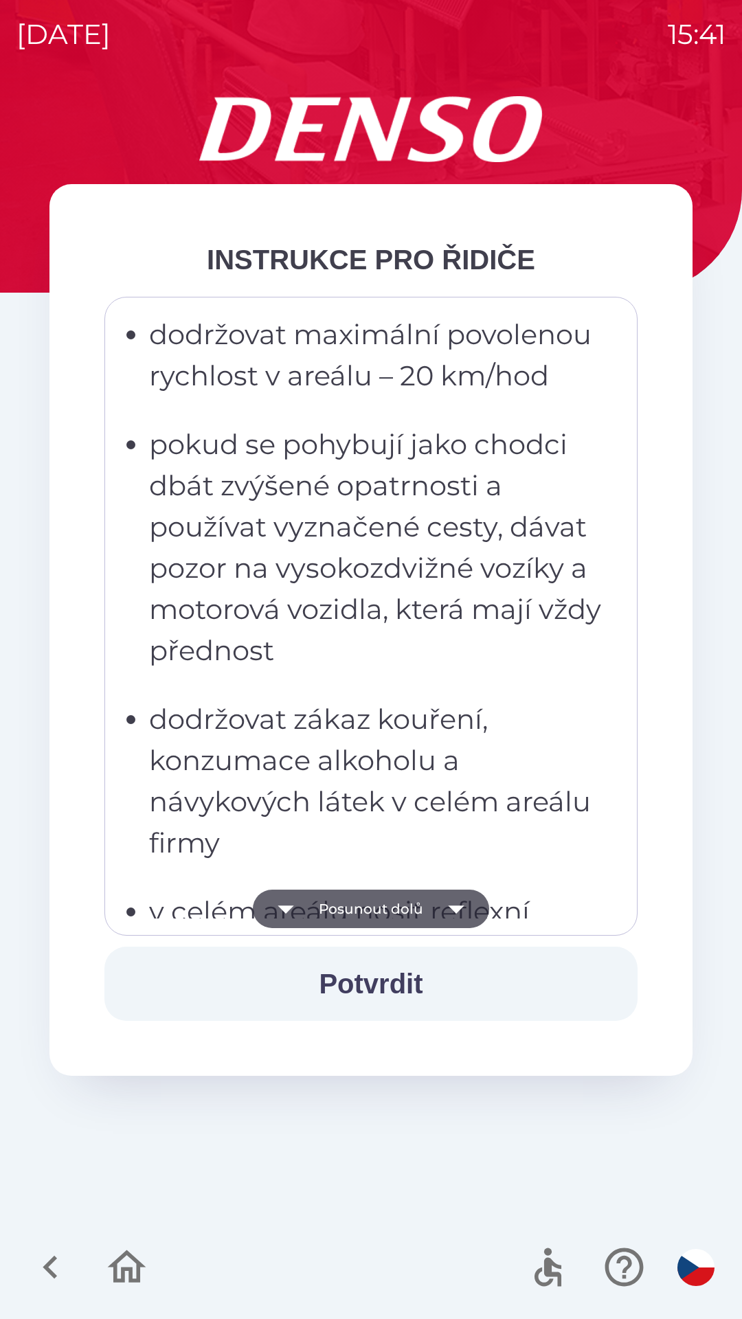
click at [455, 908] on icon "button" at bounding box center [456, 910] width 16 height 8
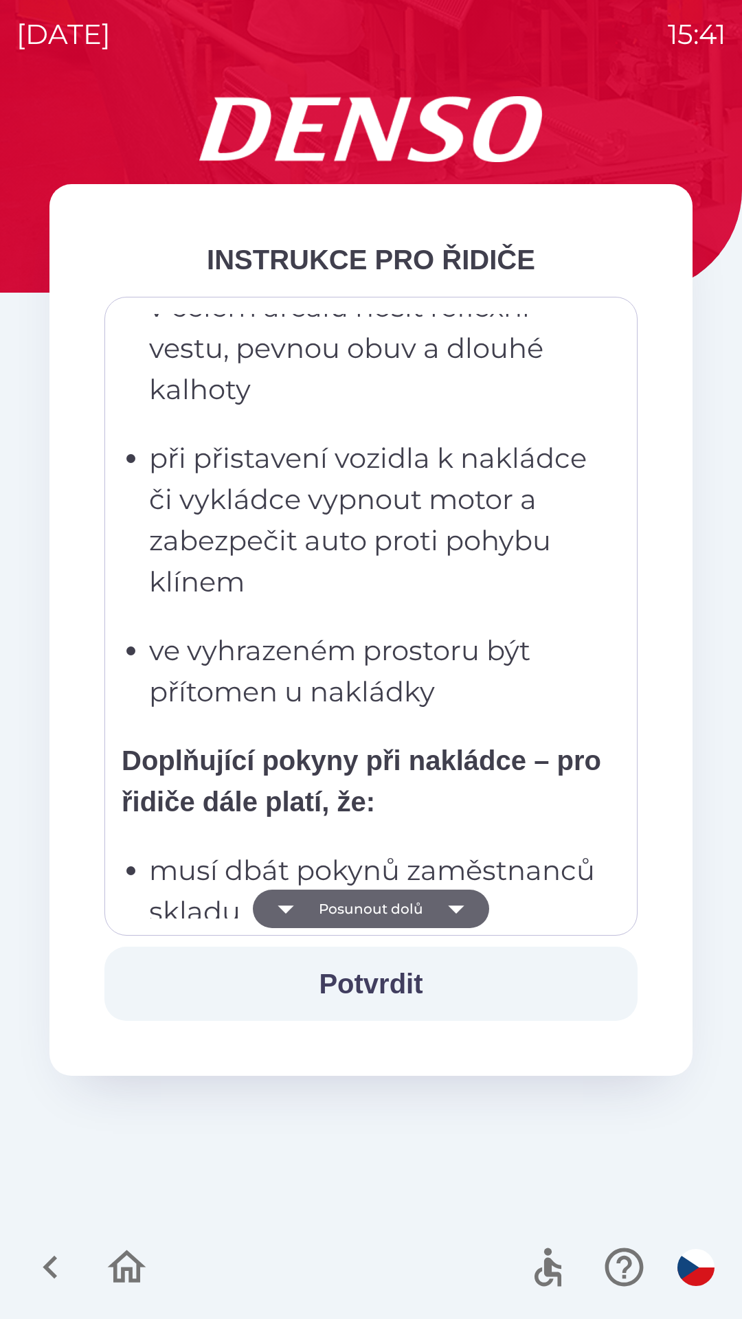
click at [449, 918] on icon "button" at bounding box center [456, 909] width 38 height 38
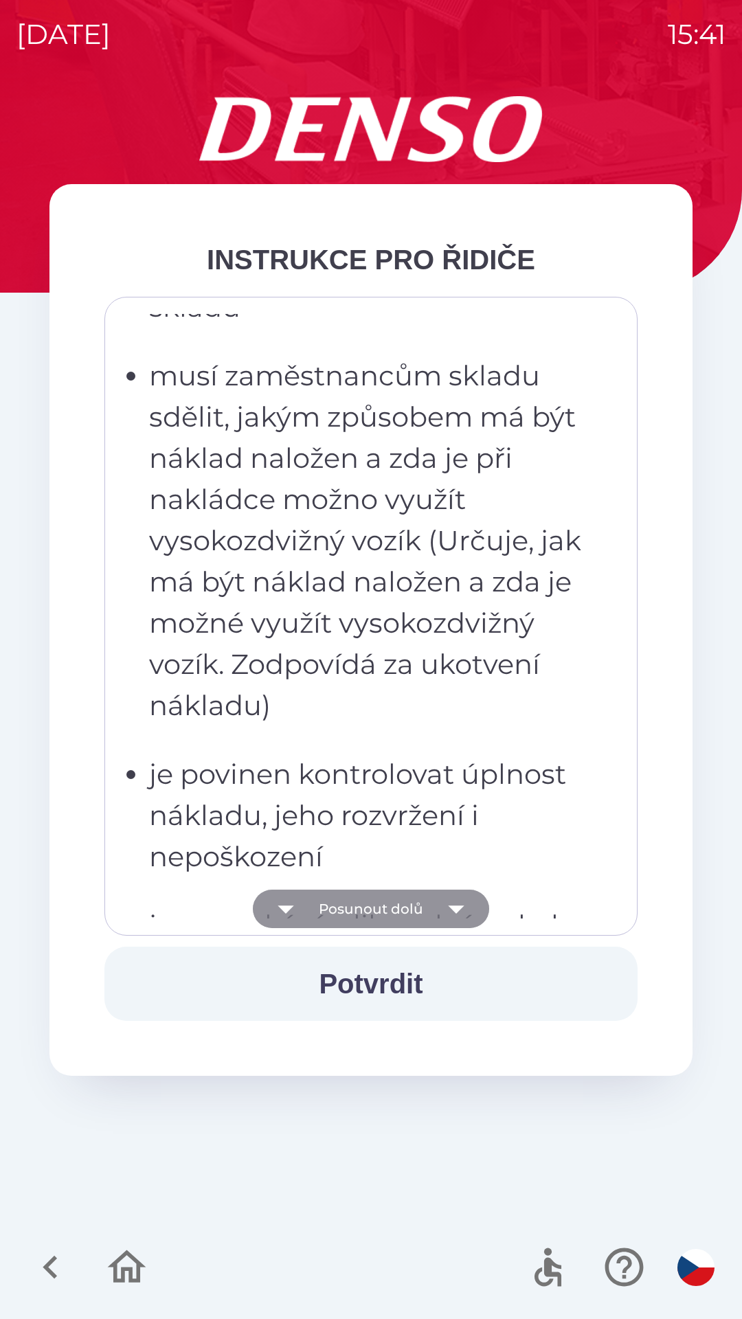
click at [460, 914] on icon "button" at bounding box center [456, 909] width 38 height 38
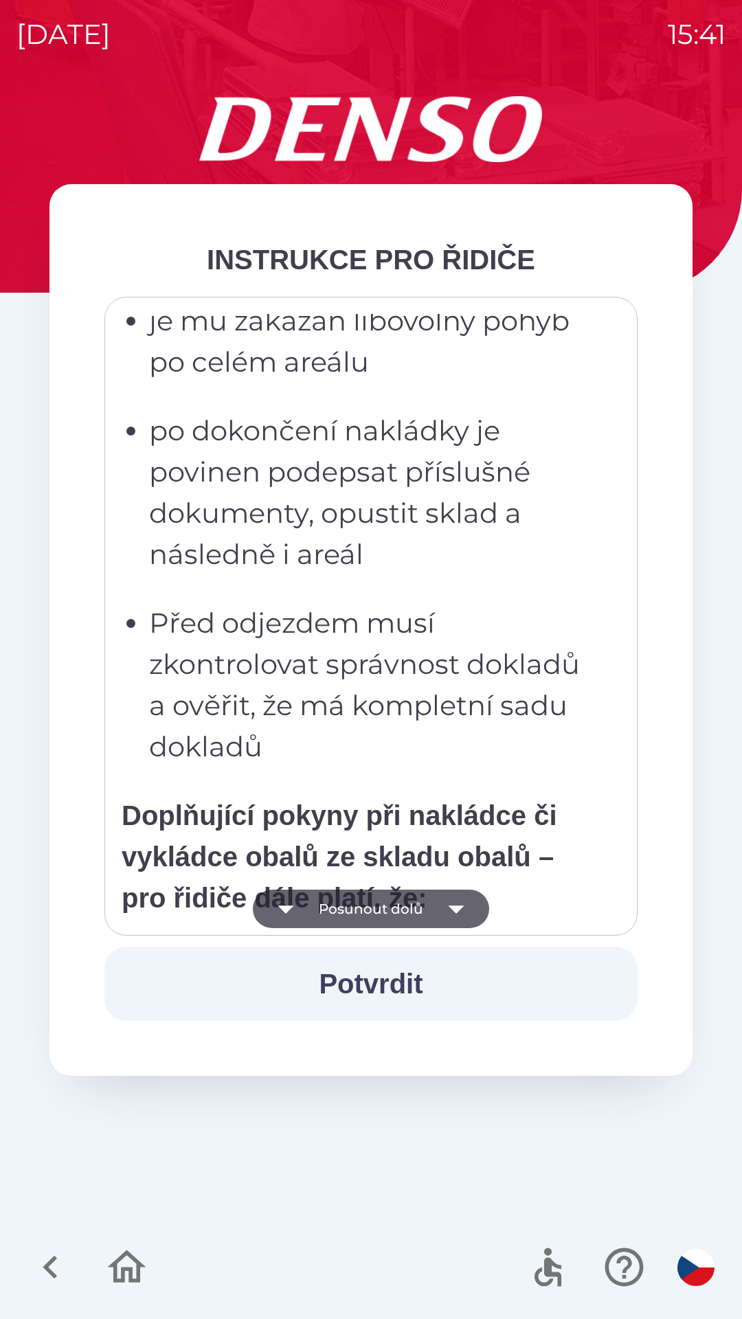
click at [456, 908] on icon "button" at bounding box center [456, 910] width 16 height 8
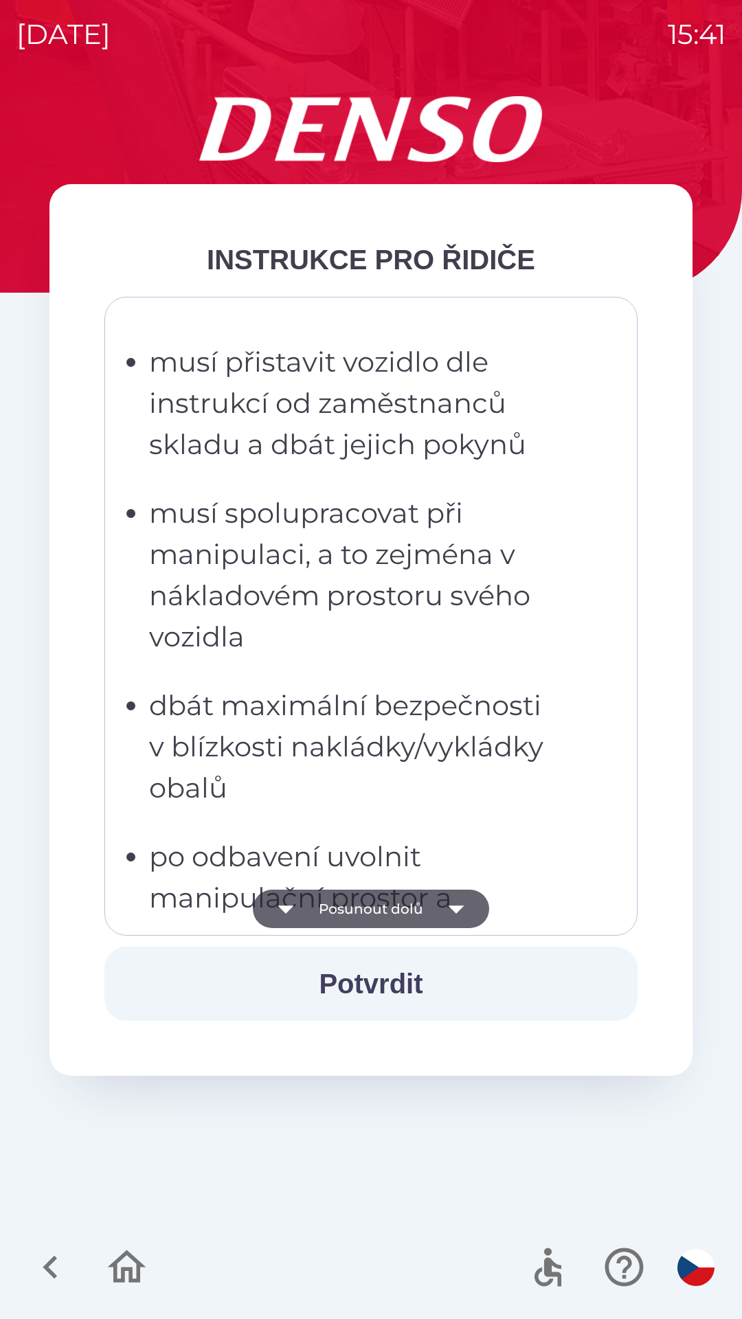
click at [455, 917] on icon "button" at bounding box center [456, 909] width 38 height 38
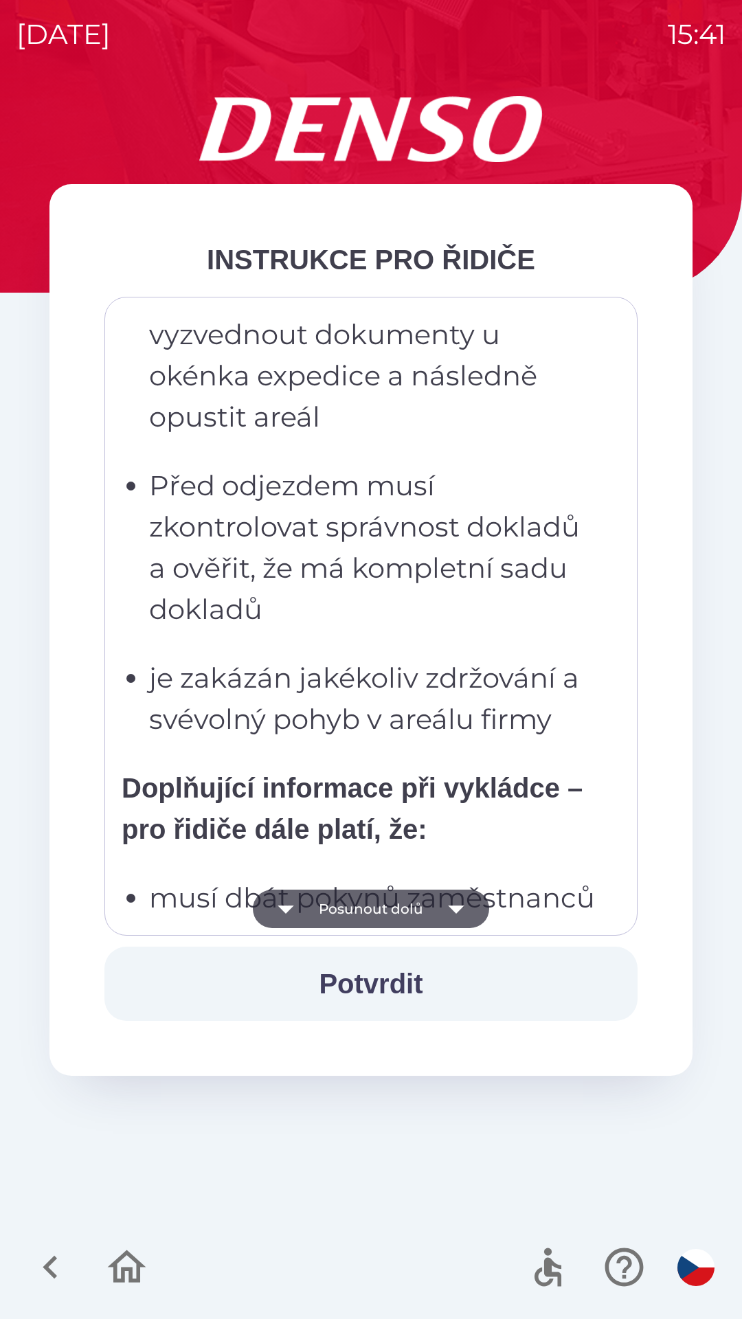
click at [464, 911] on icon "button" at bounding box center [456, 909] width 38 height 38
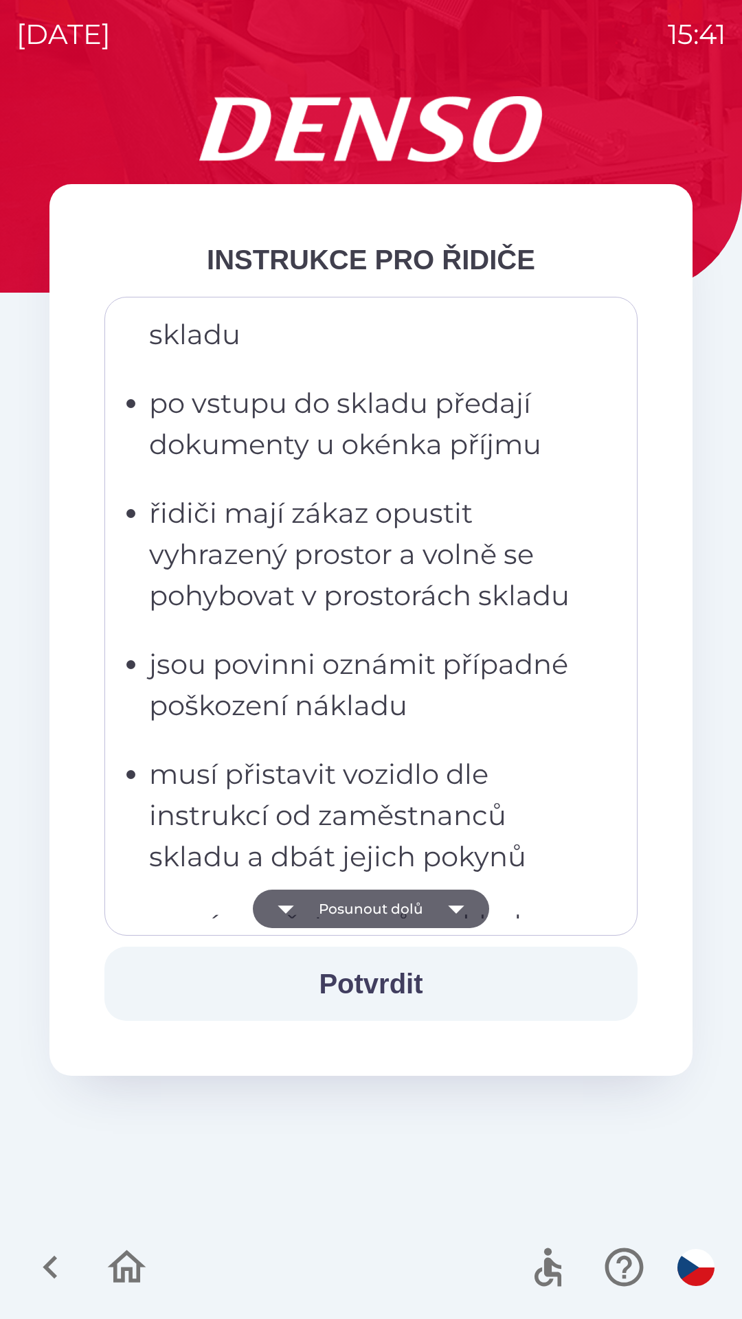
click at [464, 914] on icon "button" at bounding box center [456, 909] width 38 height 38
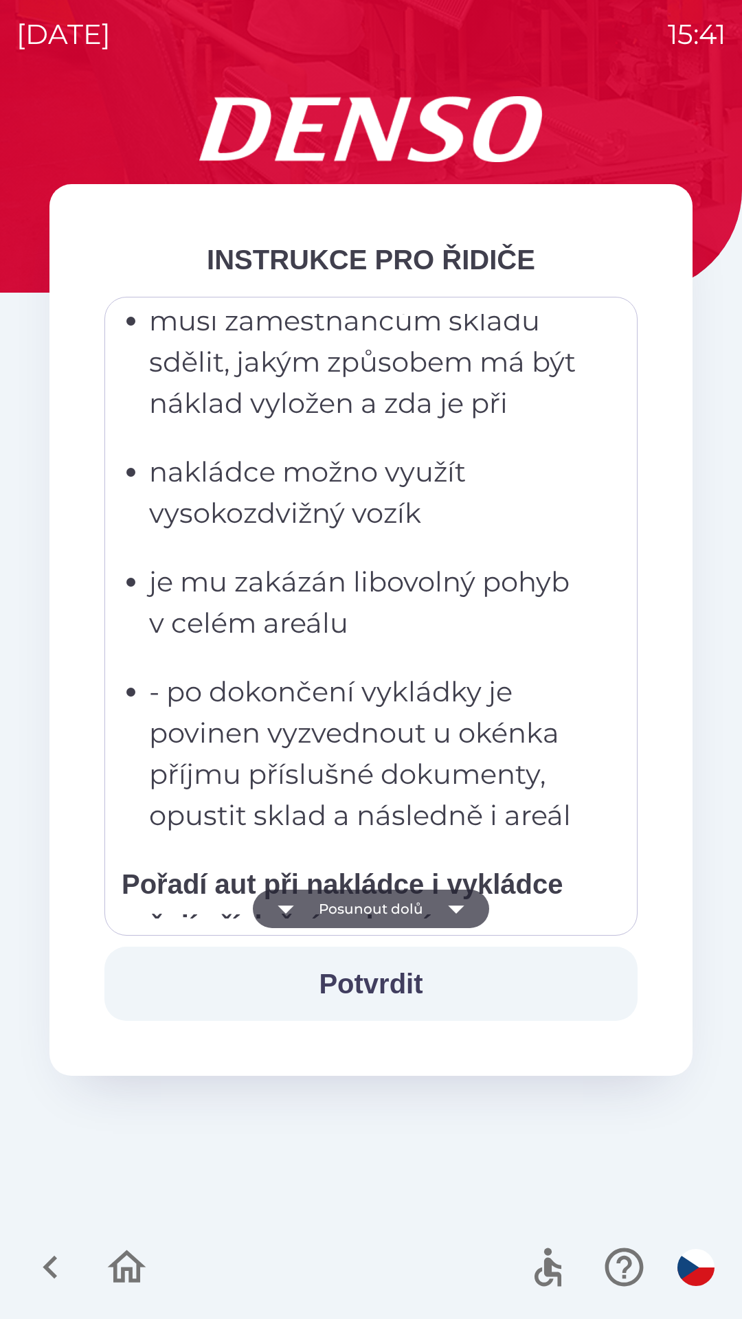
click at [462, 919] on icon "button" at bounding box center [456, 909] width 38 height 38
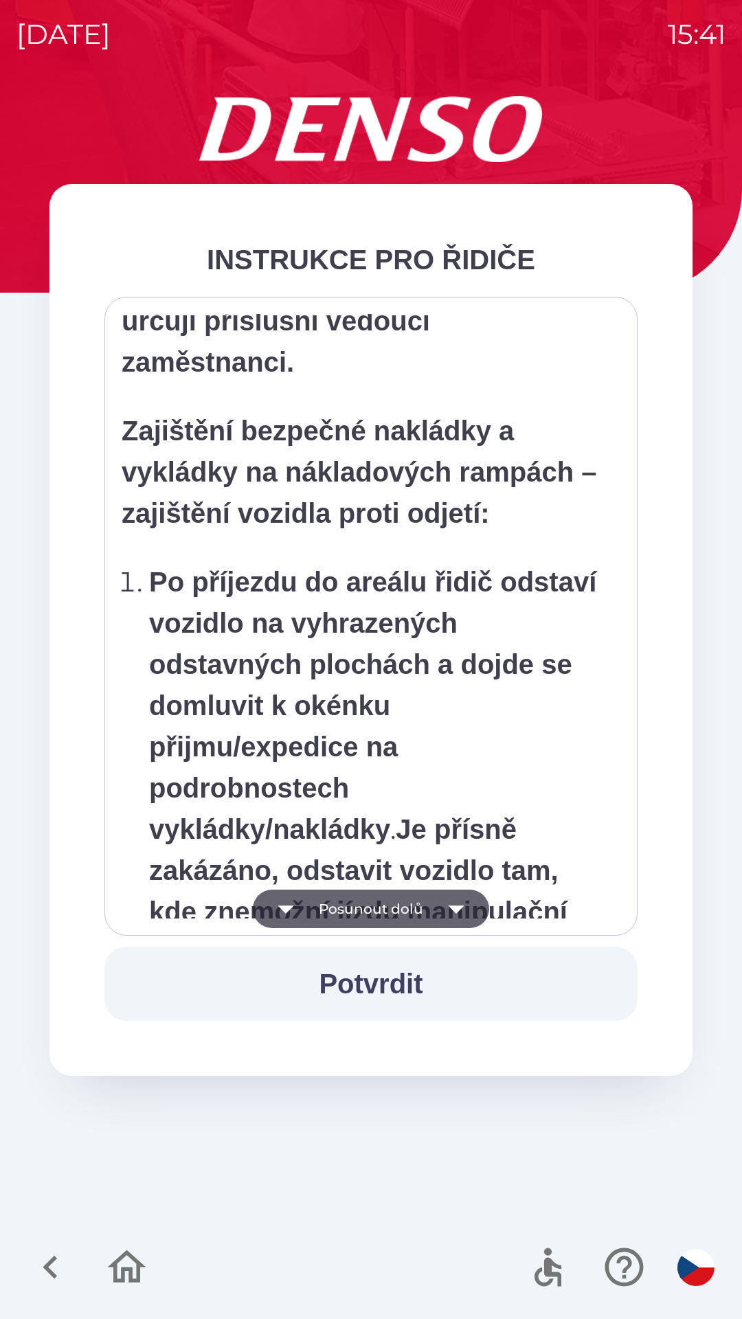
click at [463, 907] on icon "button" at bounding box center [456, 909] width 38 height 38
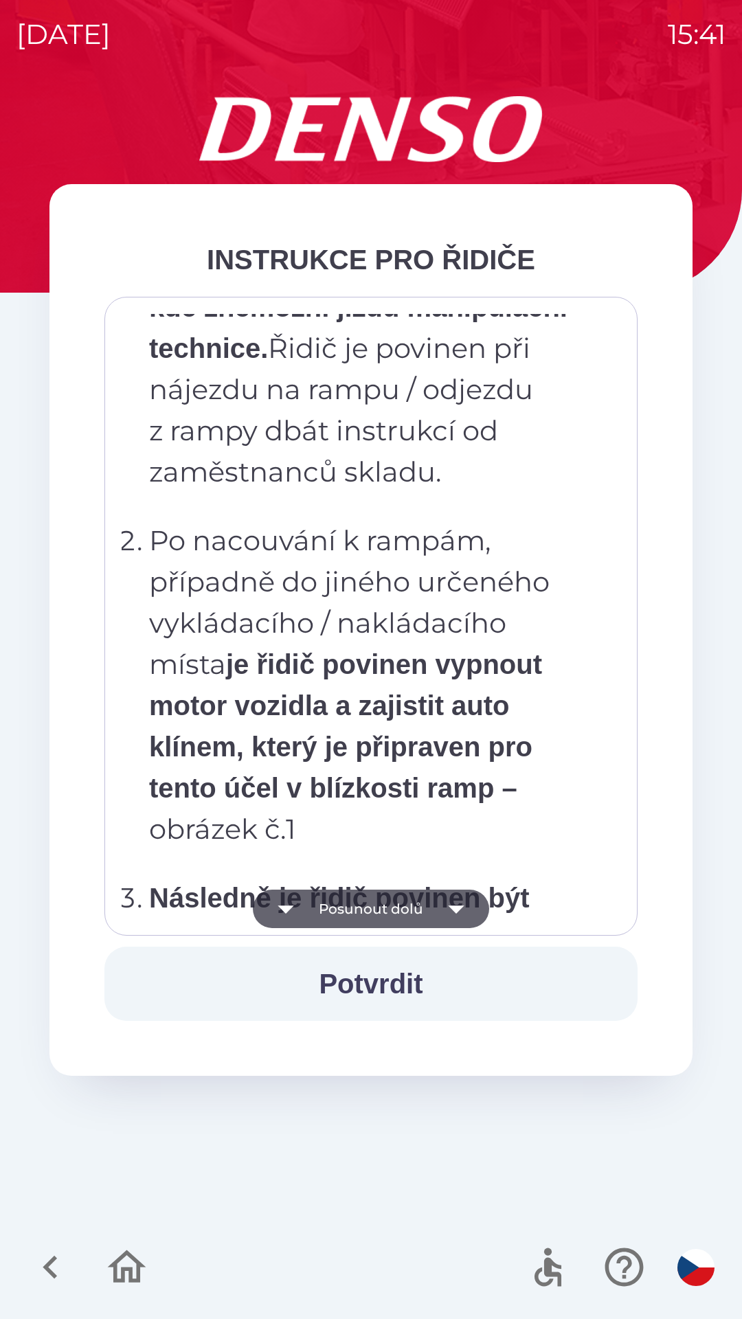
click at [457, 913] on icon "button" at bounding box center [456, 909] width 38 height 38
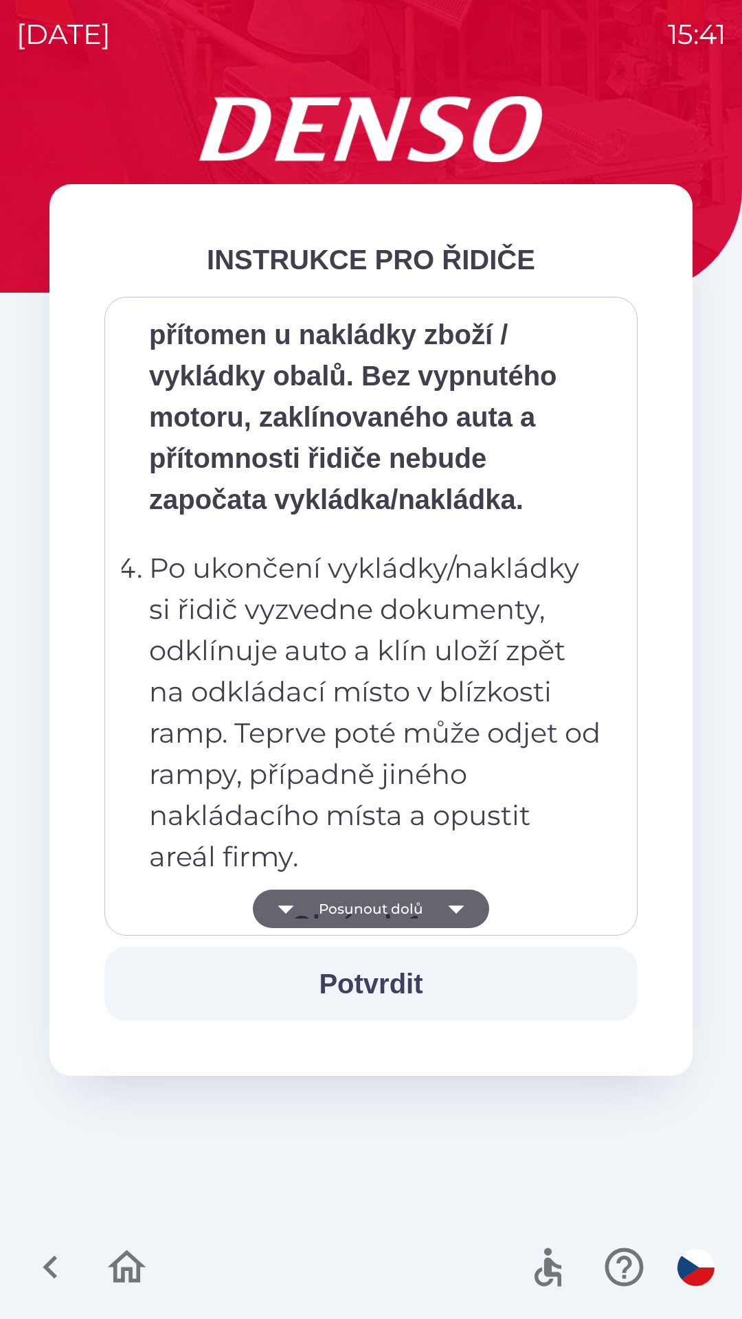
click at [458, 915] on icon "button" at bounding box center [456, 909] width 38 height 38
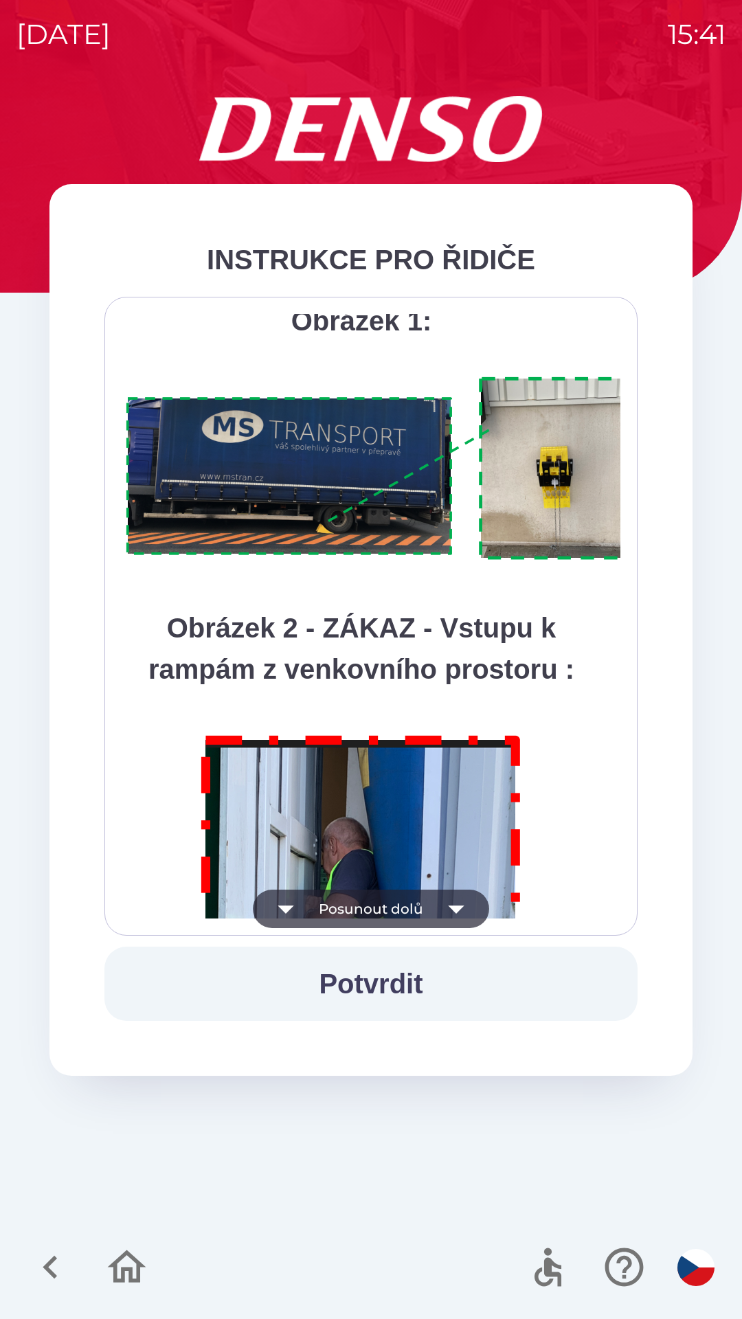
click at [455, 910] on icon "button" at bounding box center [456, 910] width 16 height 8
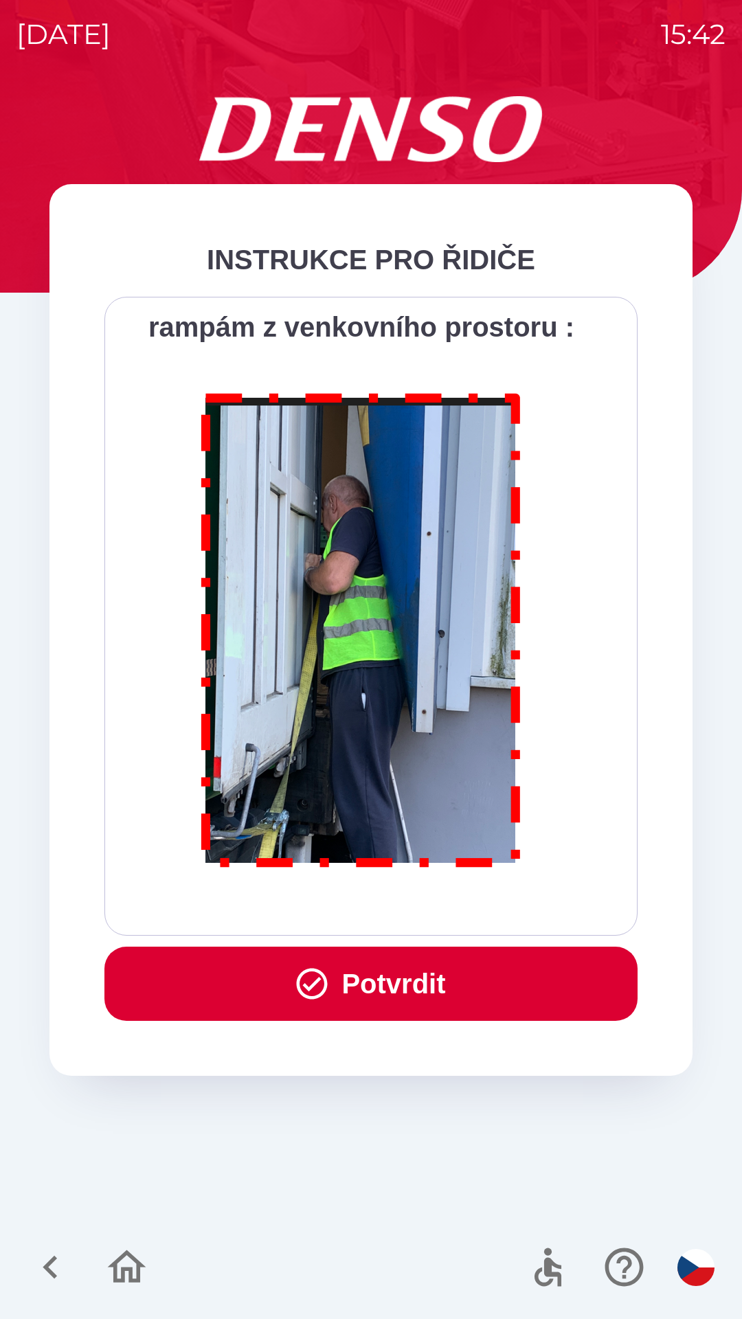
click at [477, 985] on button "Potvrdit" at bounding box center [370, 984] width 533 height 74
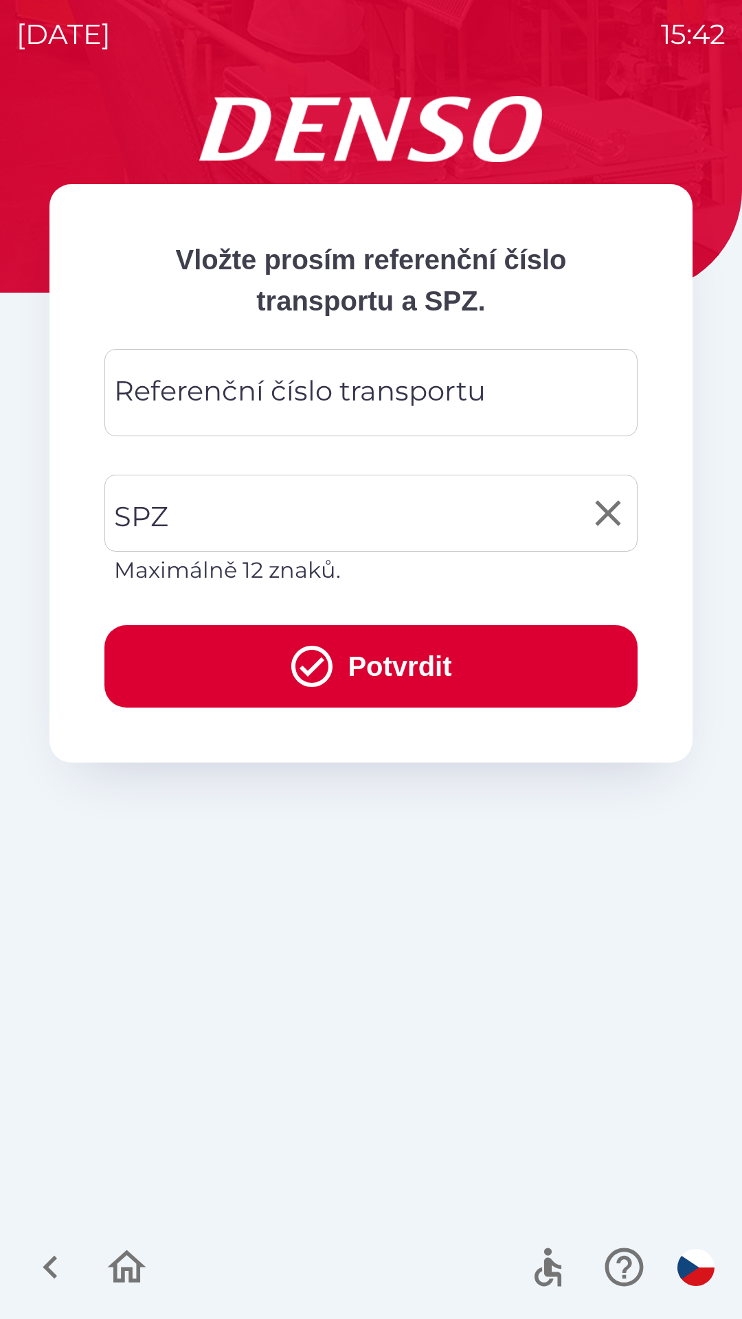
click at [308, 526] on input "SPZ" at bounding box center [361, 513] width 500 height 65
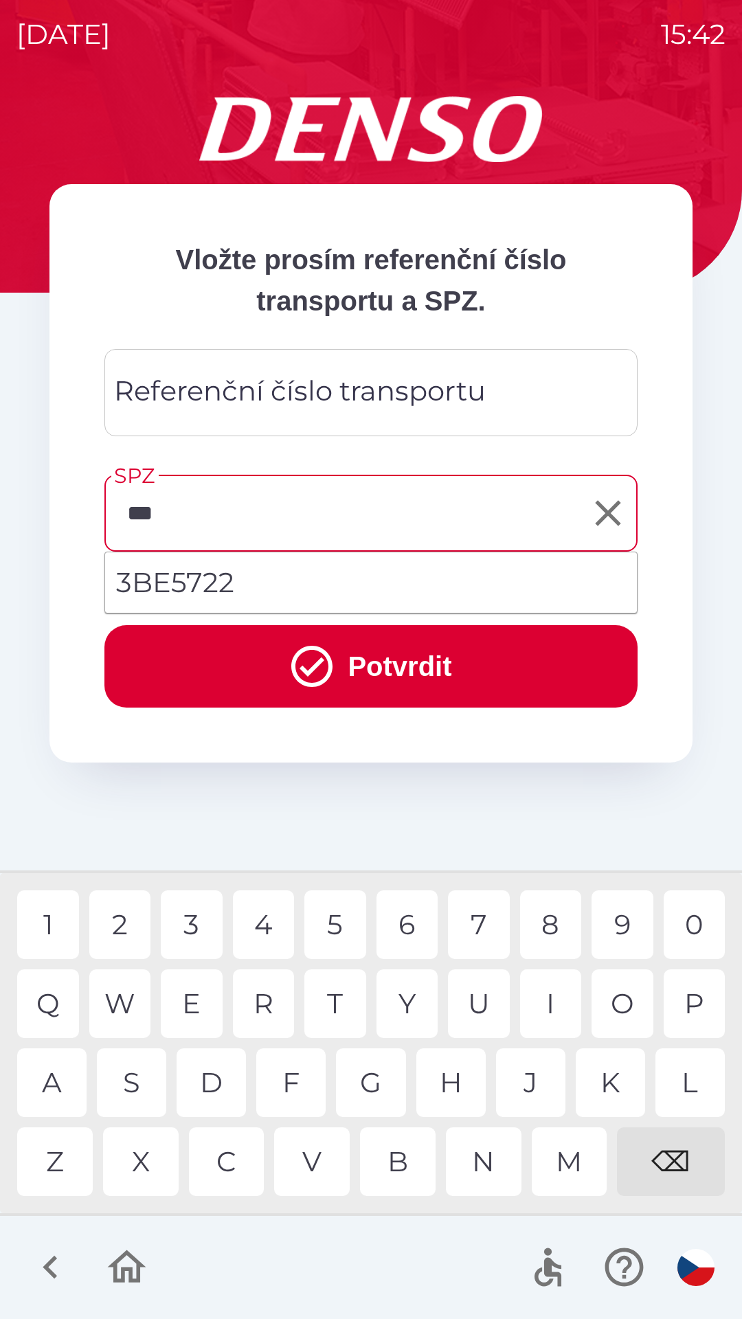
click at [189, 1007] on div "E" at bounding box center [192, 1004] width 62 height 69
click at [309, 585] on li "3BE5722" at bounding box center [371, 582] width 532 height 49
type input "*******"
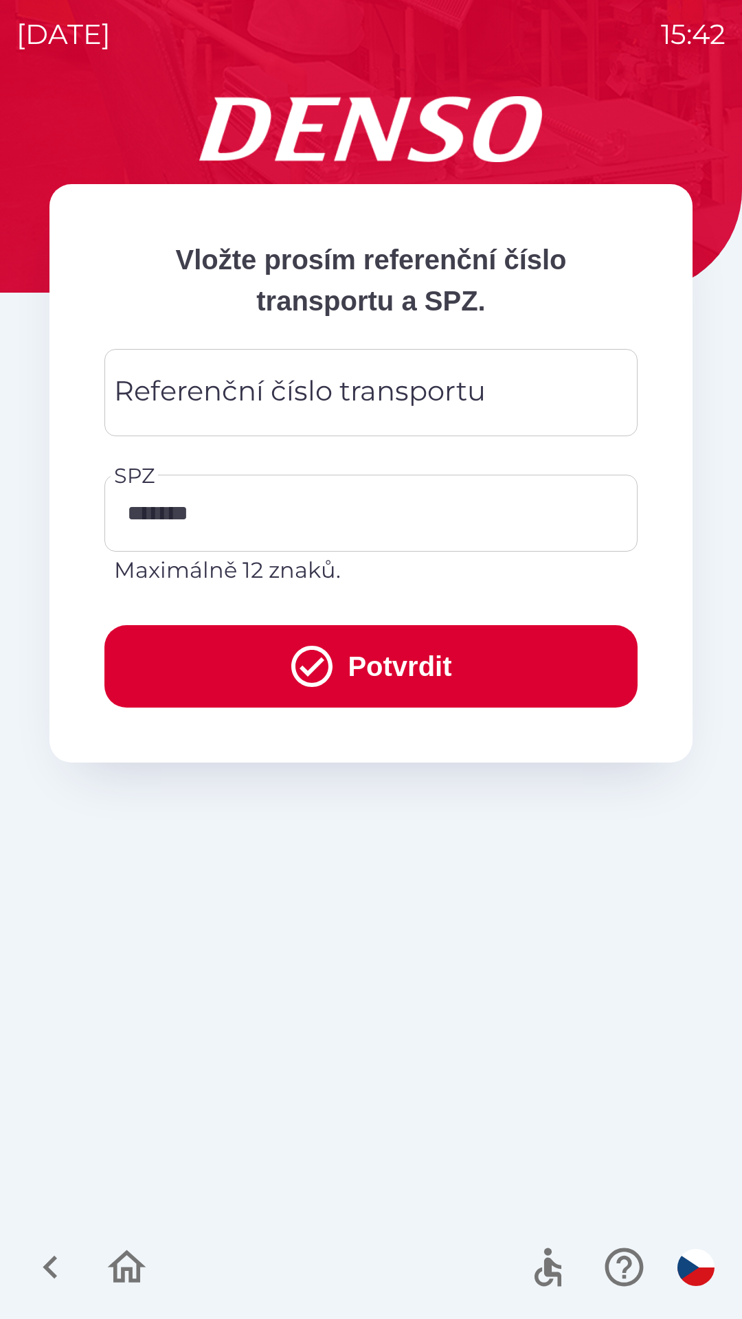
click at [407, 663] on button "Potvrdit" at bounding box center [370, 666] width 533 height 82
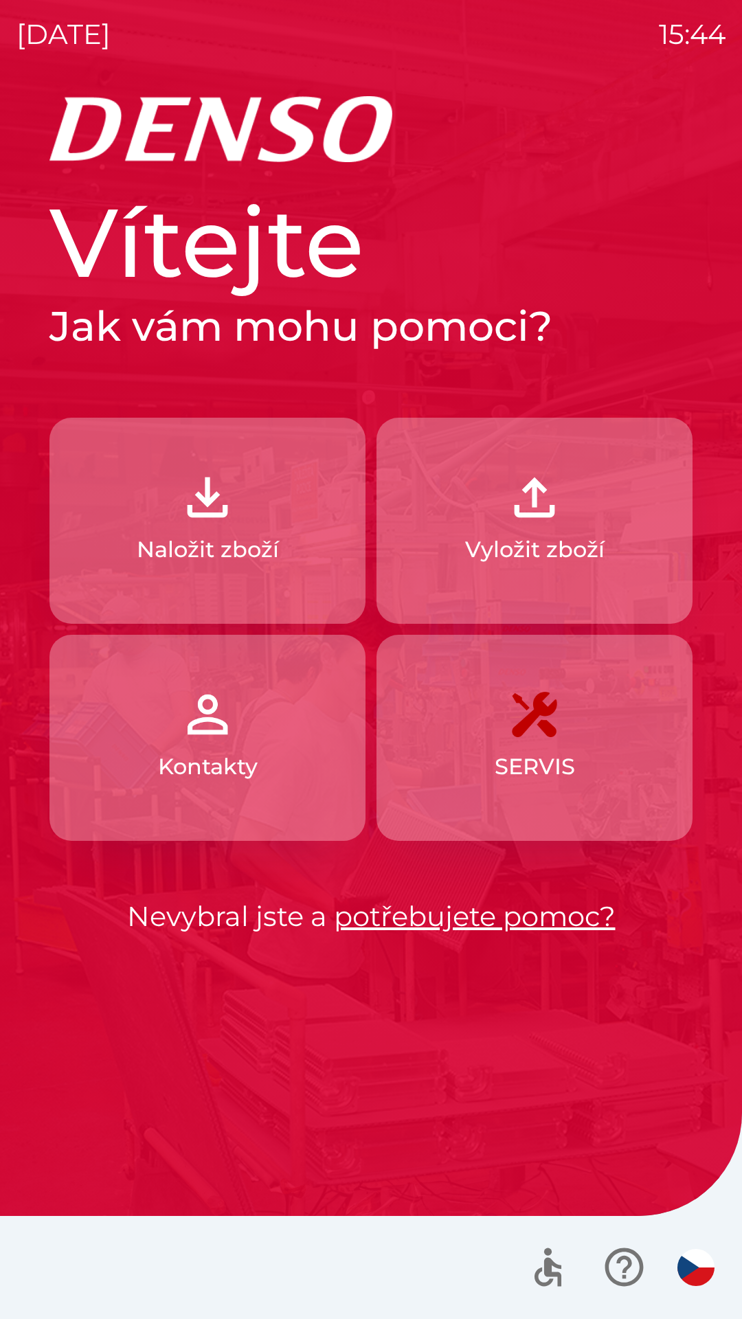
click at [240, 562] on p "Naložit zboží" at bounding box center [208, 549] width 142 height 33
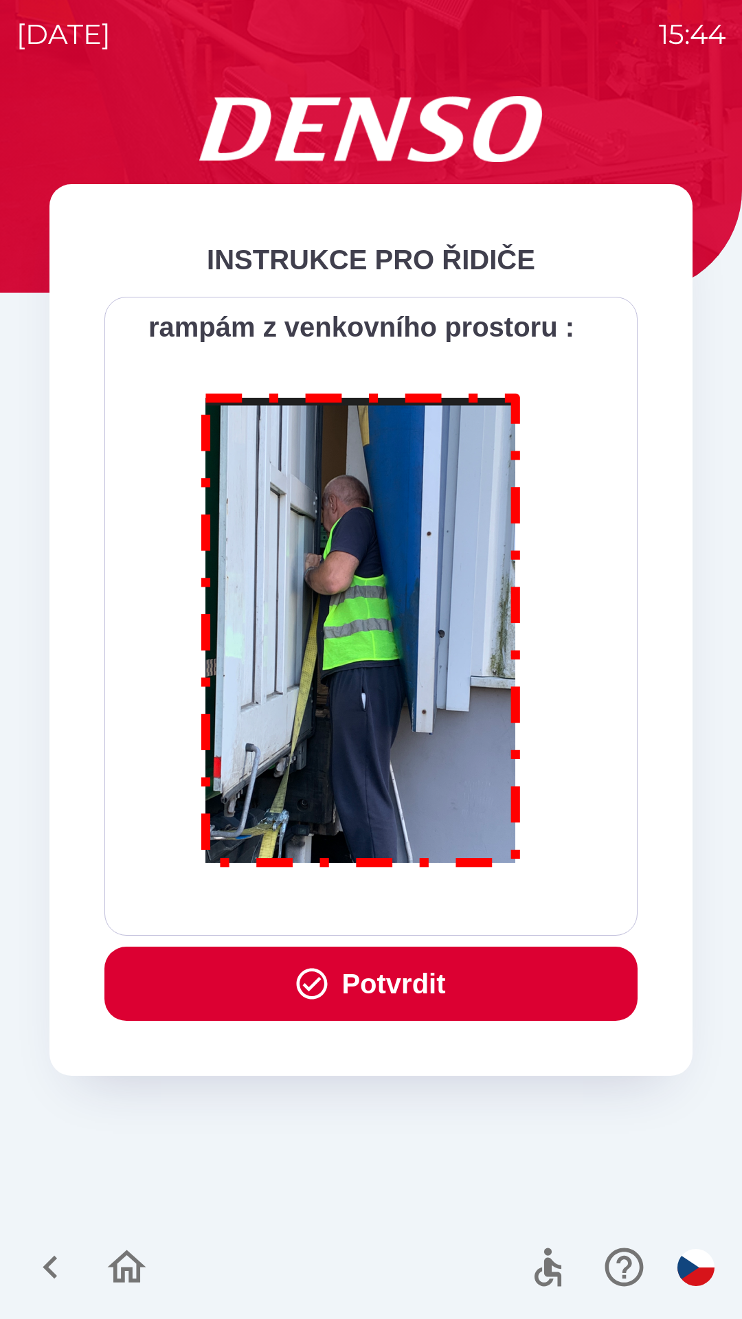
scroll to position [7722, 0]
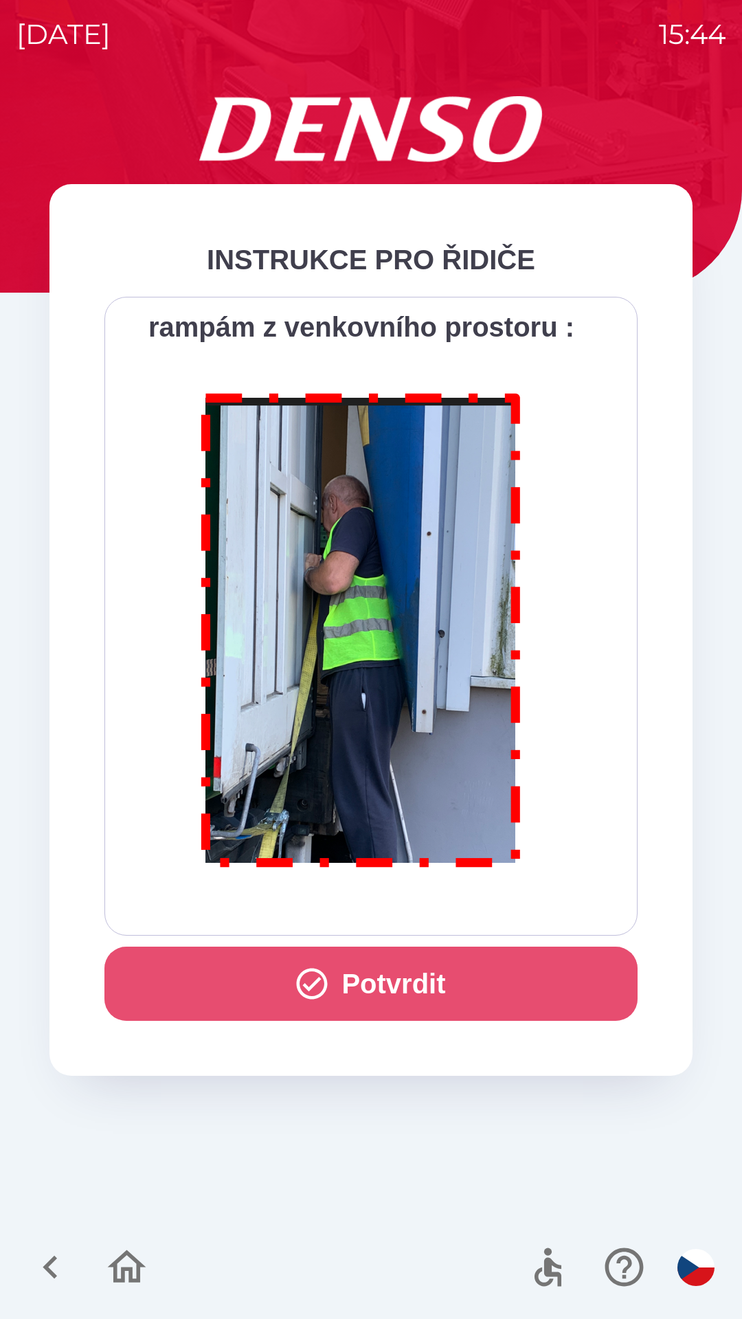
click at [438, 987] on button "Potvrdit" at bounding box center [370, 984] width 533 height 74
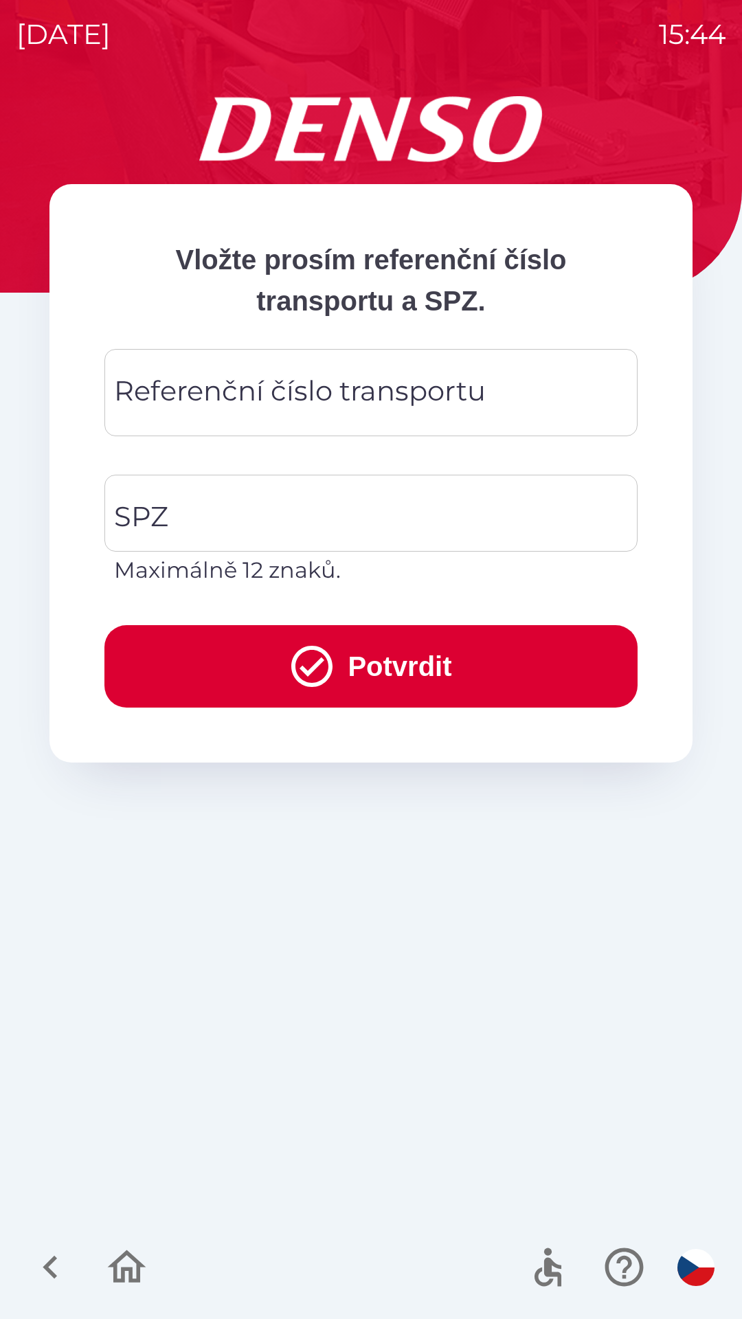
click at [412, 415] on input "Referenční číslo transportu" at bounding box center [371, 393] width 500 height 54
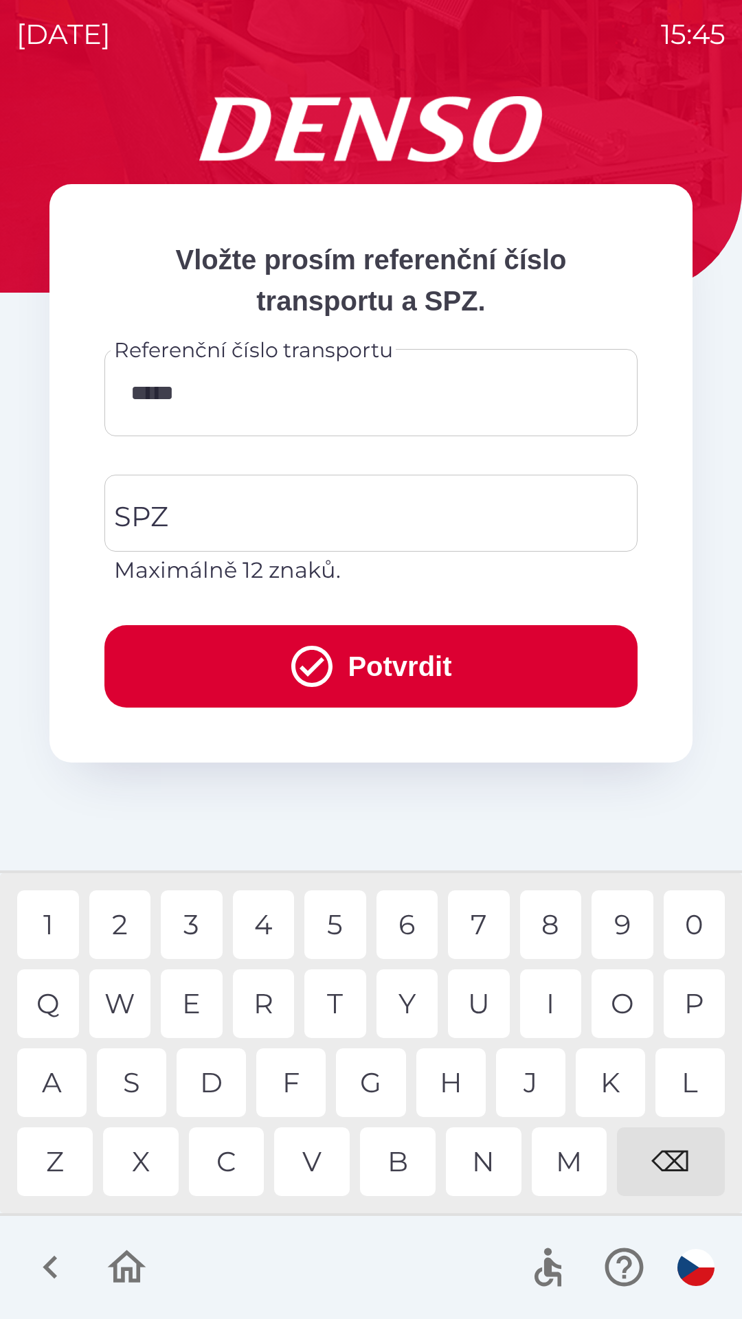
type input "******"
click at [70, 916] on div "1" at bounding box center [48, 925] width 62 height 69
click at [210, 500] on input "SPZ" at bounding box center [361, 513] width 500 height 65
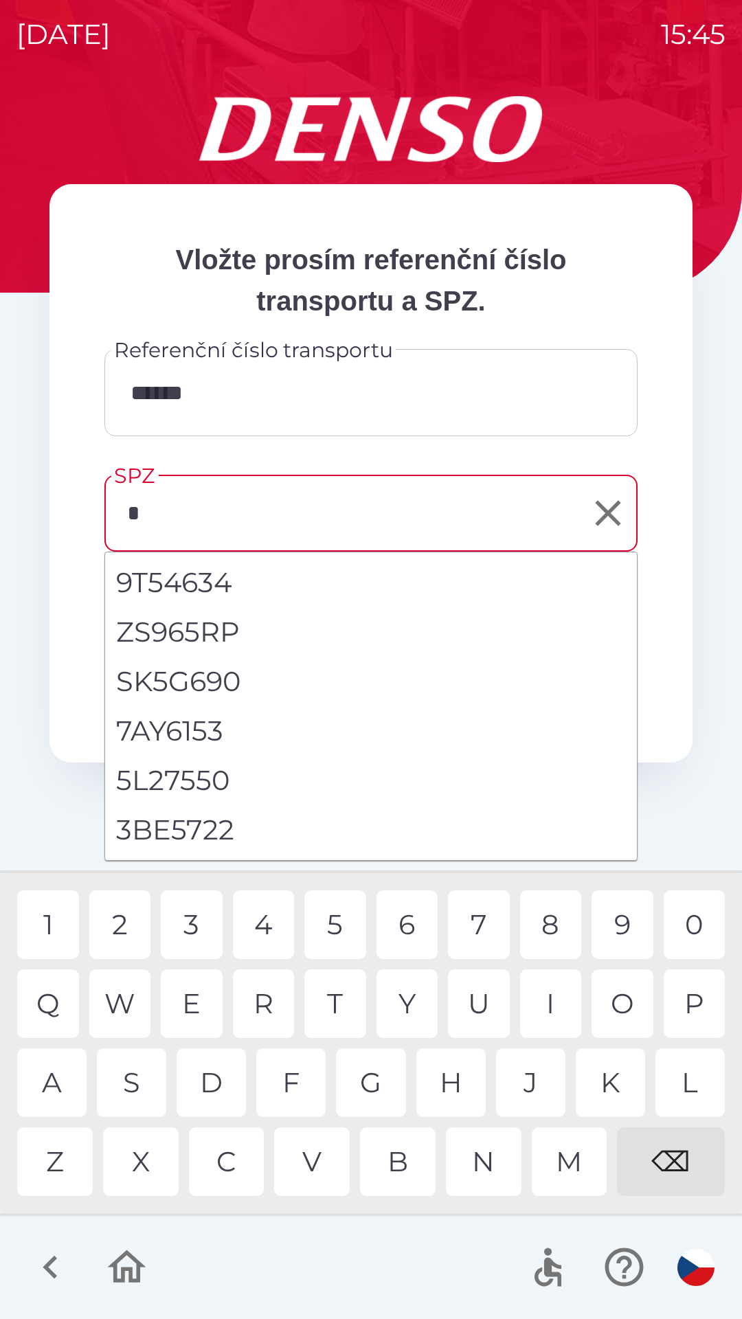
click at [317, 928] on div "5" at bounding box center [335, 925] width 62 height 69
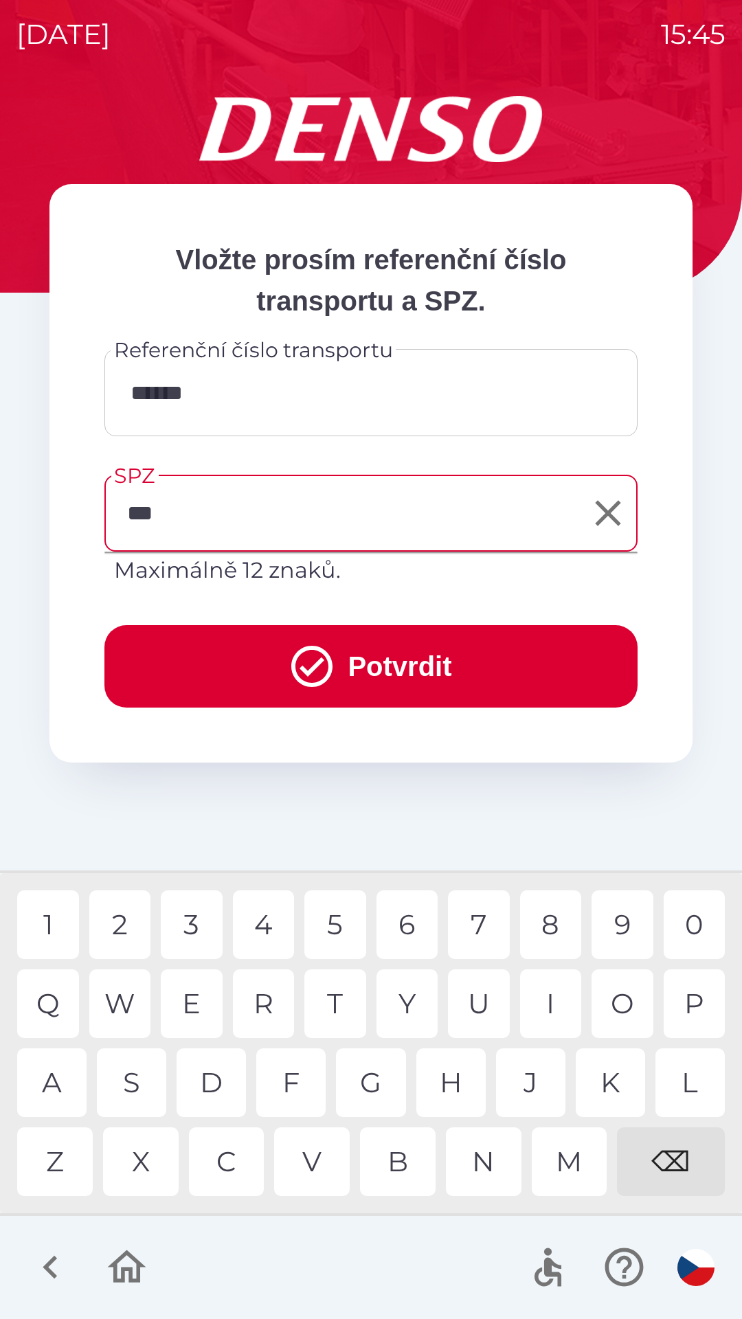
click at [682, 1079] on div "L" at bounding box center [690, 1083] width 69 height 69
type input "*******"
click at [272, 661] on button "Potvrdit" at bounding box center [370, 666] width 533 height 82
